Goal: Information Seeking & Learning: Learn about a topic

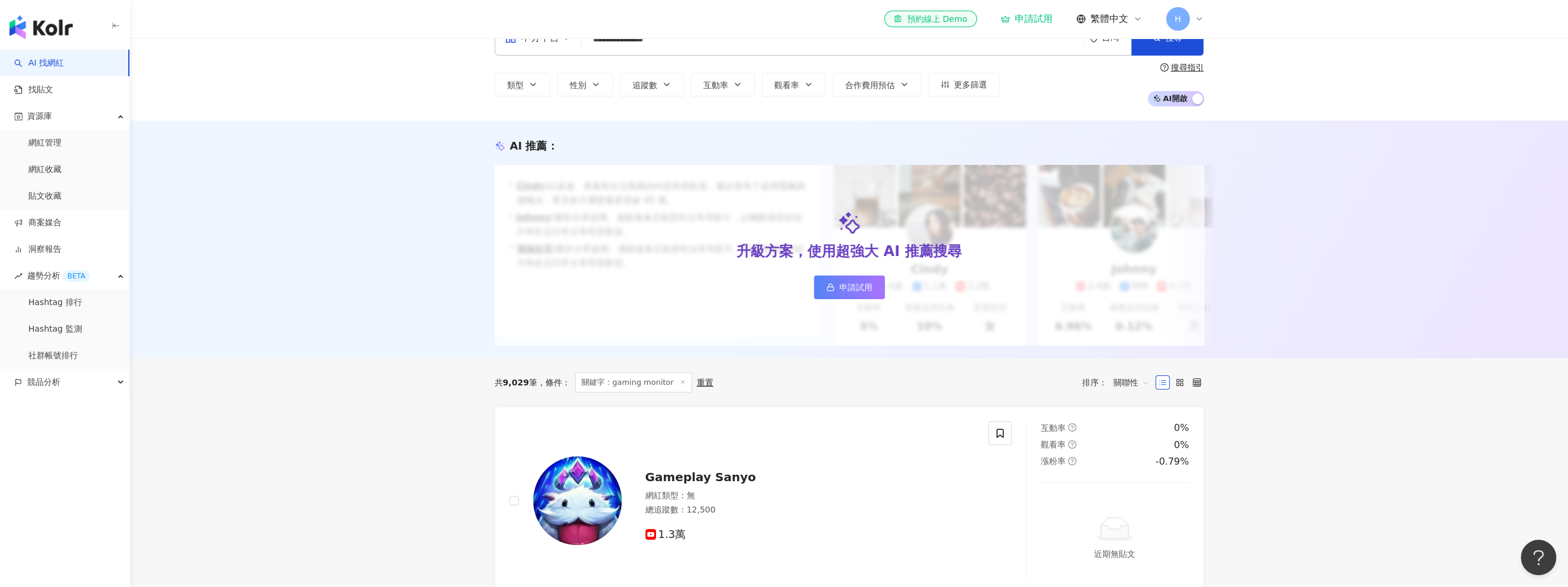
scroll to position [118, 0]
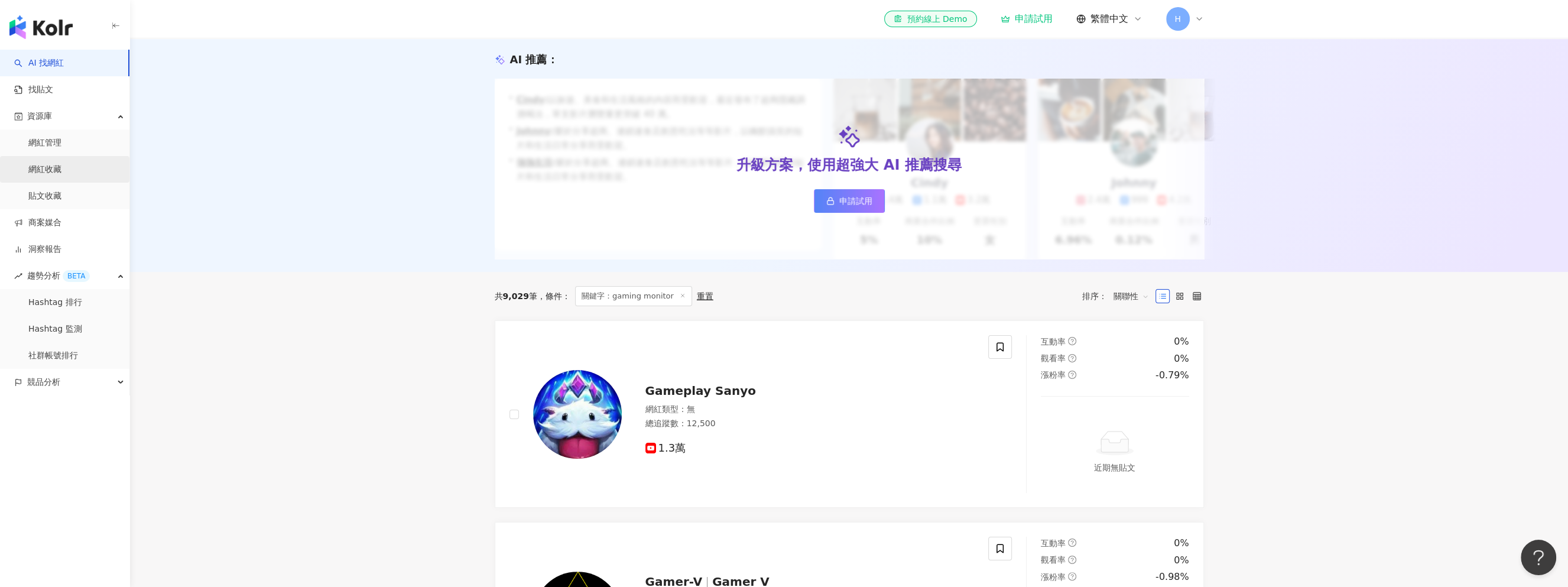
click at [61, 172] on link "網紅收藏" at bounding box center [45, 169] width 33 height 12
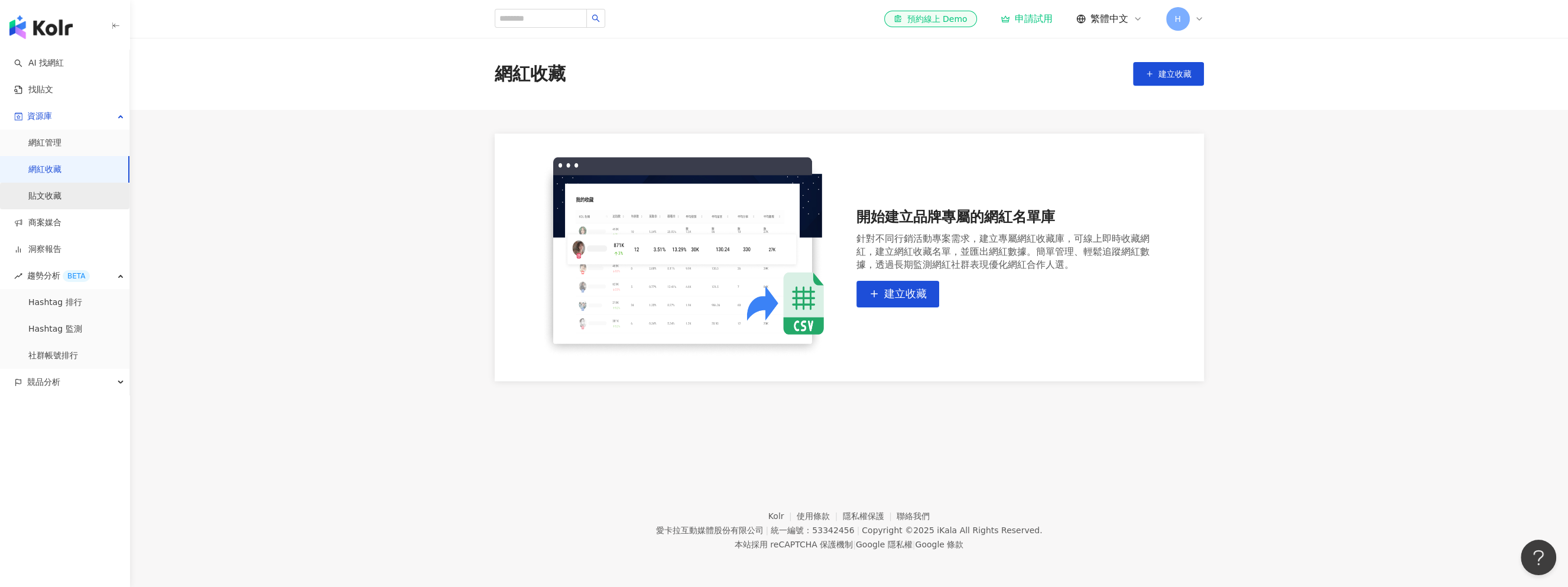
click at [53, 199] on link "貼文收藏" at bounding box center [45, 196] width 33 height 12
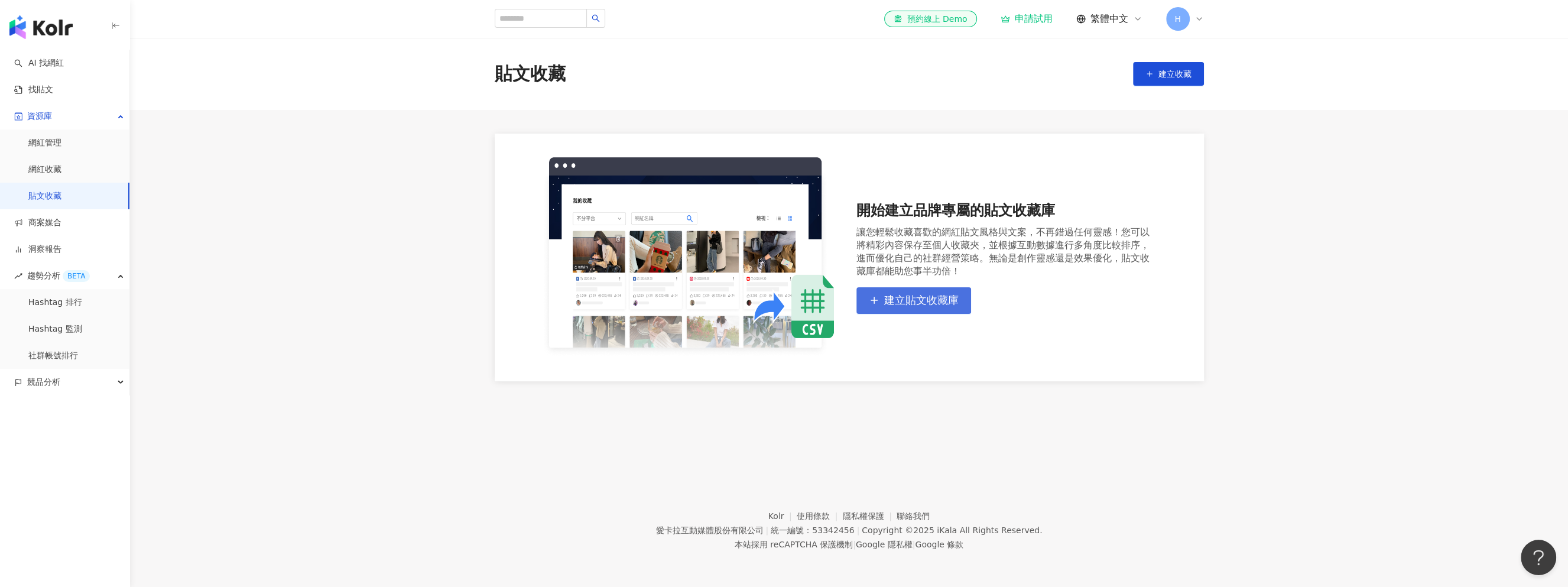
click at [921, 299] on span "建立貼文收藏庫" at bounding box center [921, 300] width 74 height 13
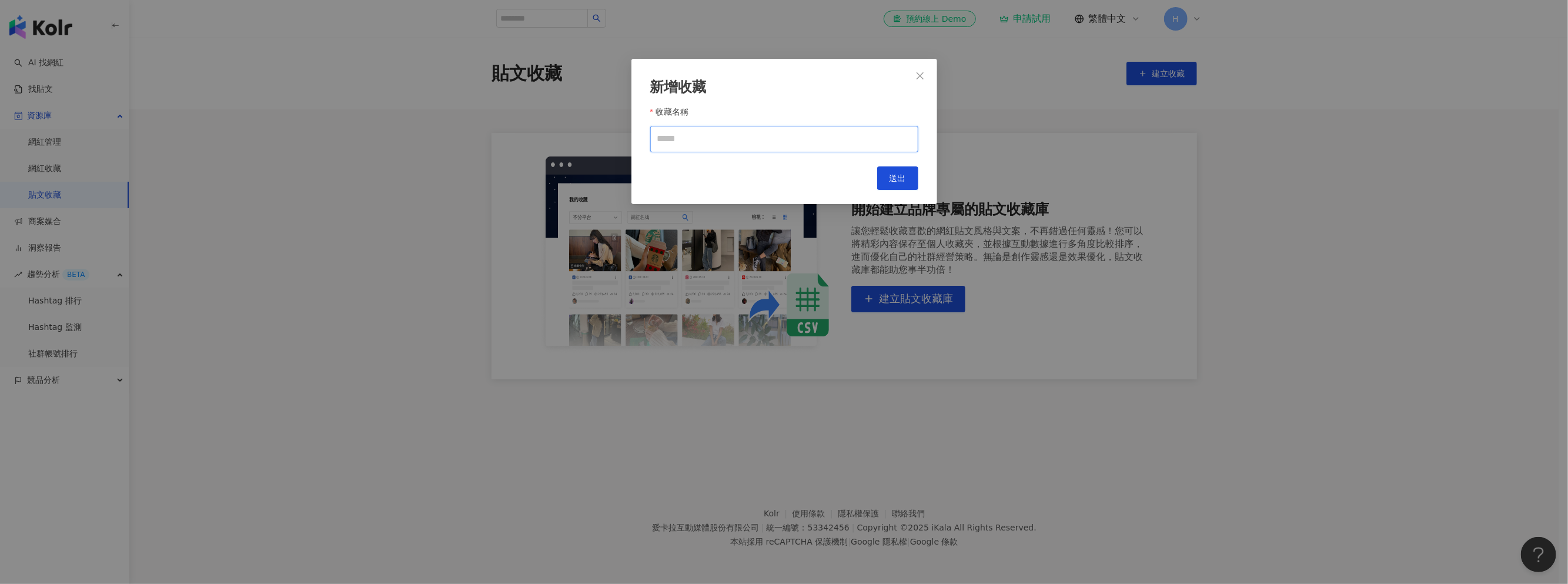
click at [782, 141] on input "收藏名稱" at bounding box center [784, 138] width 268 height 27
type input "*"
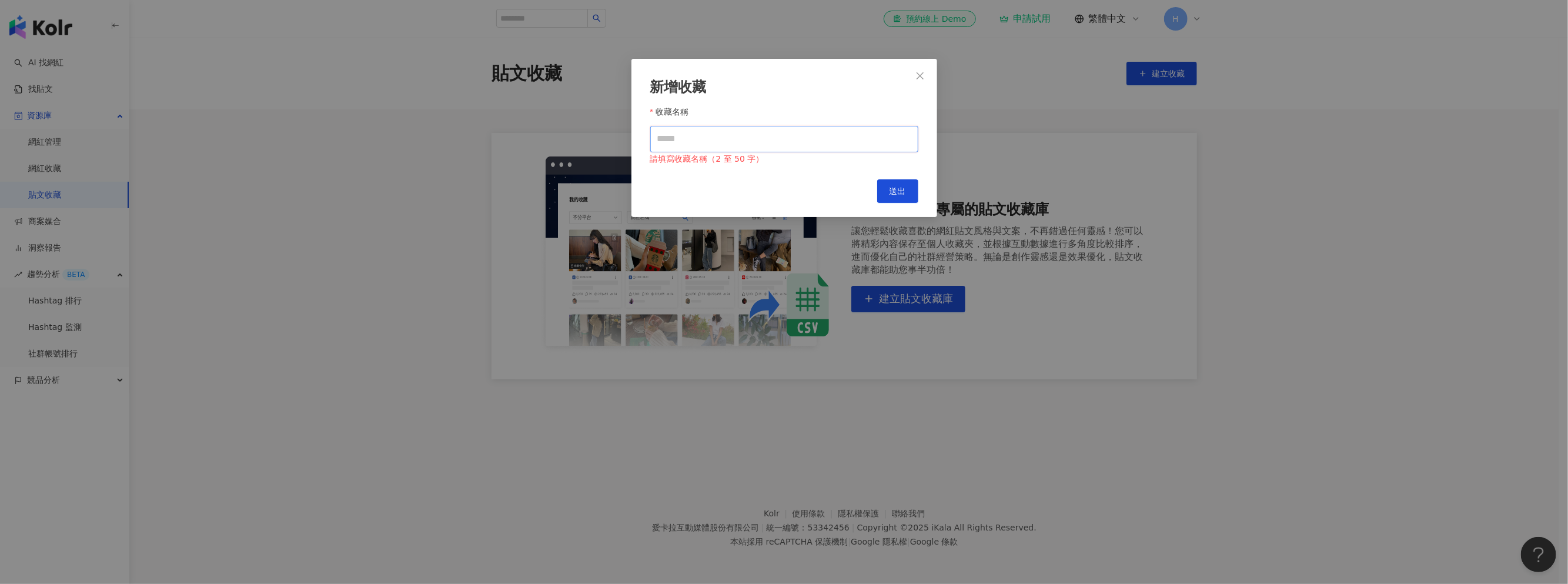
type input "*"
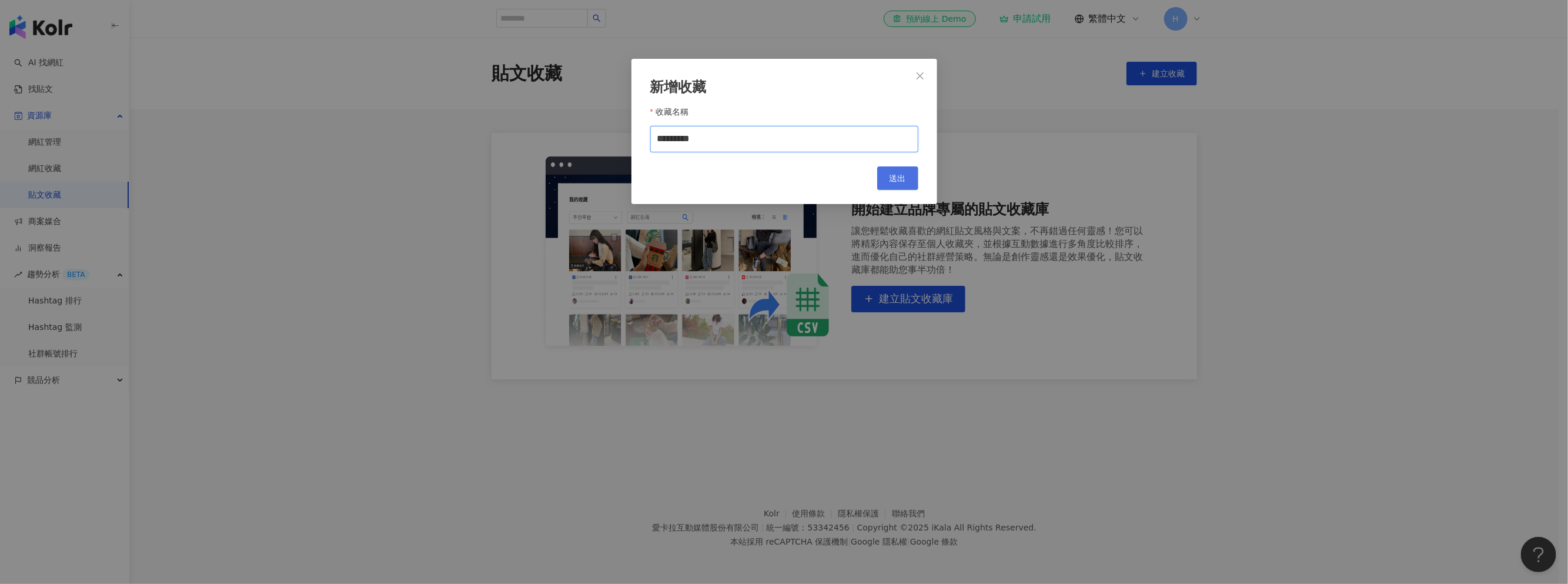
type input "********"
click at [910, 184] on button "送出" at bounding box center [897, 178] width 41 height 24
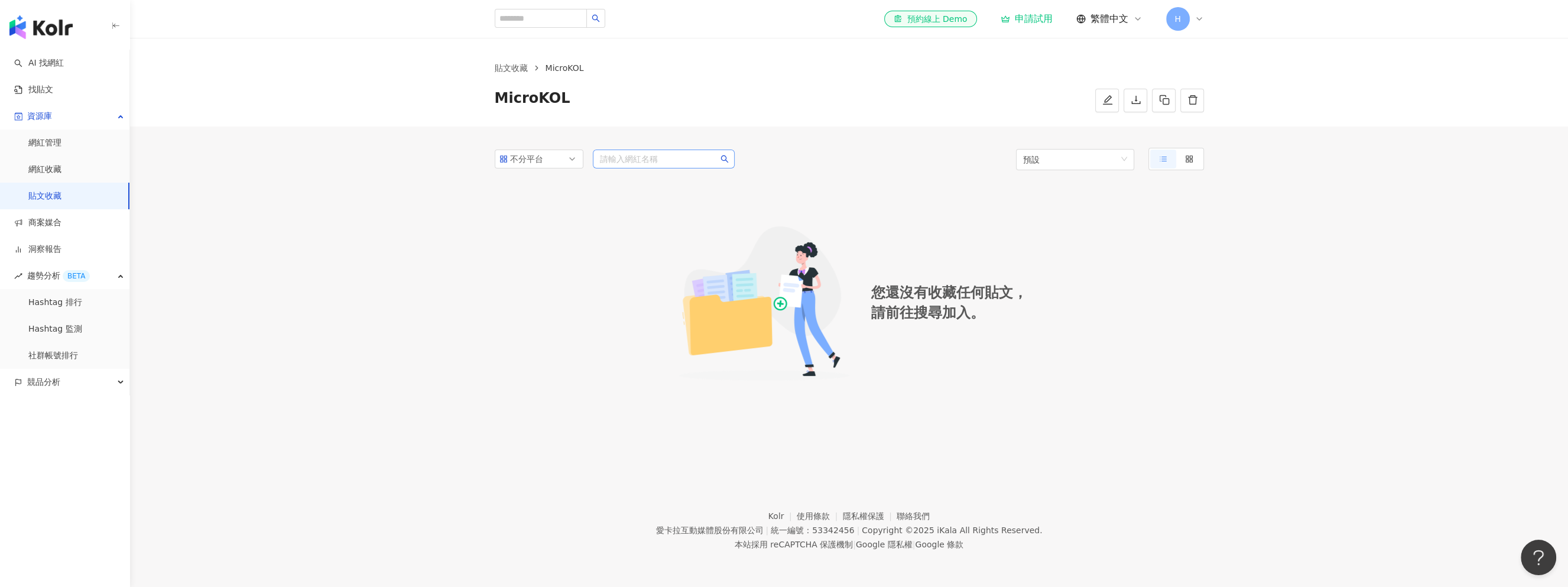
click at [661, 159] on input "search" at bounding box center [664, 159] width 128 height 18
click at [809, 162] on div "不分平台 請輸入網紅名稱 預設" at bounding box center [849, 159] width 709 height 22
click at [1103, 100] on icon "edit" at bounding box center [1108, 100] width 11 height 11
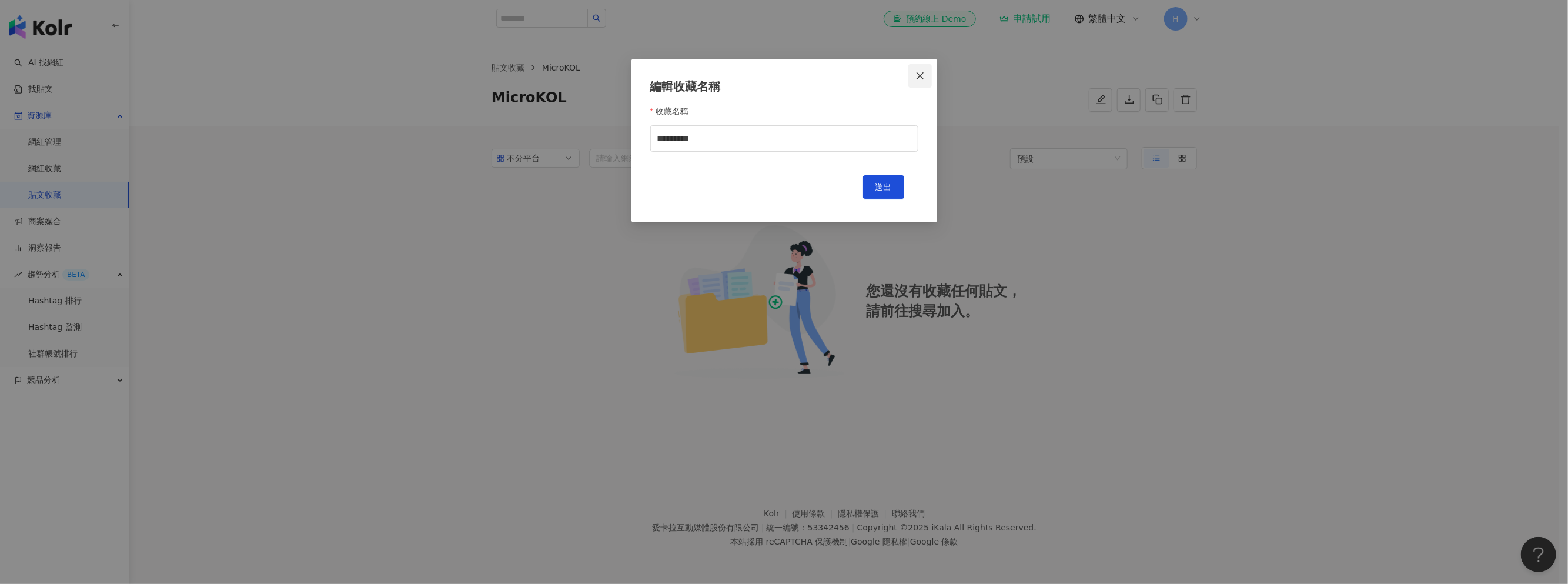
click at [924, 73] on icon "close" at bounding box center [920, 75] width 9 height 9
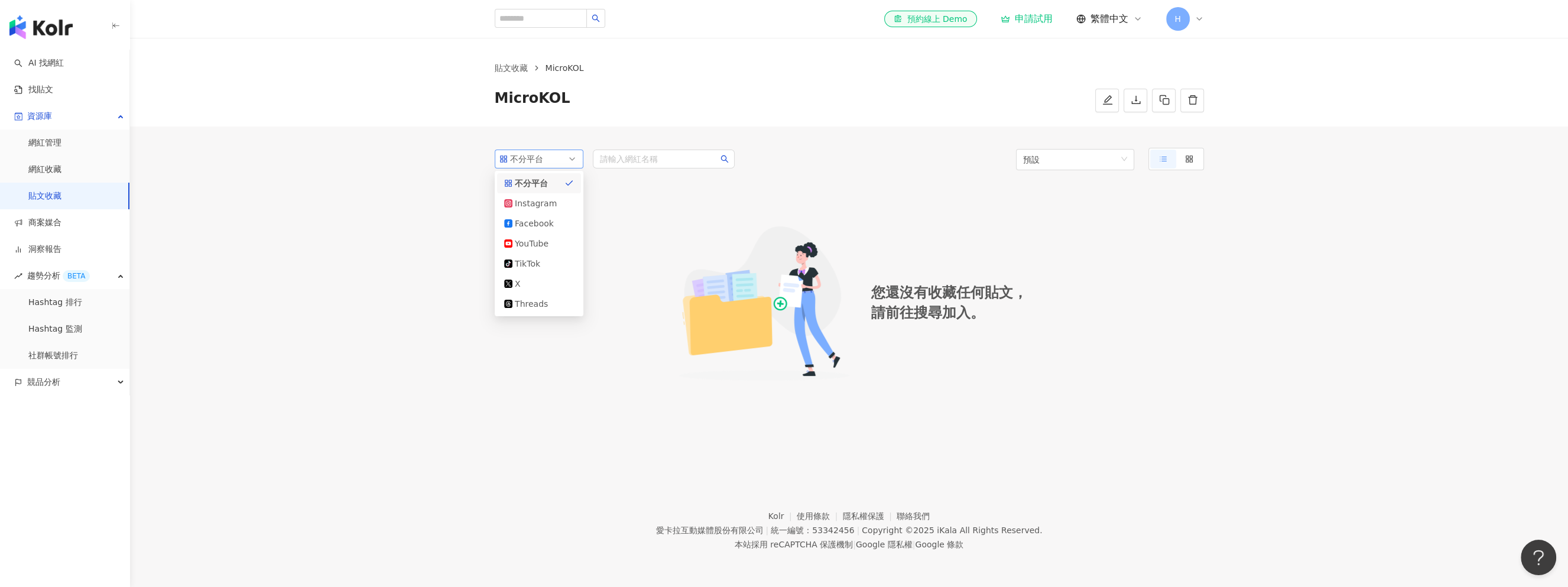
click at [548, 159] on div "不分平台" at bounding box center [529, 159] width 38 height 18
click at [548, 203] on div "Instagram" at bounding box center [534, 203] width 38 height 13
click at [652, 154] on input "search" at bounding box center [664, 159] width 128 height 18
click at [693, 209] on div at bounding box center [663, 208] width 113 height 27
click at [1188, 149] on div at bounding box center [1189, 159] width 8 height 19
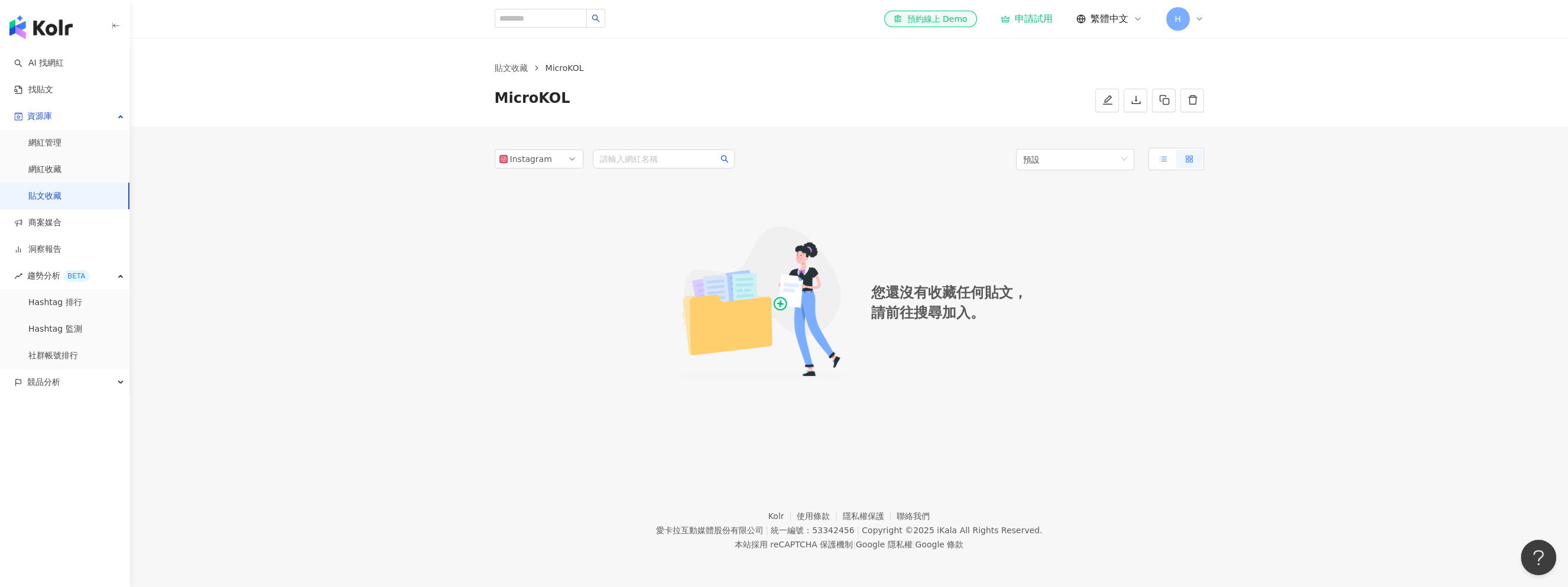
click at [1168, 154] on label at bounding box center [1163, 159] width 26 height 19
click at [1100, 156] on span "預設" at bounding box center [1075, 159] width 104 height 21
click at [1100, 156] on span "預設" at bounding box center [1075, 159] width 104 height 21
click at [962, 193] on div "您還沒有收藏任何貼文， 請前往搜尋加入。" at bounding box center [849, 303] width 709 height 237
click at [546, 12] on input "search" at bounding box center [541, 18] width 92 height 19
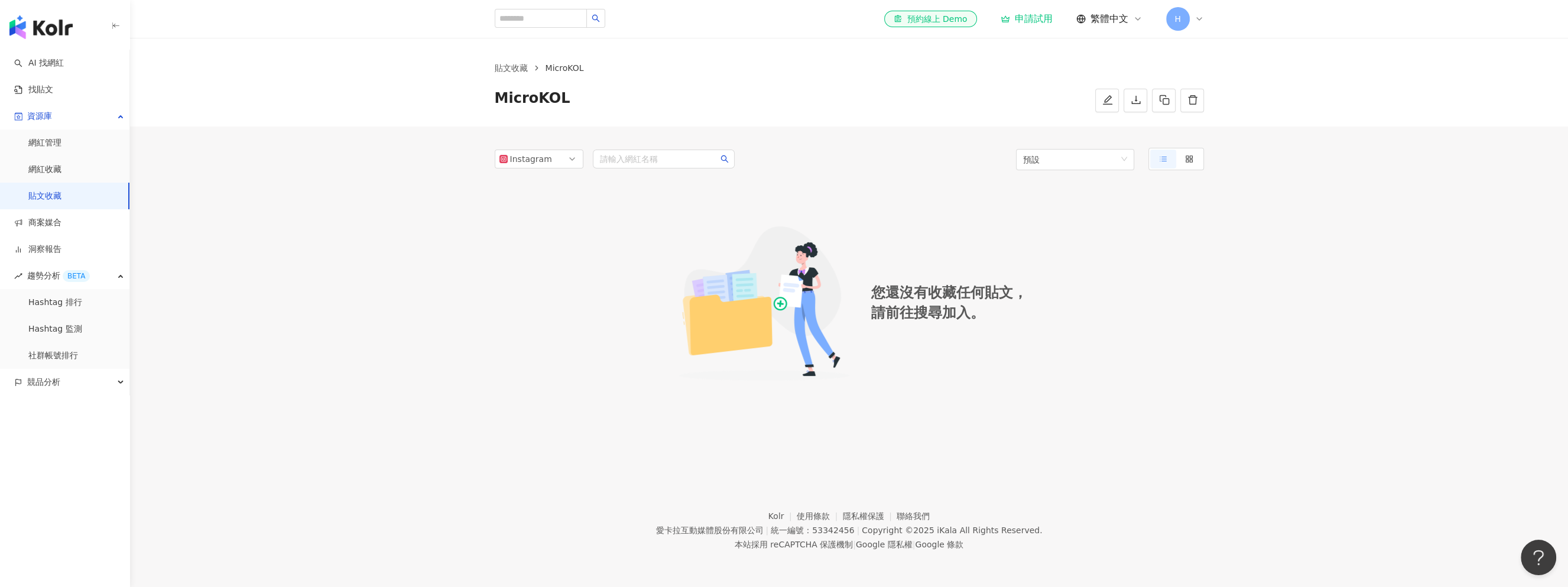
click at [61, 197] on link "貼文收藏" at bounding box center [45, 196] width 33 height 12
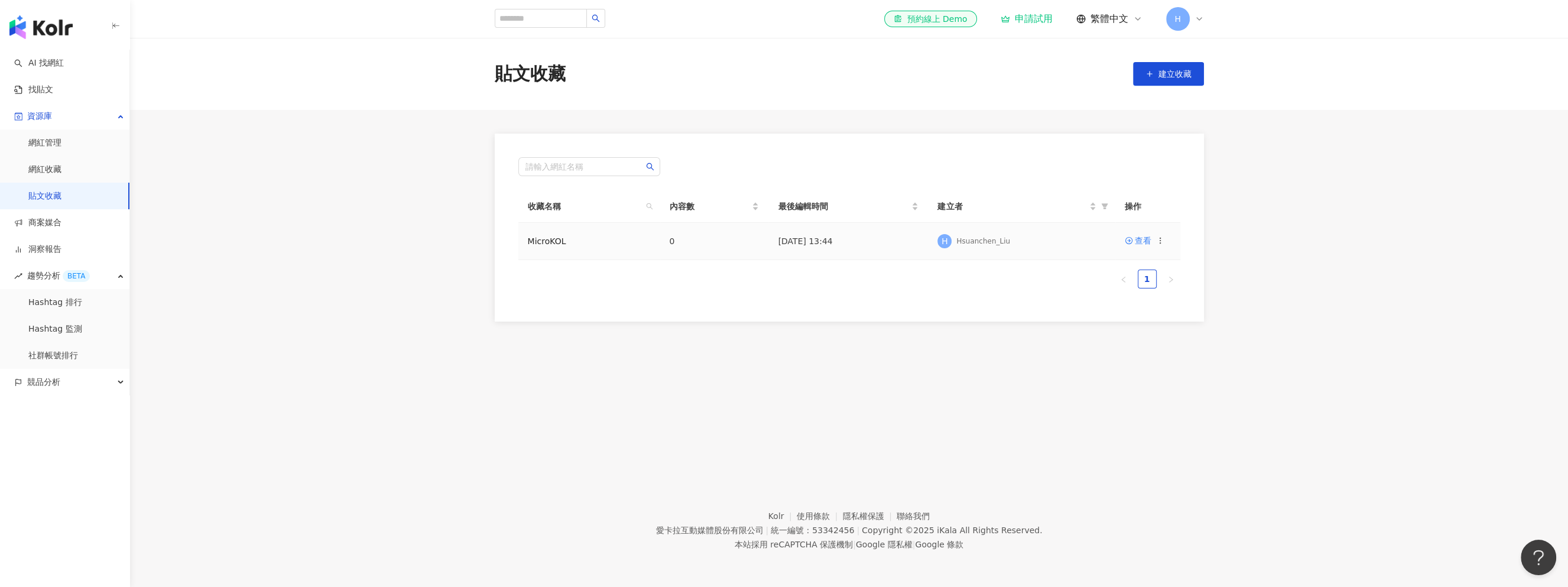
click at [1160, 242] on icon at bounding box center [1160, 240] width 8 height 8
click at [56, 142] on link "網紅管理" at bounding box center [45, 143] width 33 height 12
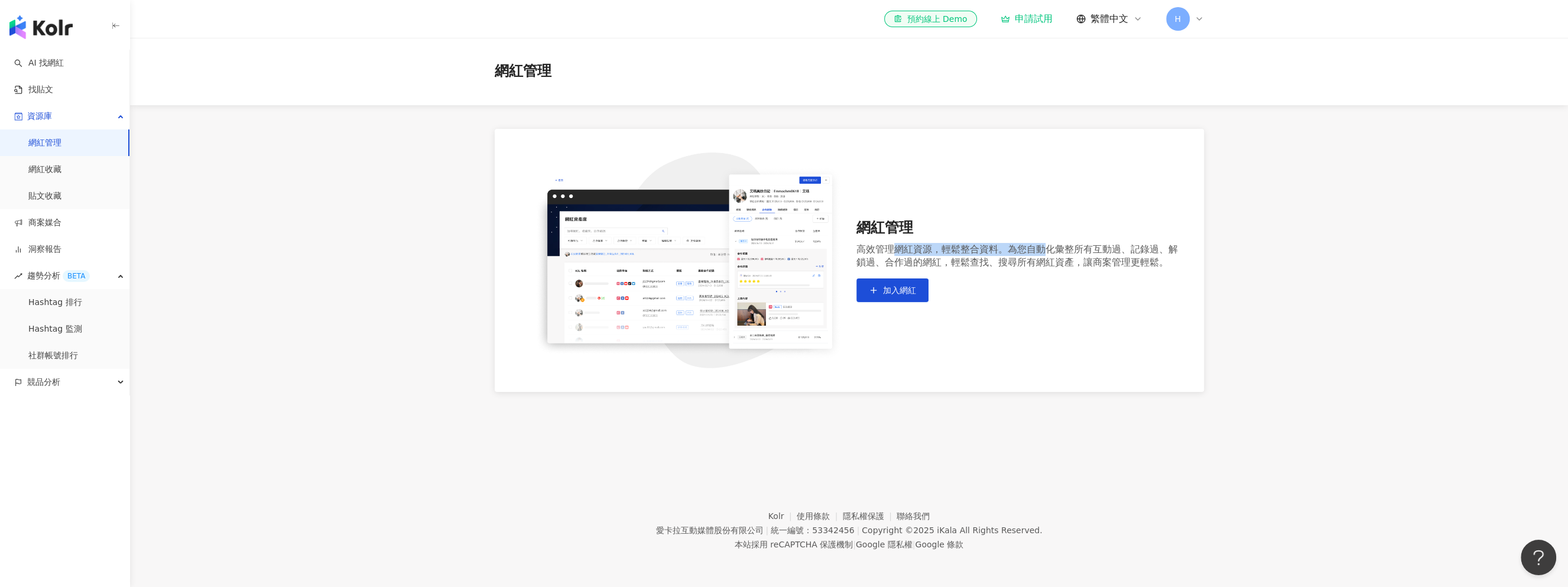
drag, startPoint x: 894, startPoint y: 248, endPoint x: 1042, endPoint y: 246, distance: 148.0
click at [1042, 246] on div "高效管理網紅資源，輕鬆整合資料。為您自動化彙整所有互動過、記錄過、解鎖過、合作過的網紅，輕鬆查找、搜尋所有網紅資產，讓商案管理更輕鬆。" at bounding box center [1018, 256] width 324 height 26
click at [59, 165] on link "網紅收藏" at bounding box center [45, 169] width 33 height 12
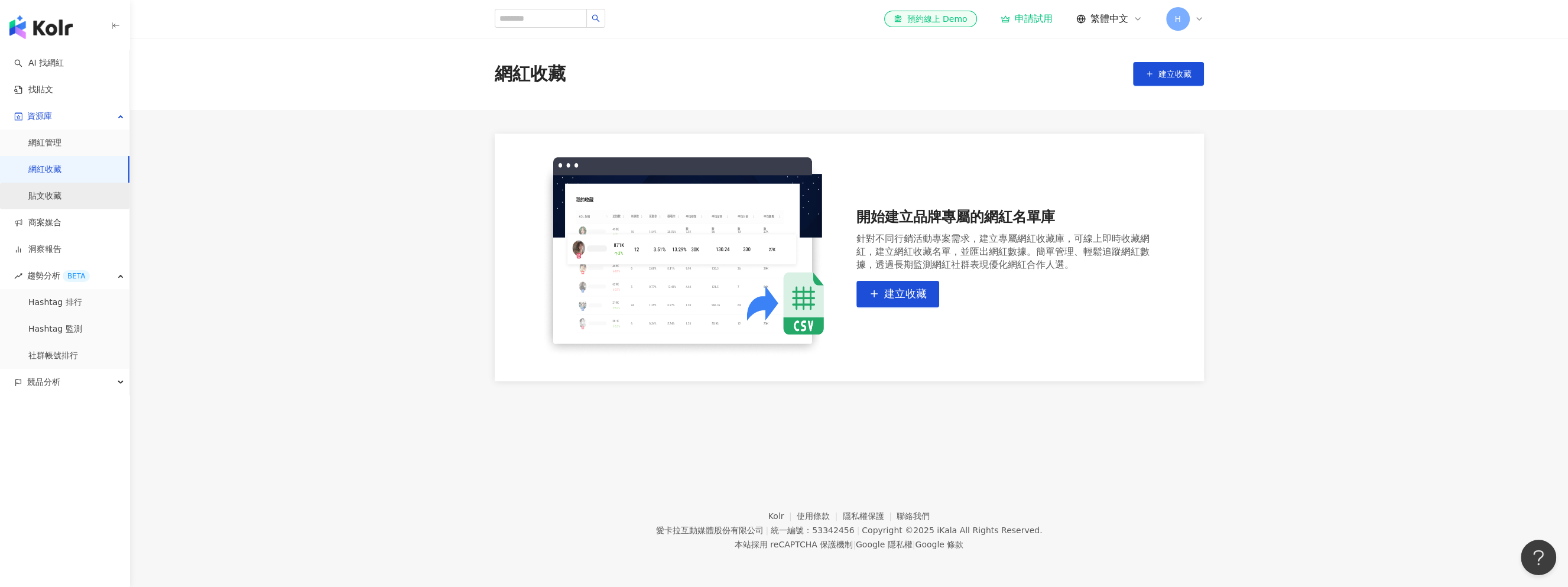
click at [61, 191] on link "貼文收藏" at bounding box center [45, 196] width 33 height 12
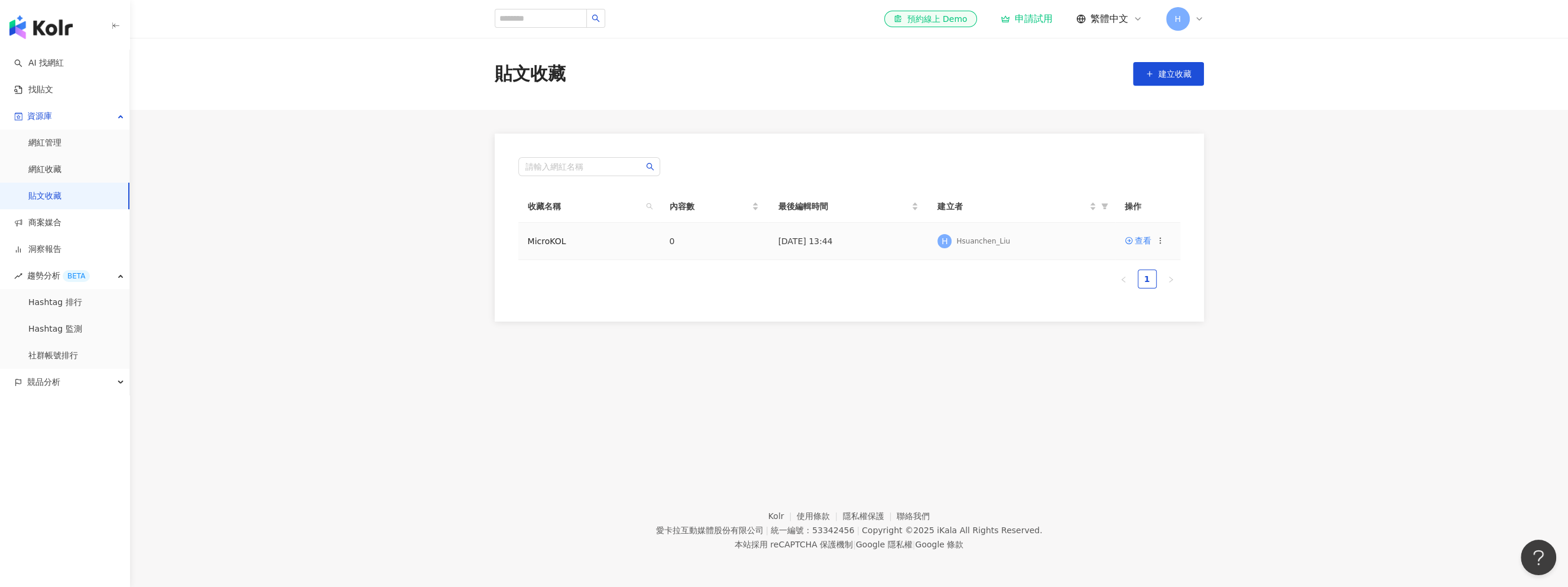
click at [641, 246] on td "MicroKOL" at bounding box center [589, 242] width 142 height 37
click at [562, 201] on span "收藏名稱" at bounding box center [584, 206] width 113 height 13
click at [558, 14] on input "search" at bounding box center [541, 18] width 92 height 19
click at [1133, 240] on link "查看" at bounding box center [1138, 240] width 27 height 13
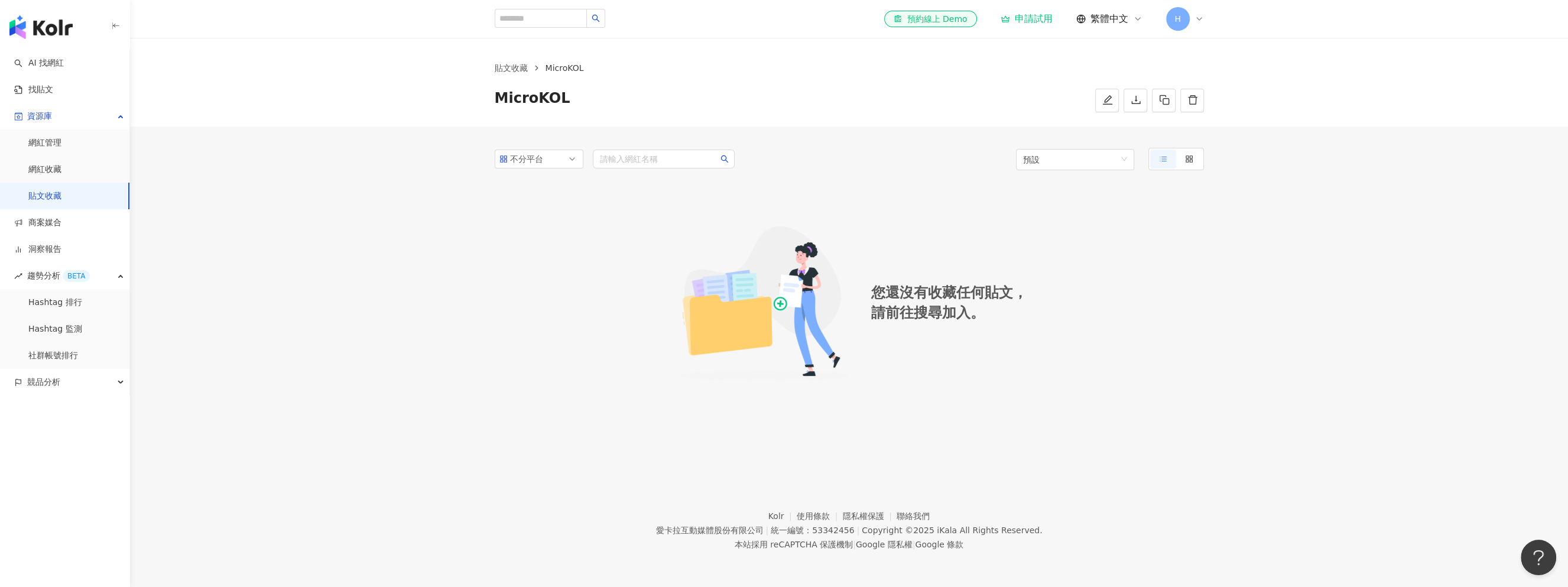
click at [53, 202] on link "貼文收藏" at bounding box center [45, 196] width 33 height 12
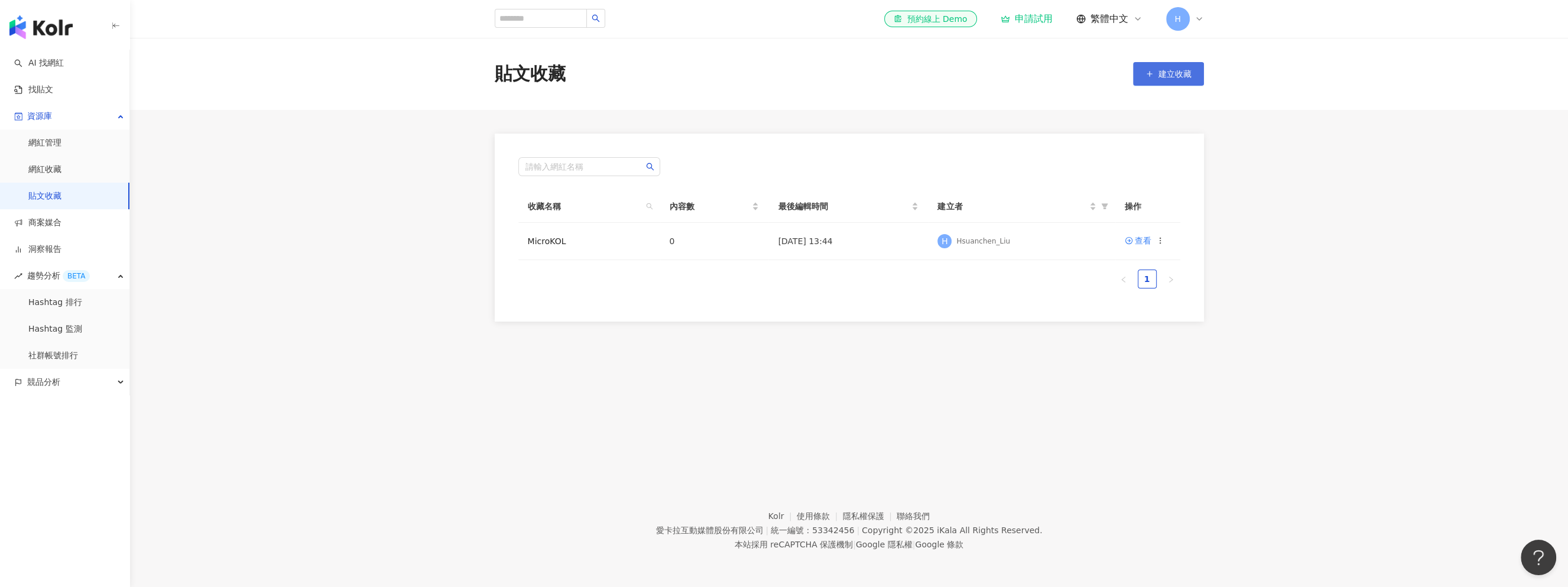
click at [1167, 71] on span "建立收藏" at bounding box center [1175, 74] width 33 height 9
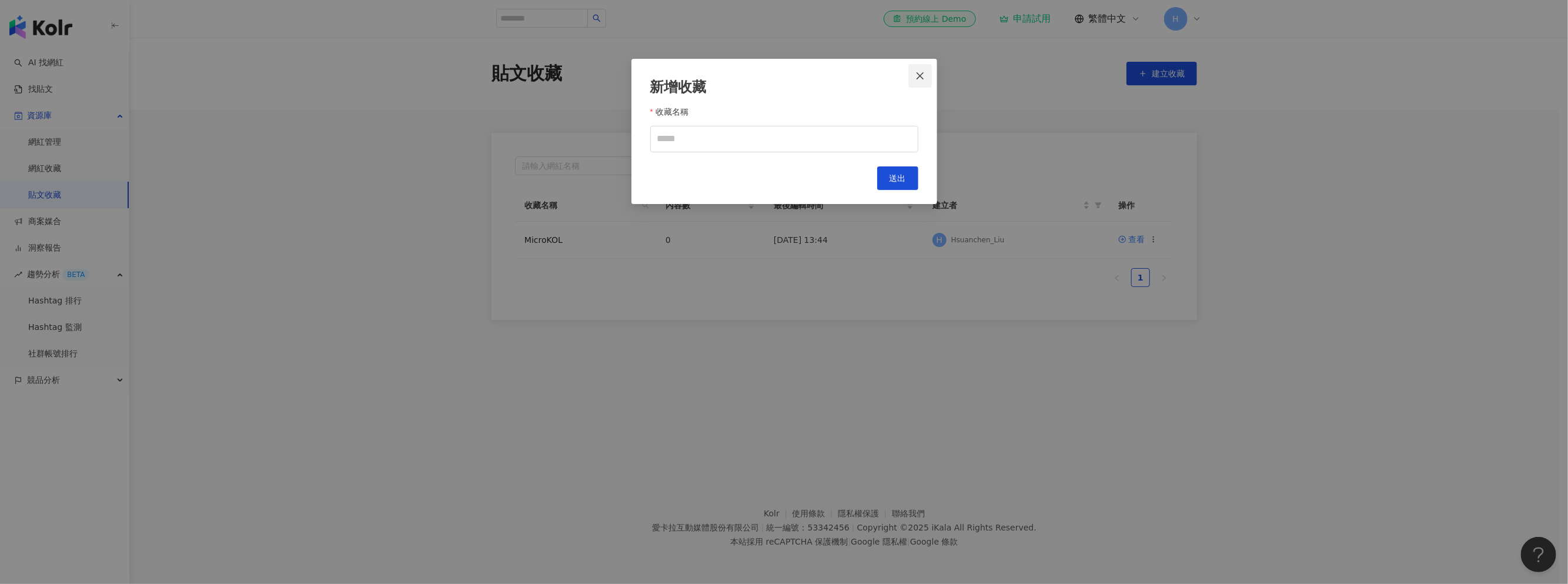
click at [926, 75] on span "Close" at bounding box center [920, 75] width 24 height 9
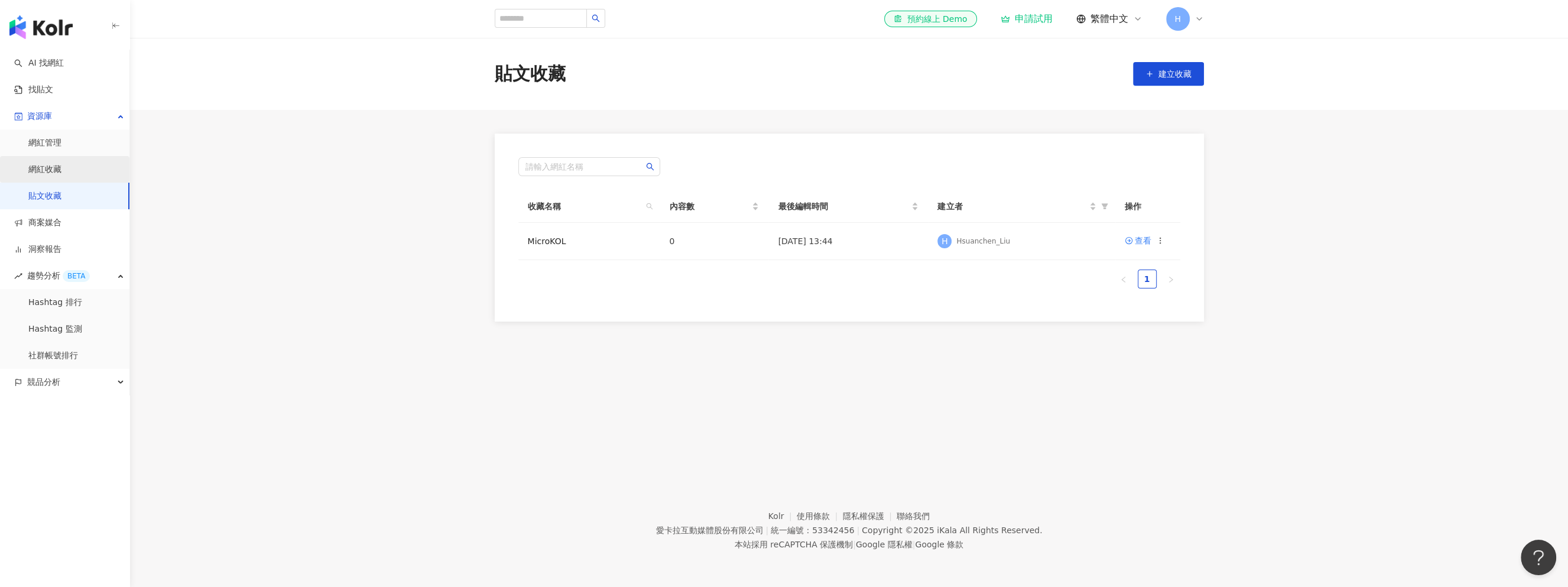
click at [61, 175] on link "網紅收藏" at bounding box center [45, 169] width 33 height 12
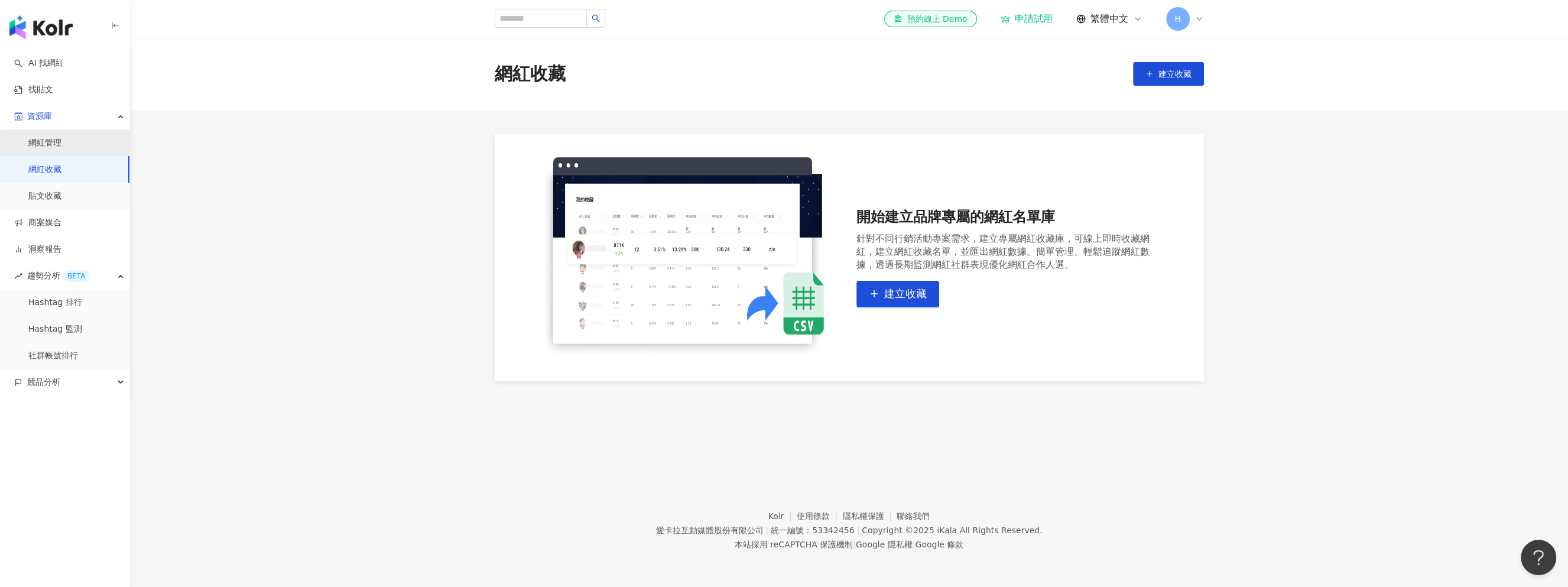
click at [60, 137] on link "網紅管理" at bounding box center [45, 143] width 33 height 12
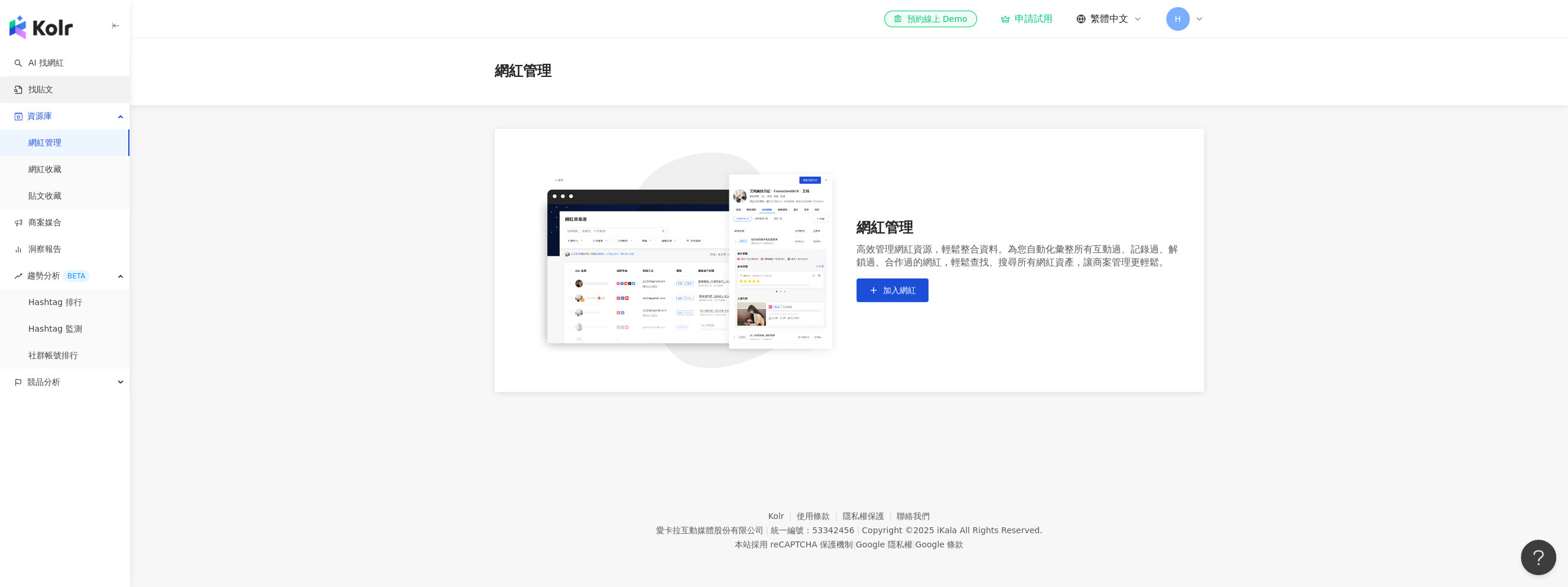
click at [53, 91] on link "找貼文" at bounding box center [34, 89] width 39 height 12
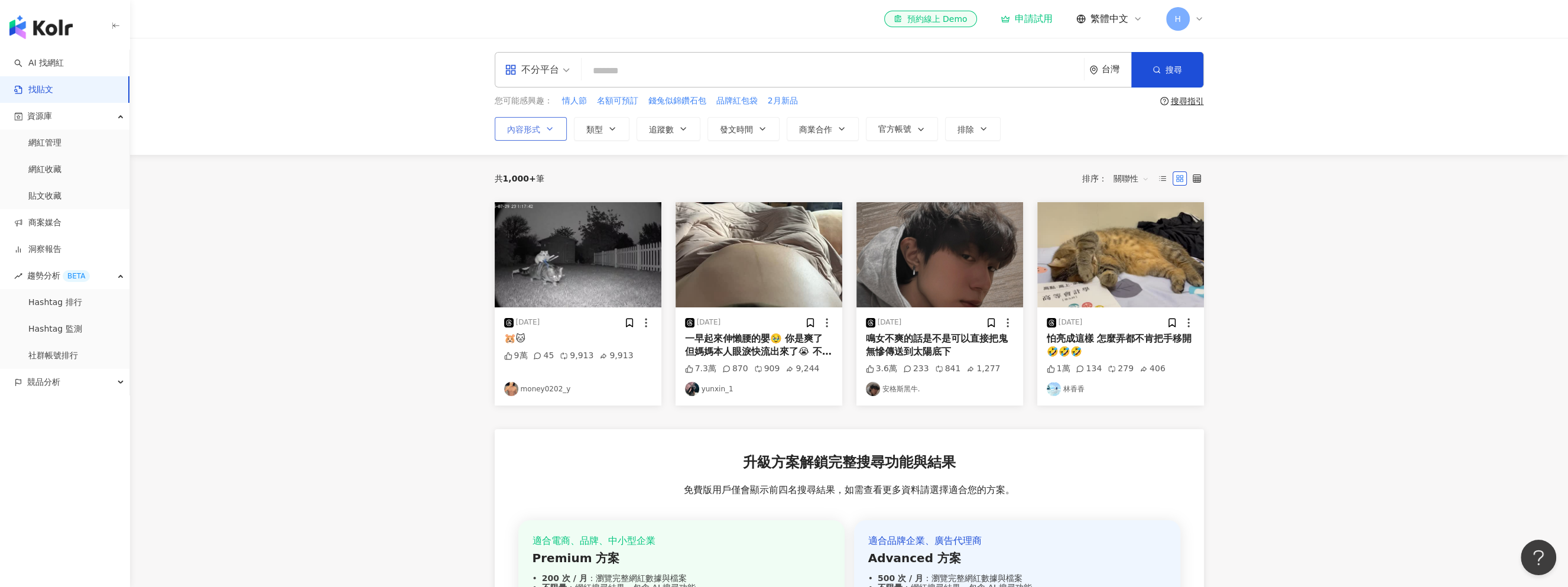
click at [535, 129] on span "內容形式" at bounding box center [524, 129] width 33 height 9
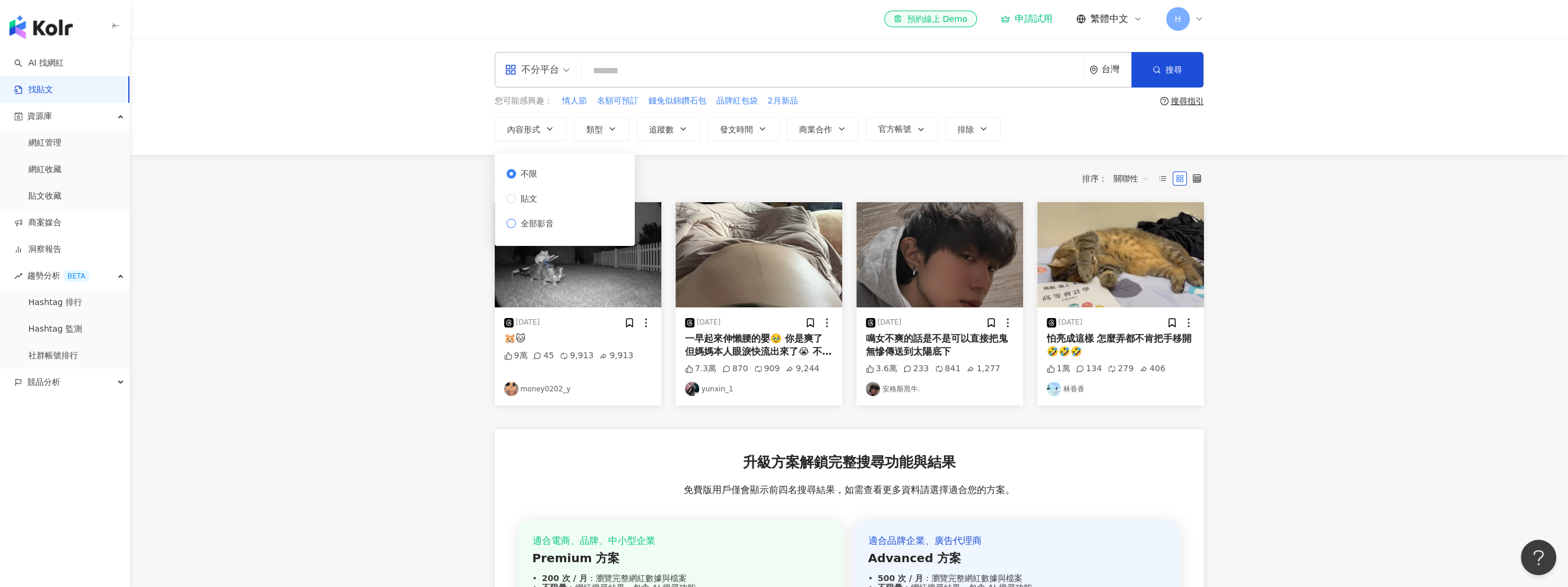
click at [531, 223] on span "全部影音" at bounding box center [537, 224] width 43 height 13
click at [587, 129] on span "類型" at bounding box center [595, 129] width 17 height 9
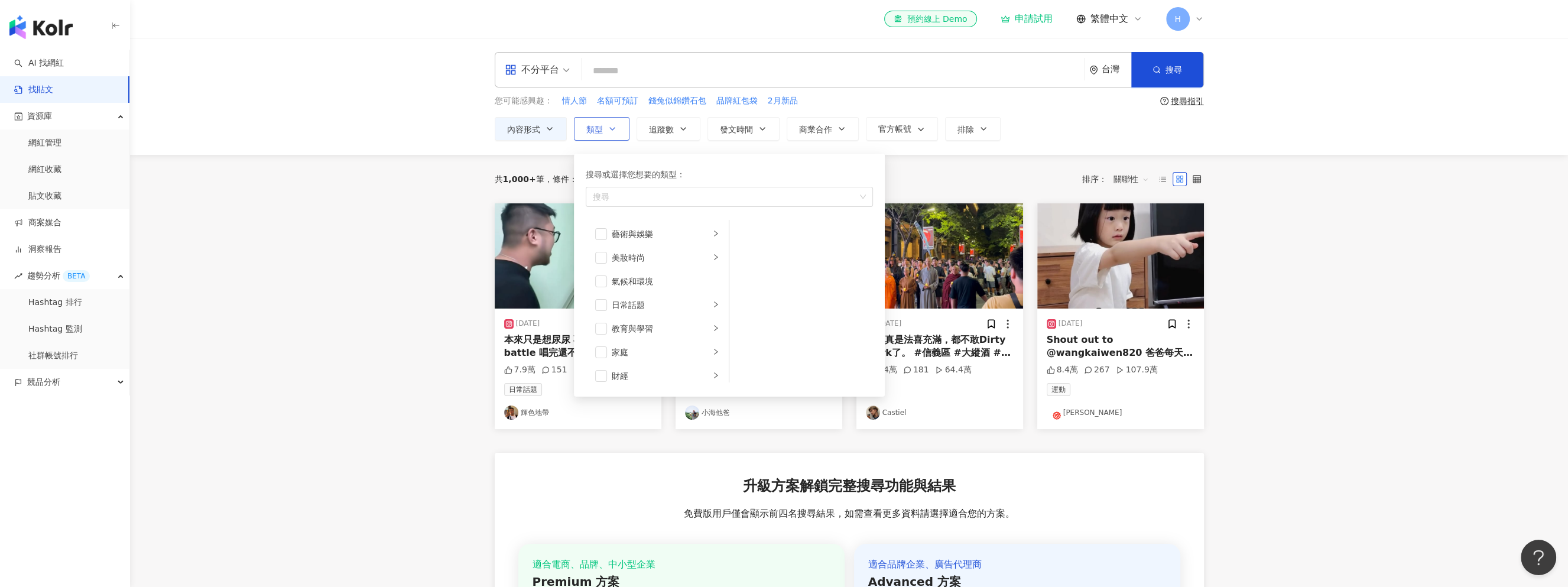
scroll to position [237, 0]
click at [395, 246] on main "不分平台 台灣 搜尋 您可能感興趣： 情人節 名額可預訂 錢兔似錦鑽石包 品牌紅包袋 2月新品 搜尋指引 內容形式 類型 搜尋或選擇您想要的類型： 搜尋 藝術…" at bounding box center [849, 406] width 1438 height 738
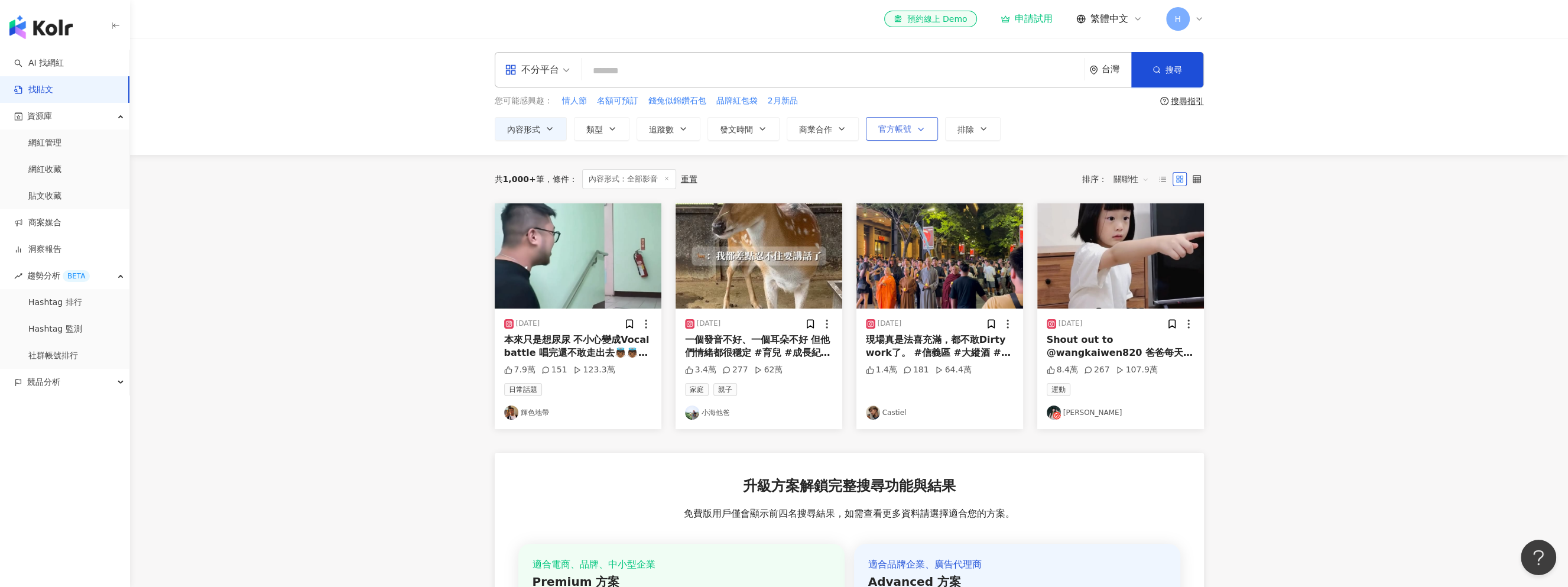
click at [885, 125] on span "官方帳號" at bounding box center [895, 128] width 33 height 9
click at [898, 131] on span "官方帳號" at bounding box center [895, 128] width 33 height 9
click at [825, 131] on span "商業合作" at bounding box center [816, 129] width 33 height 9
click at [750, 128] on span "發文時間" at bounding box center [737, 129] width 33 height 9
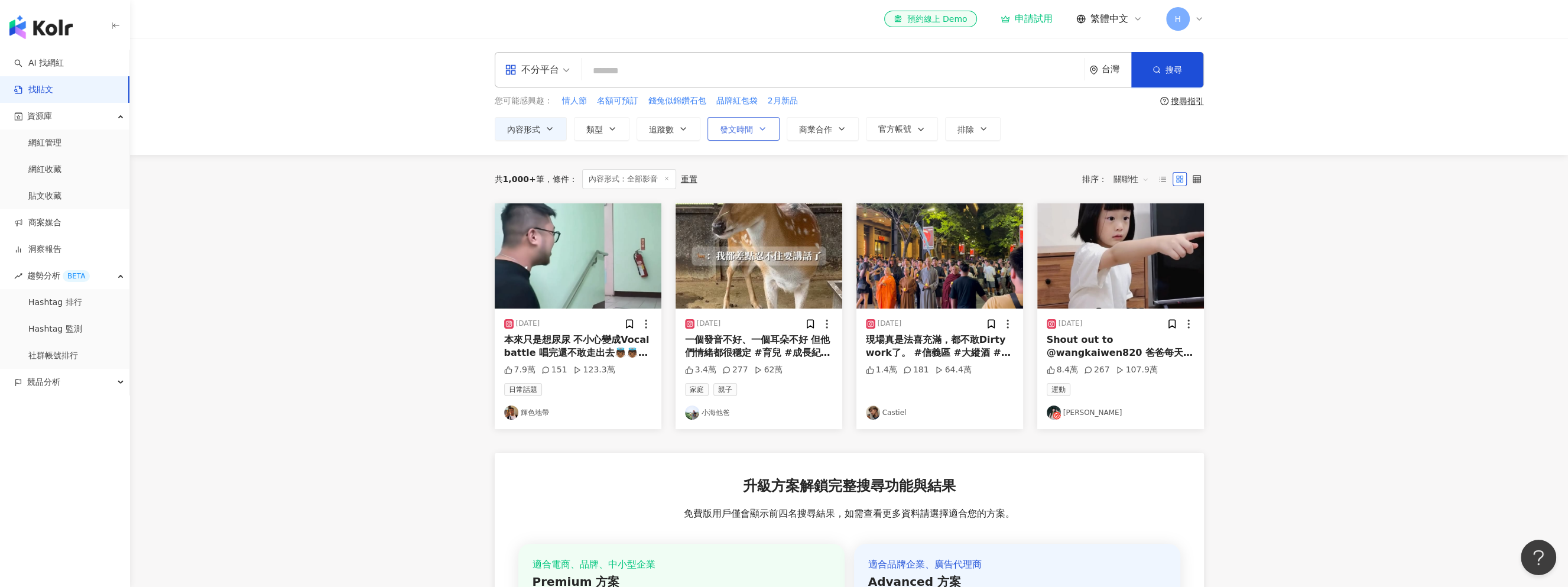
click at [750, 128] on span "發文時間" at bounding box center [737, 129] width 33 height 9
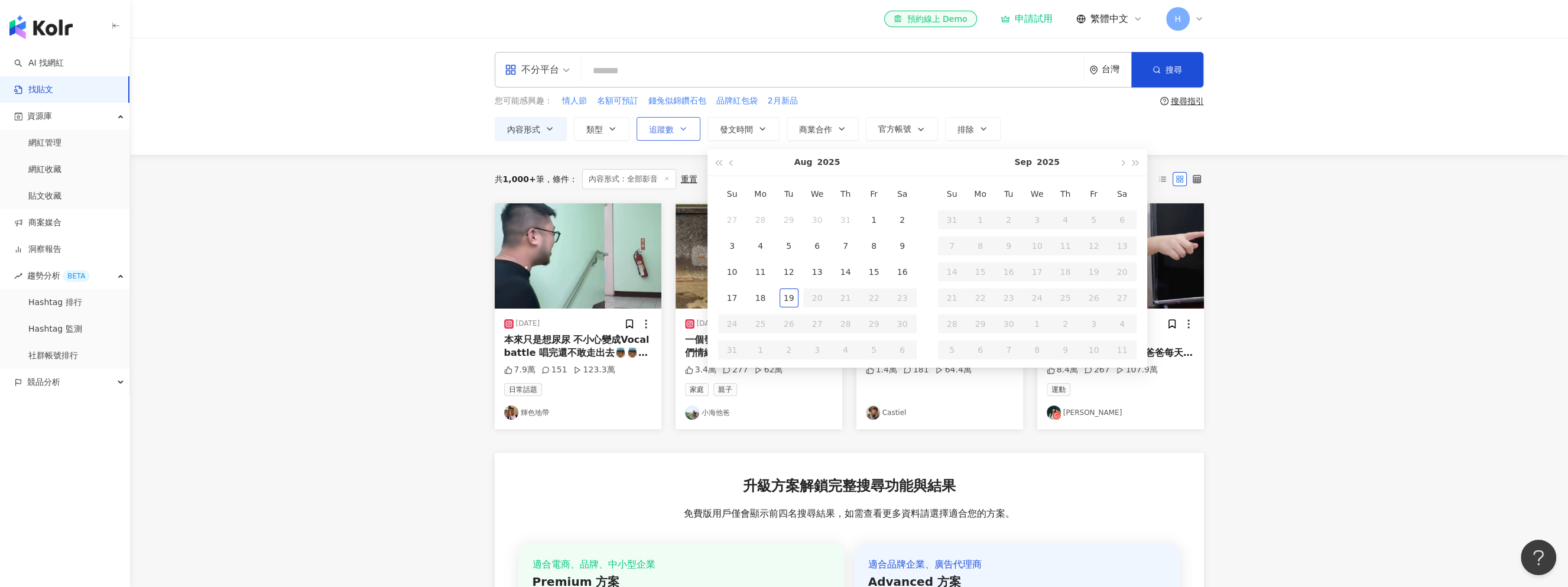
click at [670, 128] on span "追蹤數" at bounding box center [662, 129] width 25 height 9
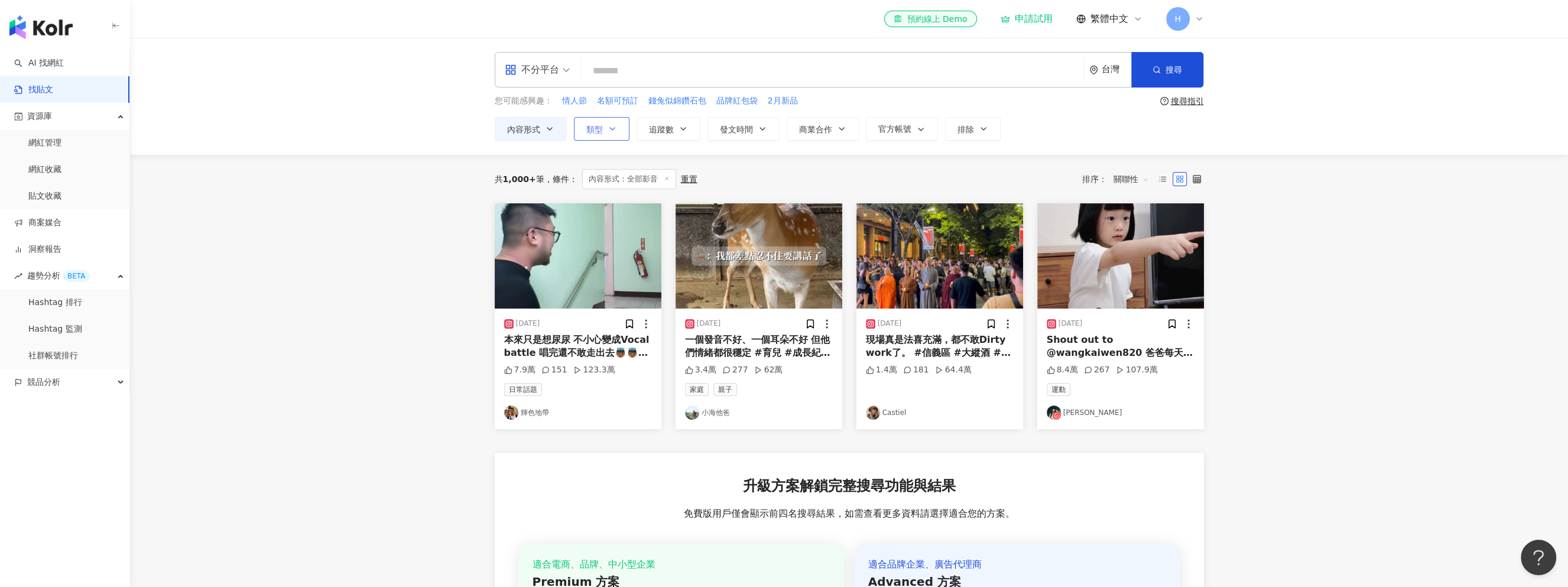
click at [601, 125] on span "類型" at bounding box center [595, 129] width 17 height 9
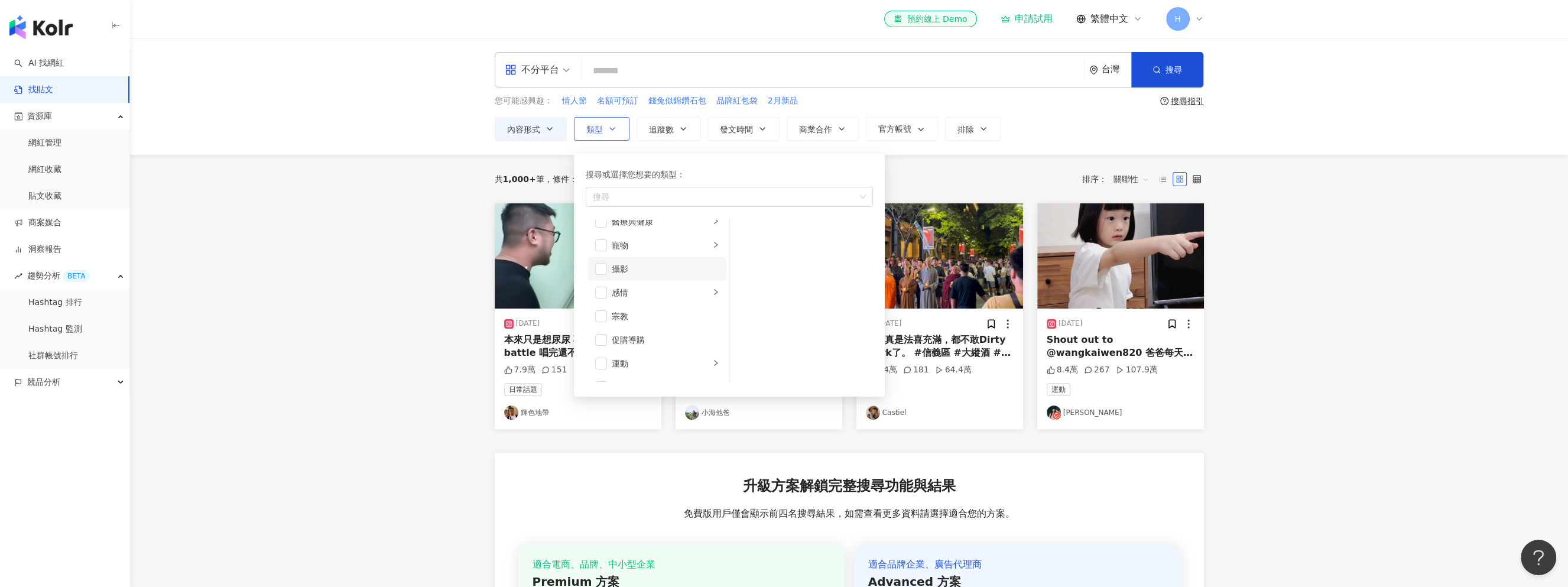
scroll to position [409, 0]
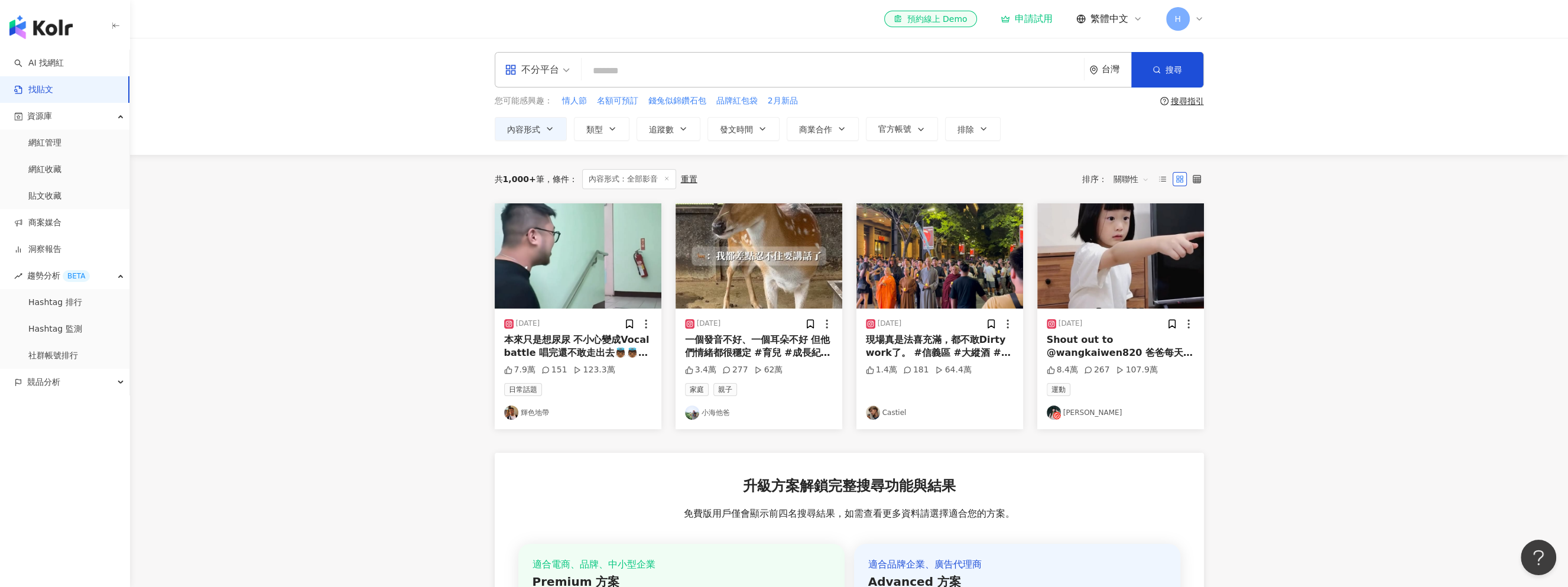
click at [419, 345] on main "不分平台 台灣 搜尋 您可能感興趣： 情人節 名額可預訂 錢兔似錦鑽石包 品牌紅包袋 2月新品 搜尋指引 內容形式 類型 搜尋或選擇您想要的類型： 搜尋 藝術…" at bounding box center [849, 406] width 1438 height 738
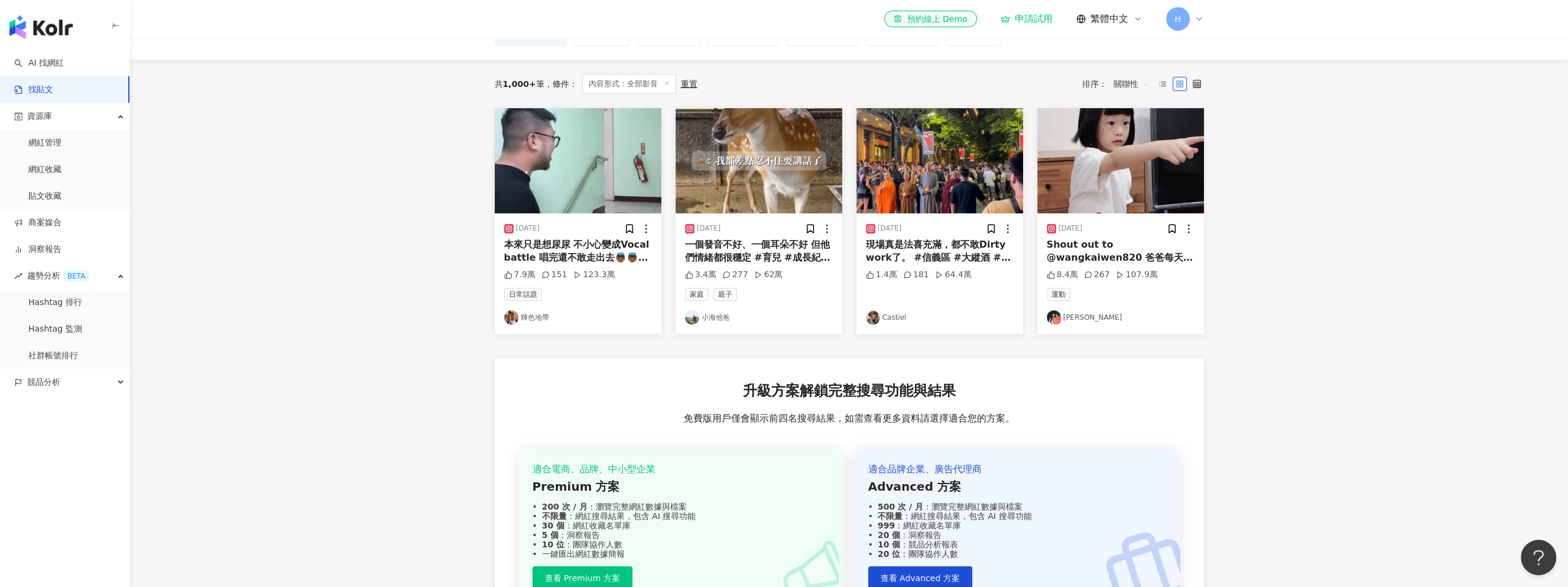
scroll to position [0, 0]
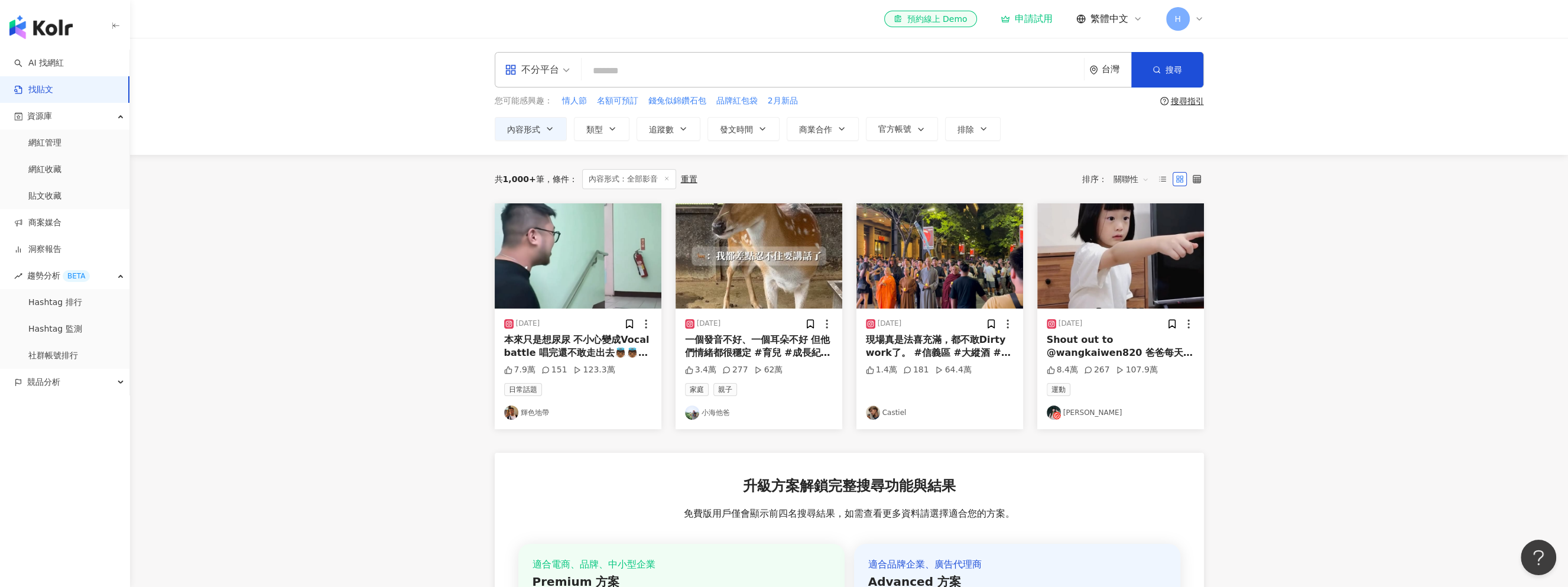
click at [1096, 75] on div "台灣" at bounding box center [1111, 70] width 42 height 35
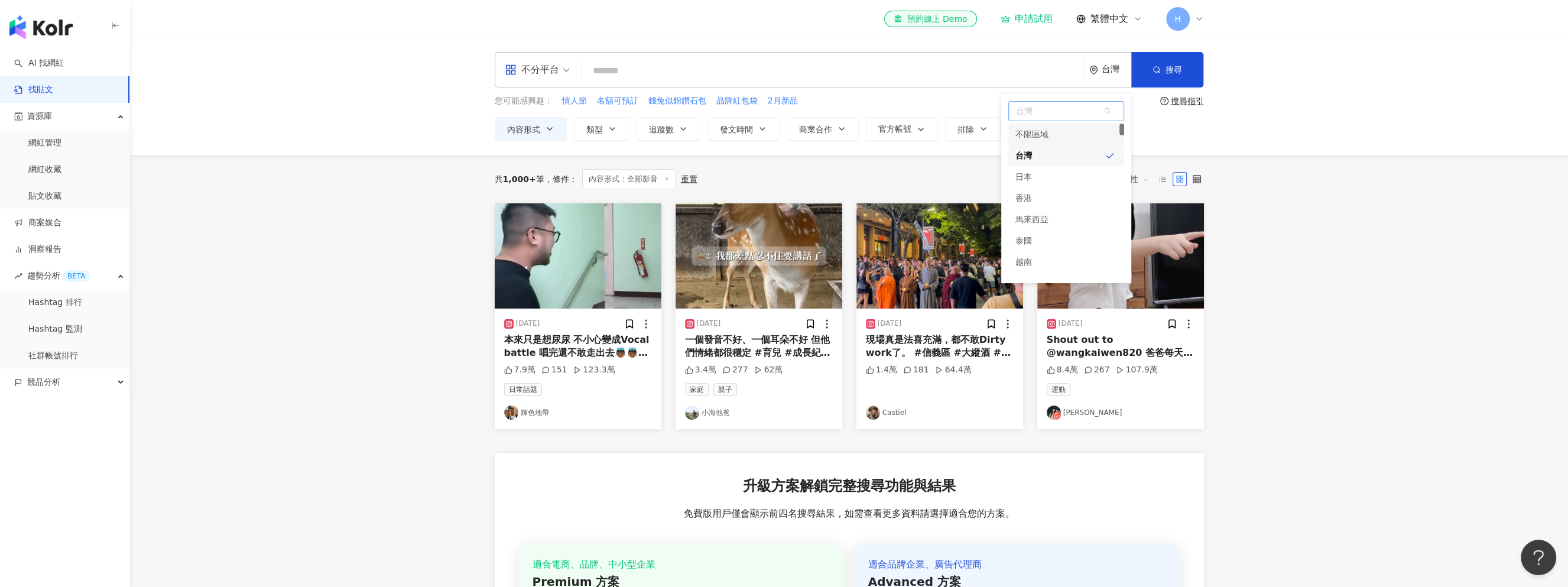
click at [1026, 136] on div "不限區域" at bounding box center [1032, 133] width 33 height 21
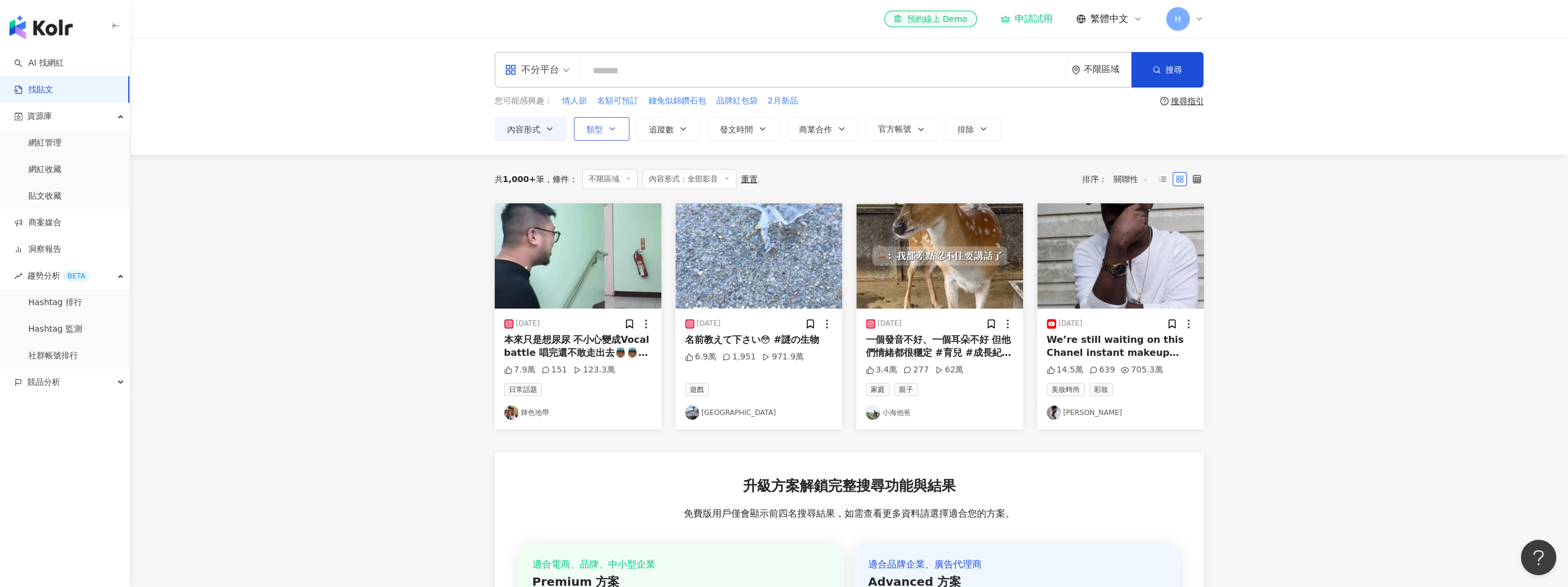
click at [605, 128] on button "類型" at bounding box center [601, 128] width 56 height 24
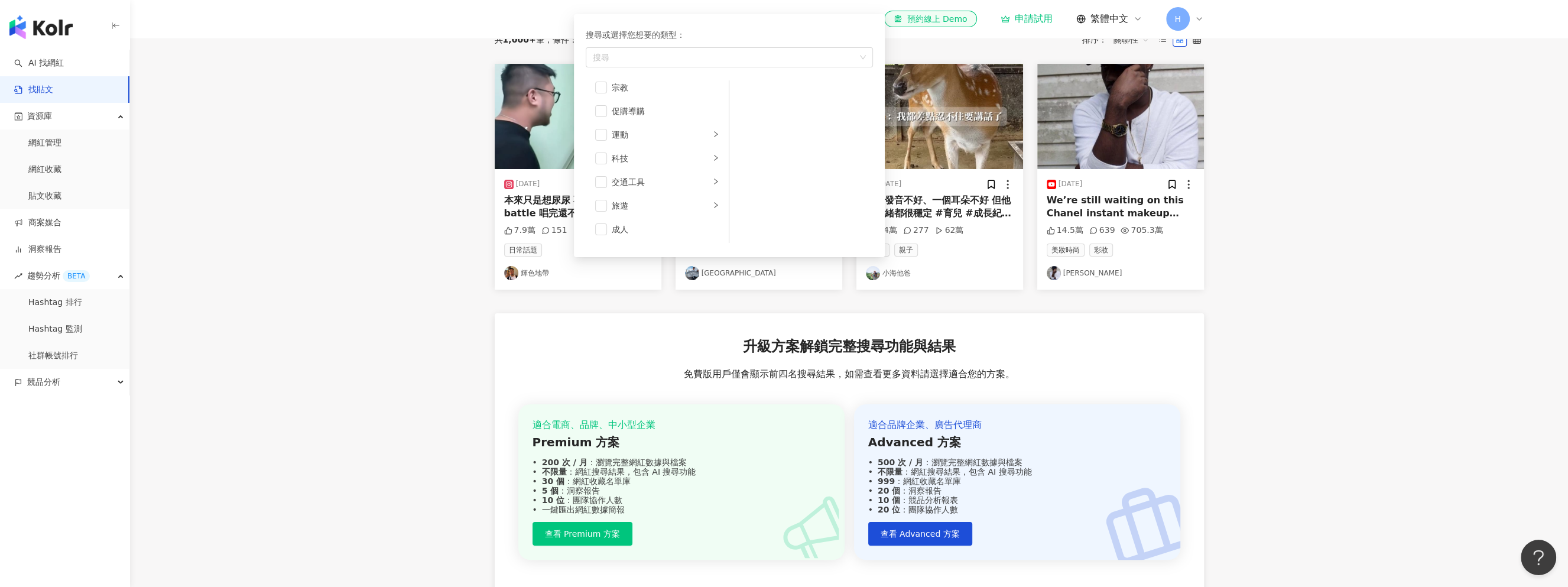
scroll to position [177, 0]
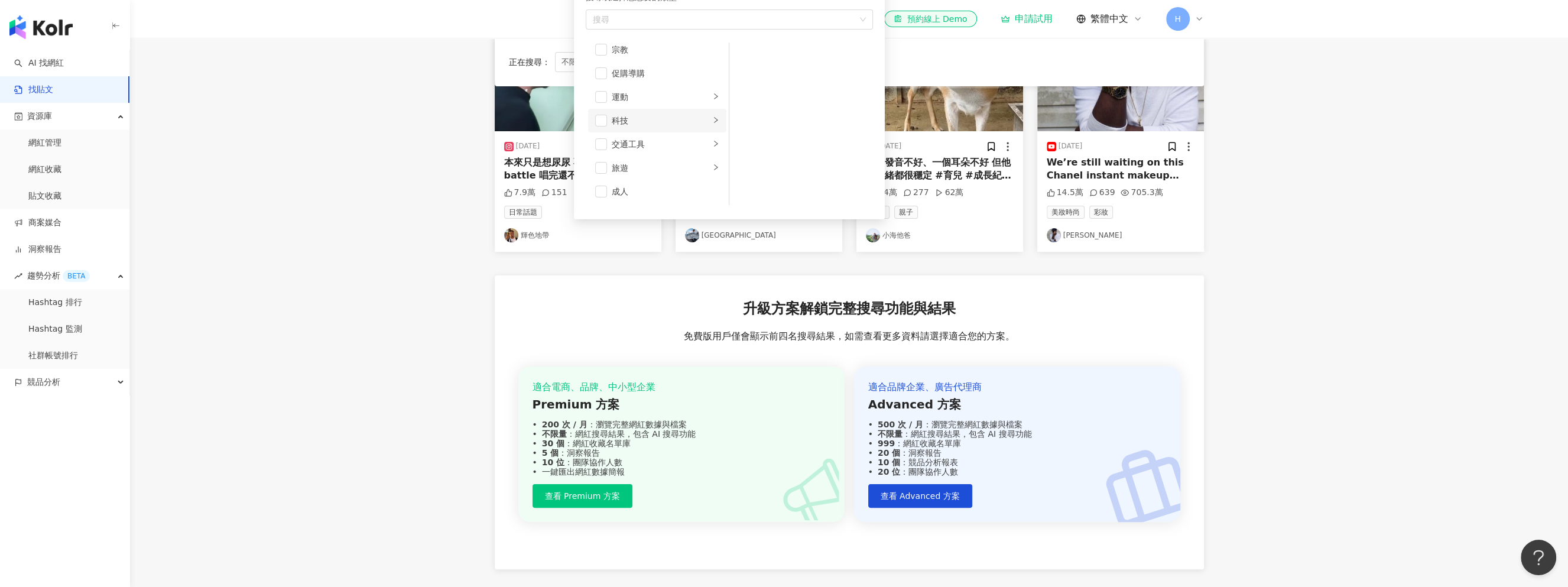
click at [638, 124] on div "科技" at bounding box center [661, 120] width 98 height 13
click at [774, 80] on div "3C家電" at bounding box center [810, 80] width 108 height 13
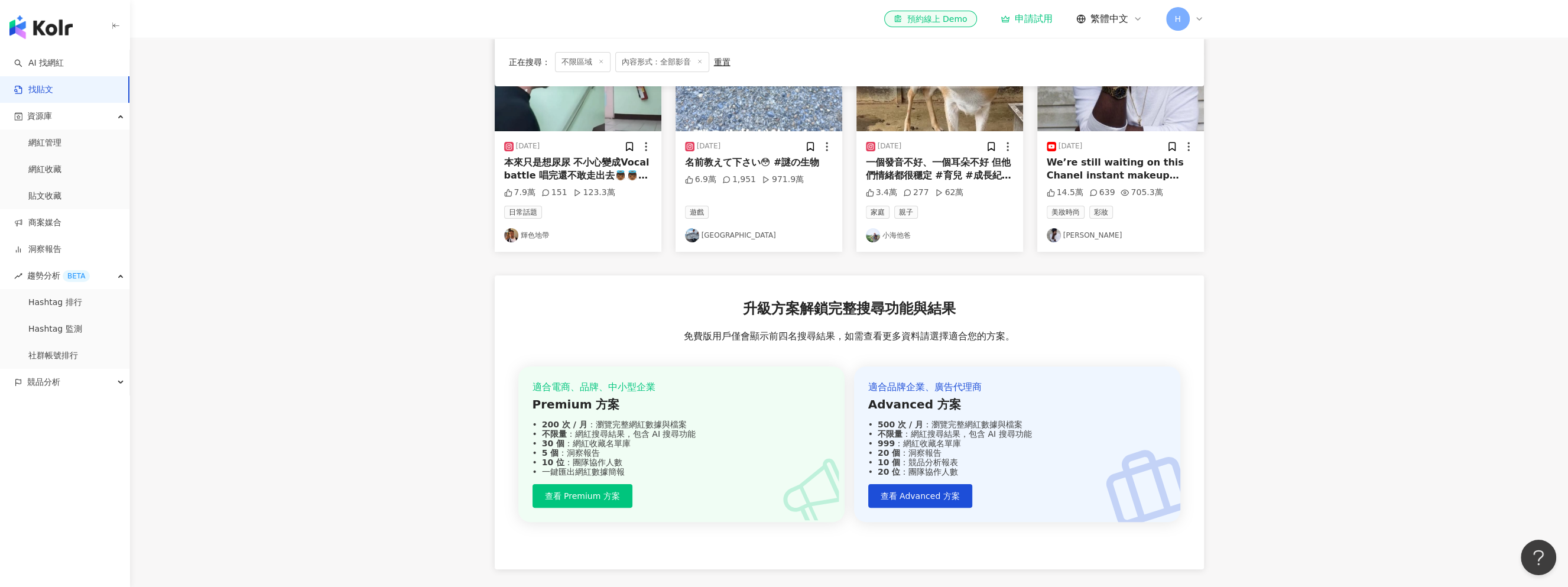
click at [423, 161] on main "不分平台 不限區域 搜尋 您可能感興趣： 情人節 名額可預訂 錢兔似錦鑽石包 品牌紅包袋 2月新品 搜尋指引 內容形式 類型 搜尋或選擇您想要的類型： 3C家…" at bounding box center [849, 229] width 1438 height 738
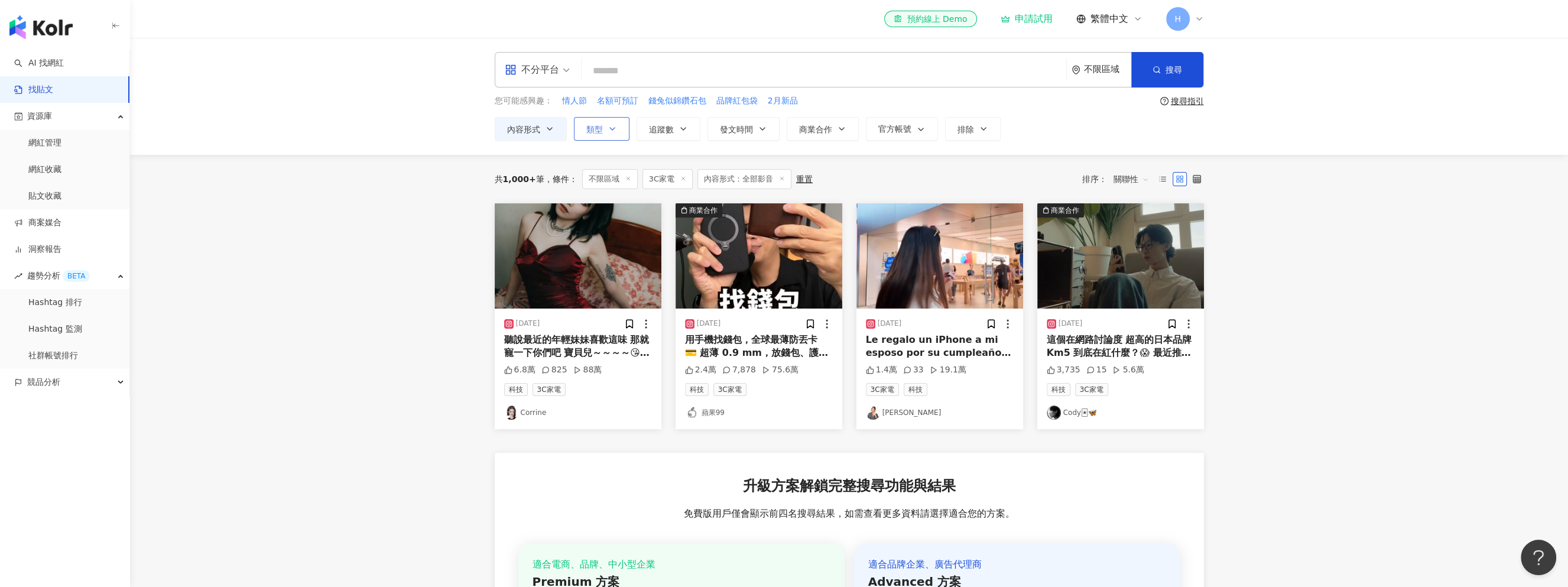
click at [619, 122] on button "類型" at bounding box center [601, 128] width 56 height 24
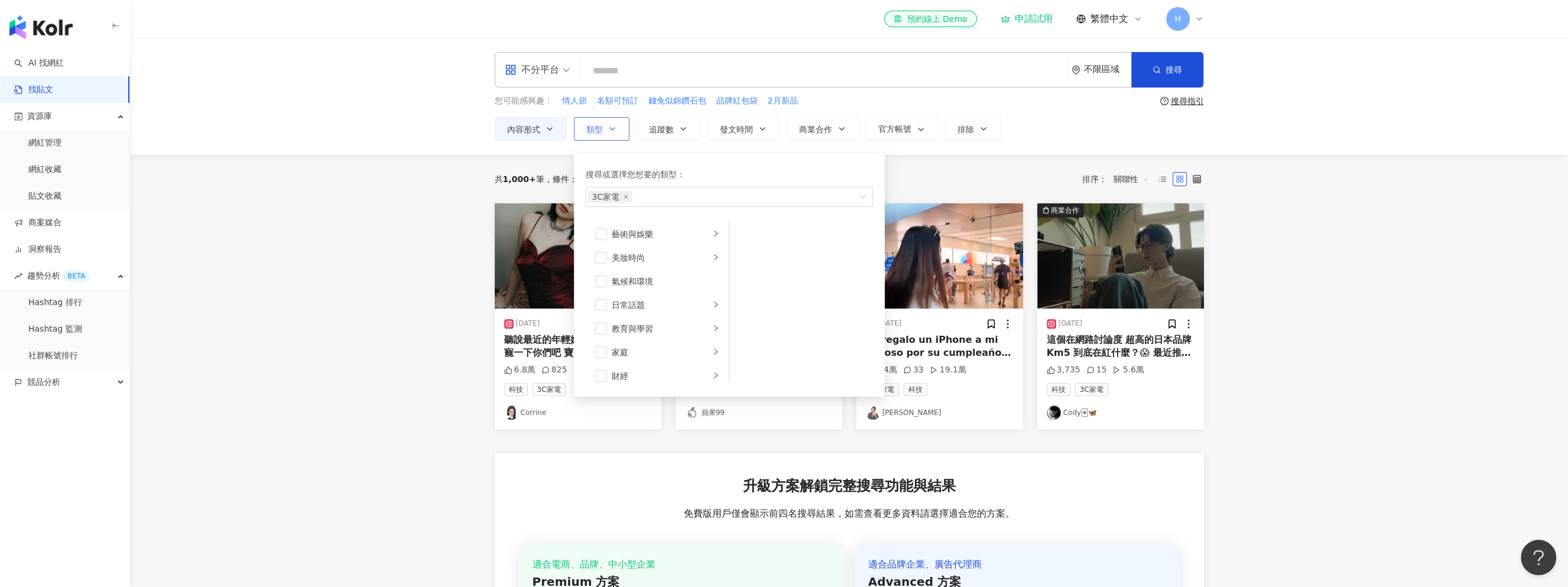
click at [619, 122] on button "類型 搜尋或選擇您想要的類型： 3C家電 藝術與娛樂 美妝時尚 氣候和環境 日常話題 教育與學習 家庭 財經 美食 命理占卜 遊戲 法政社會 生活風格 影視娛…" at bounding box center [601, 128] width 56 height 24
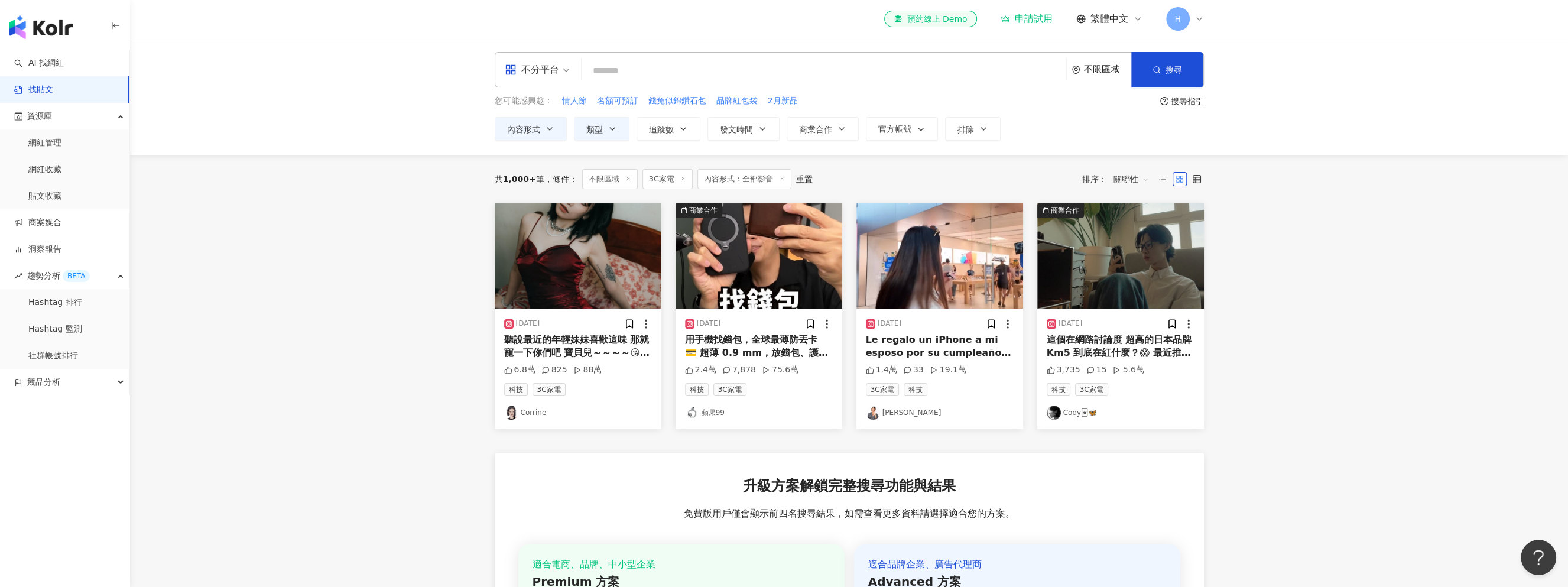
click at [680, 177] on icon at bounding box center [683, 178] width 6 height 6
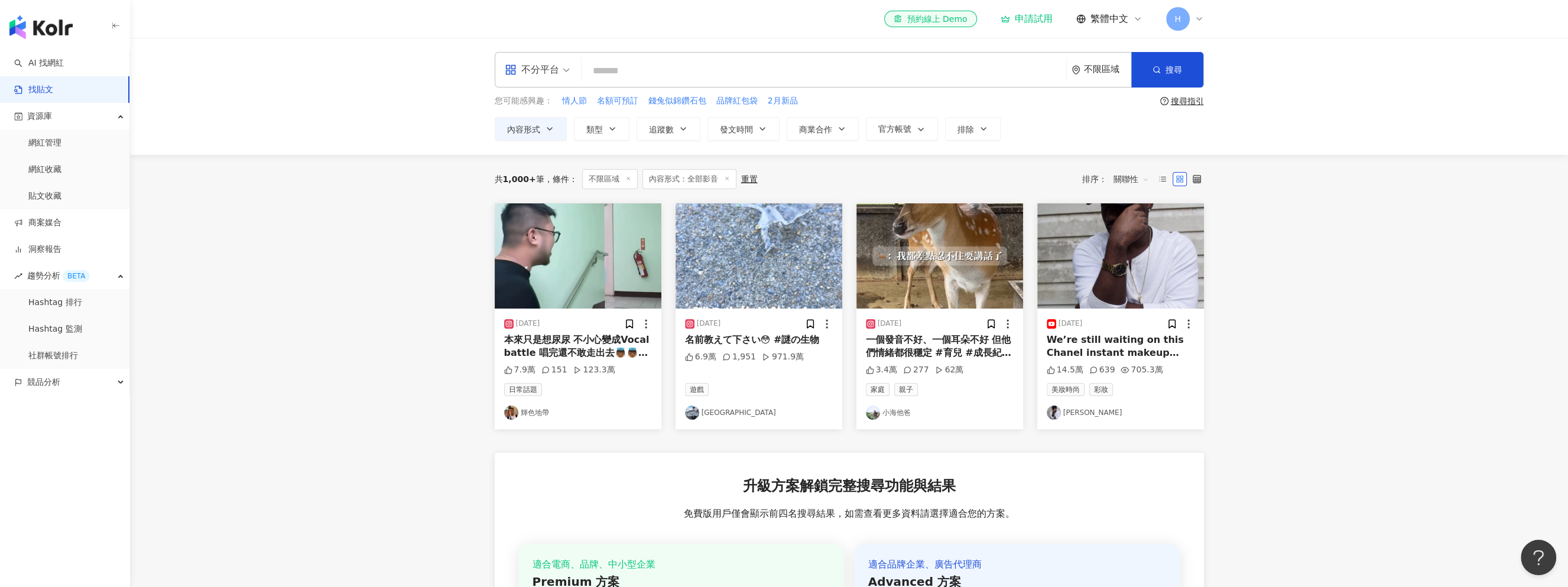
click at [745, 177] on div "重置" at bounding box center [749, 179] width 17 height 9
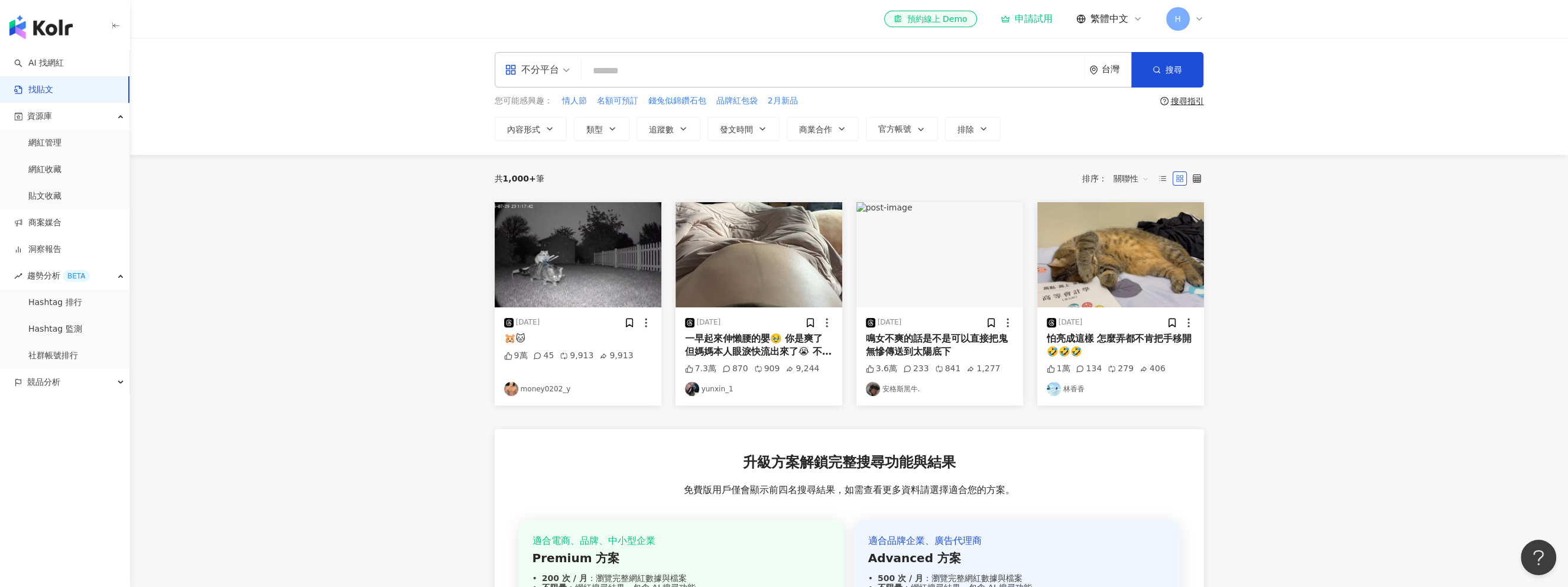
click at [705, 63] on input "search" at bounding box center [833, 70] width 493 height 25
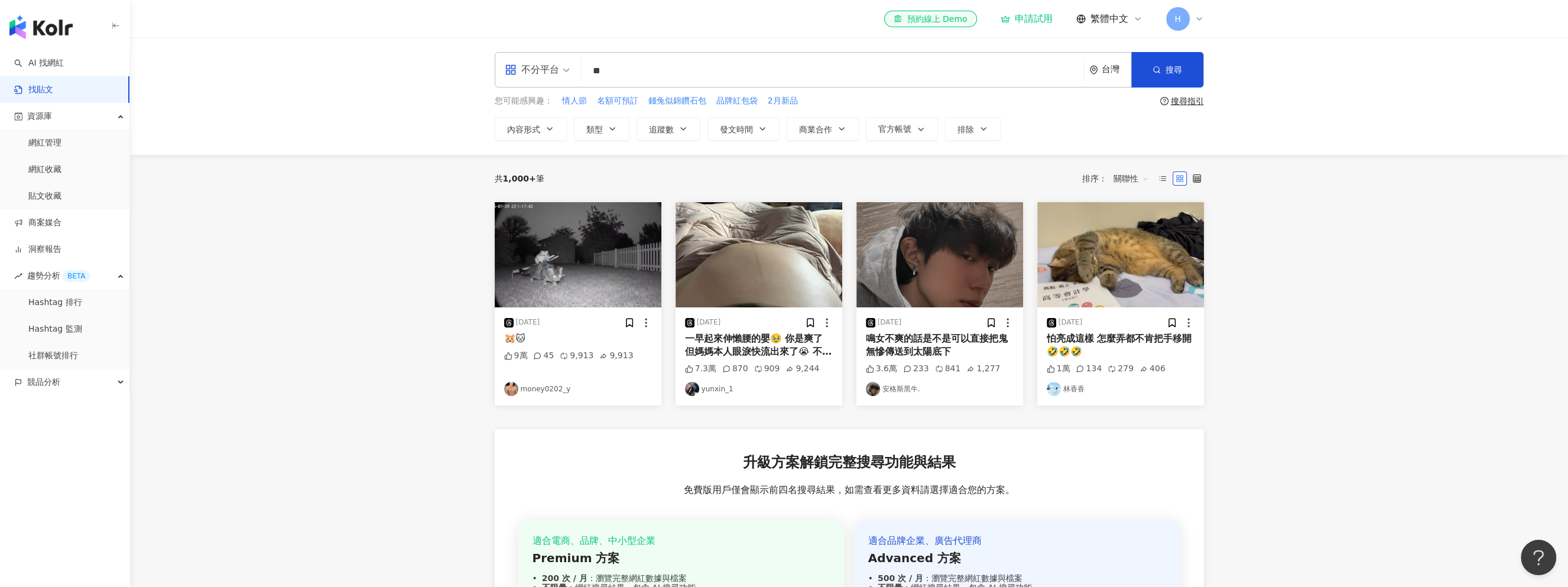
type input "*"
type input "****"
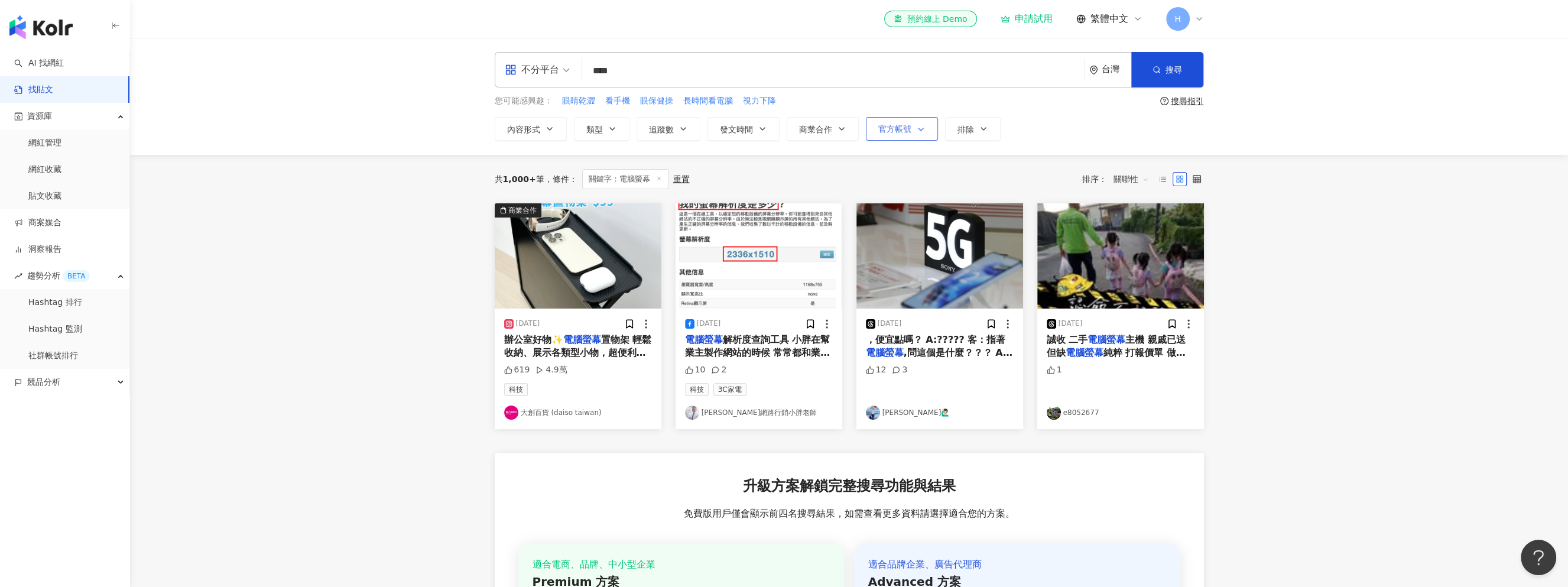
click at [886, 124] on span "官方帳號" at bounding box center [895, 128] width 33 height 9
click at [966, 125] on span "排除" at bounding box center [965, 129] width 17 height 9
click at [968, 125] on span "排除" at bounding box center [965, 129] width 17 height 9
click at [731, 125] on span "發文時間" at bounding box center [737, 129] width 33 height 9
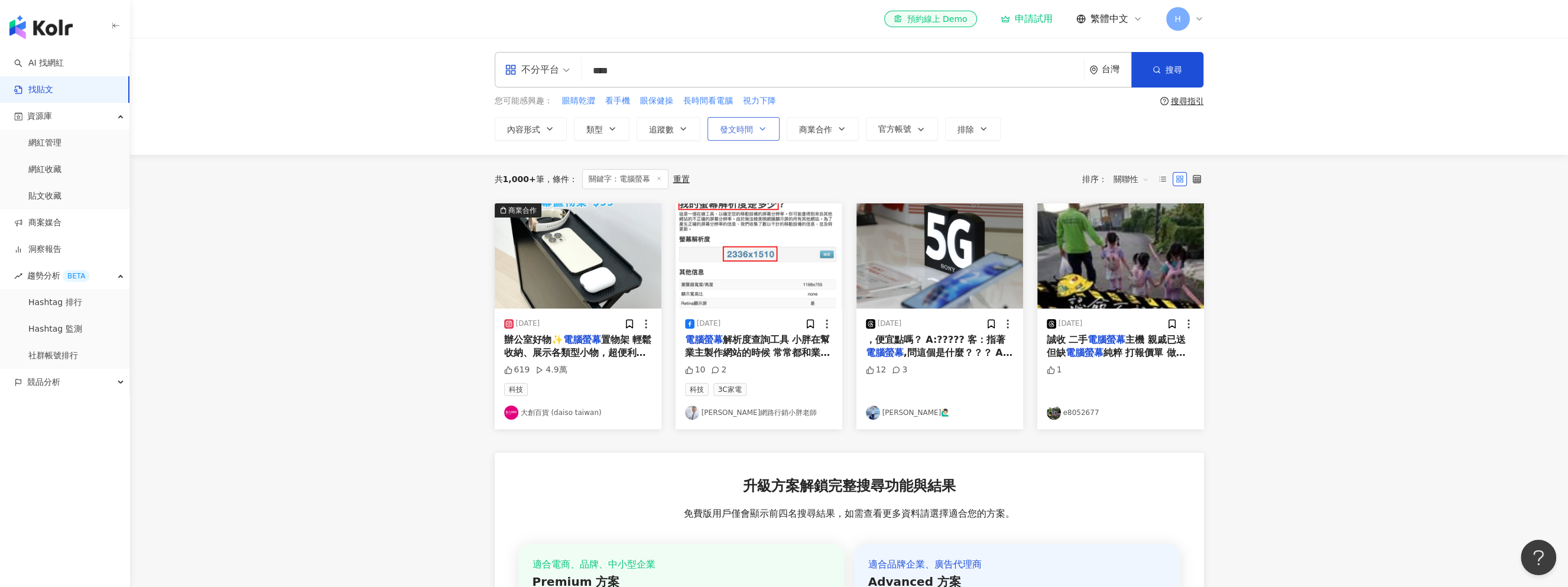
click at [735, 125] on span "發文時間" at bounding box center [737, 129] width 33 height 9
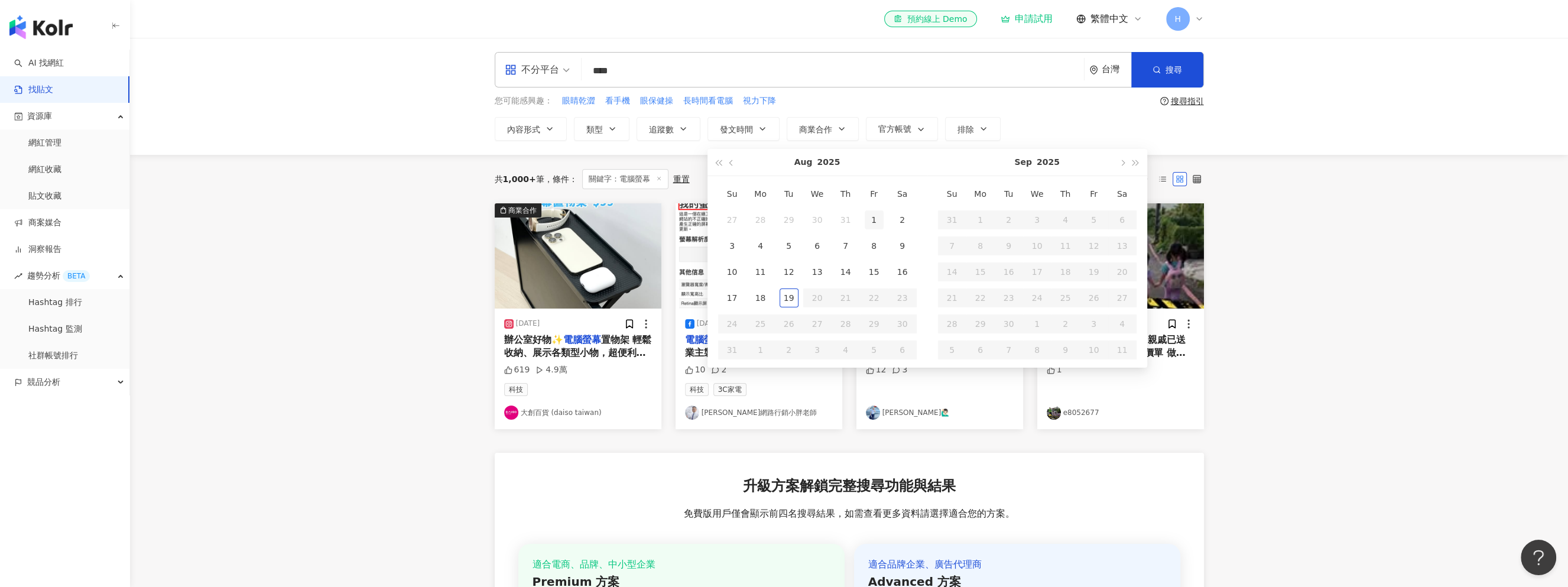
type input "**********"
click at [872, 218] on div "1" at bounding box center [875, 220] width 19 height 19
type input "**********"
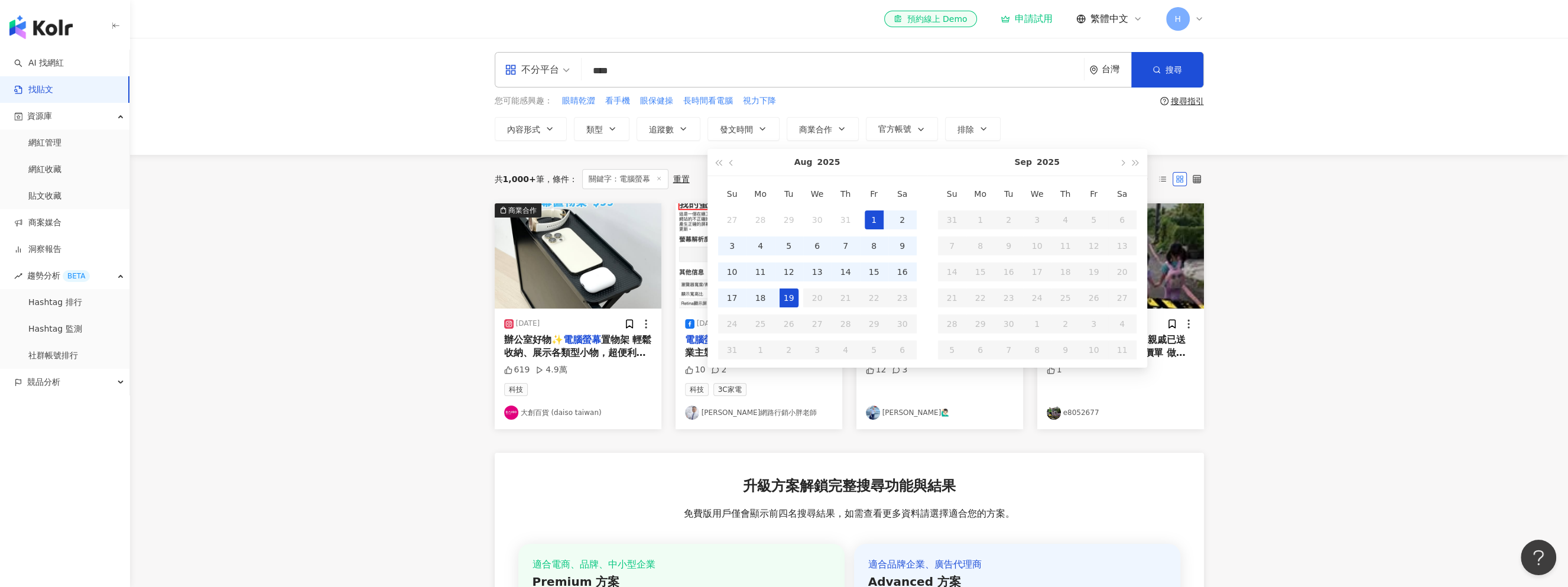
click at [789, 300] on div "19" at bounding box center [789, 298] width 19 height 19
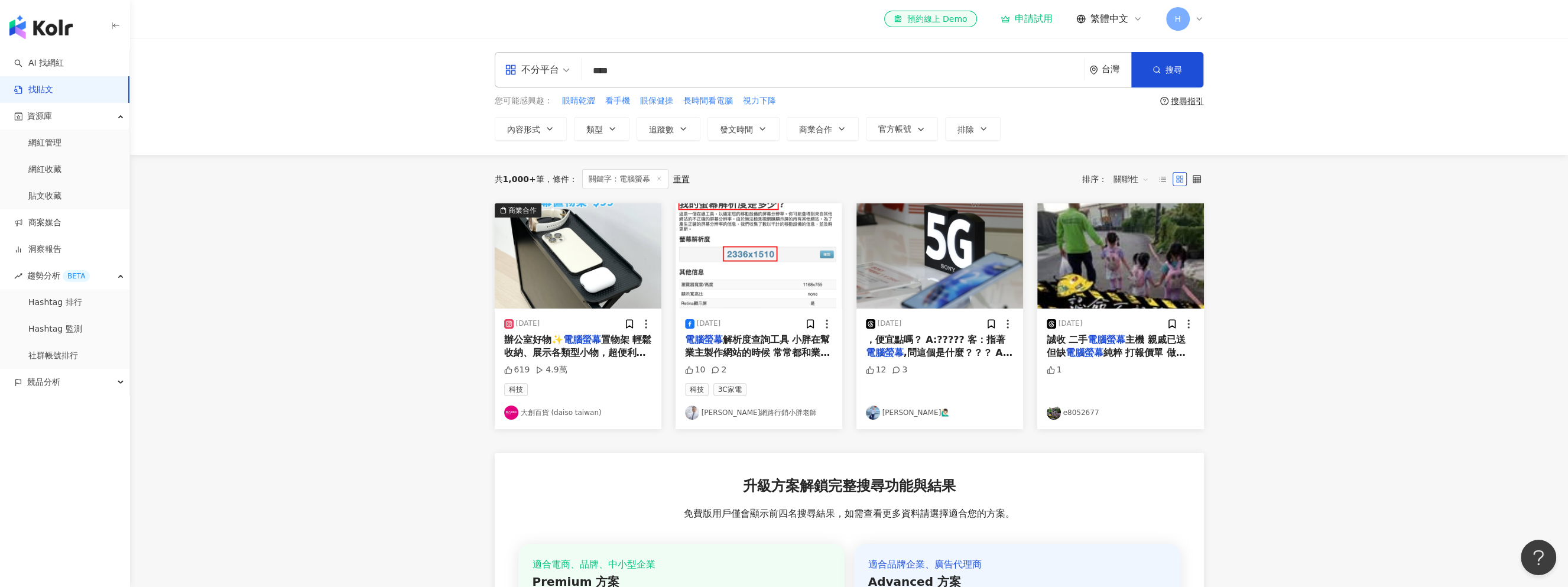
type input "**********"
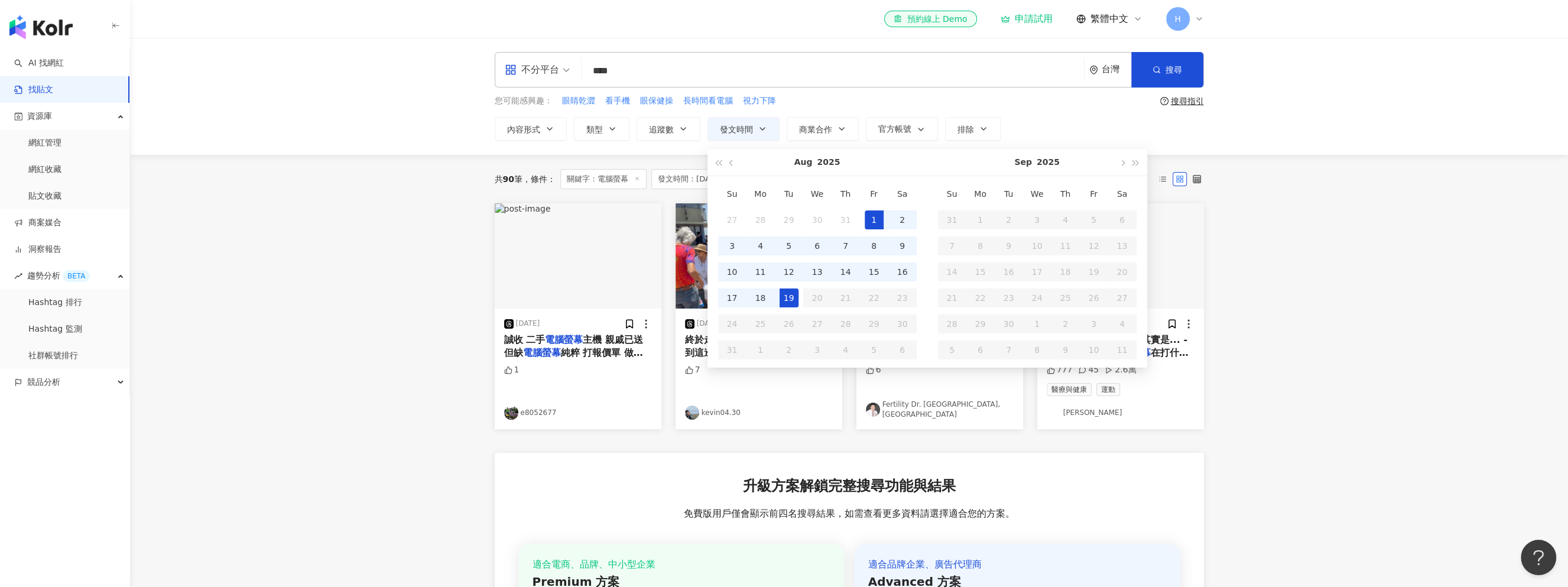
click at [1370, 190] on main "**********" at bounding box center [849, 406] width 1438 height 738
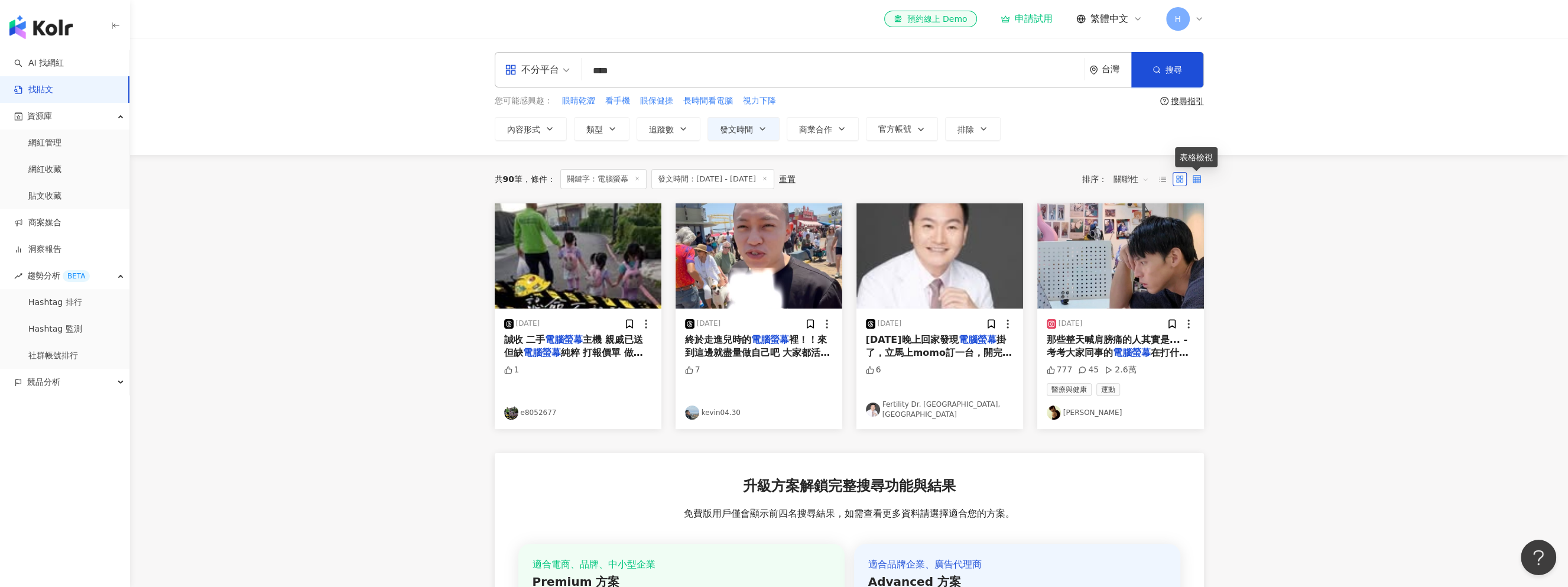
click at [1199, 178] on icon at bounding box center [1196, 178] width 8 height 8
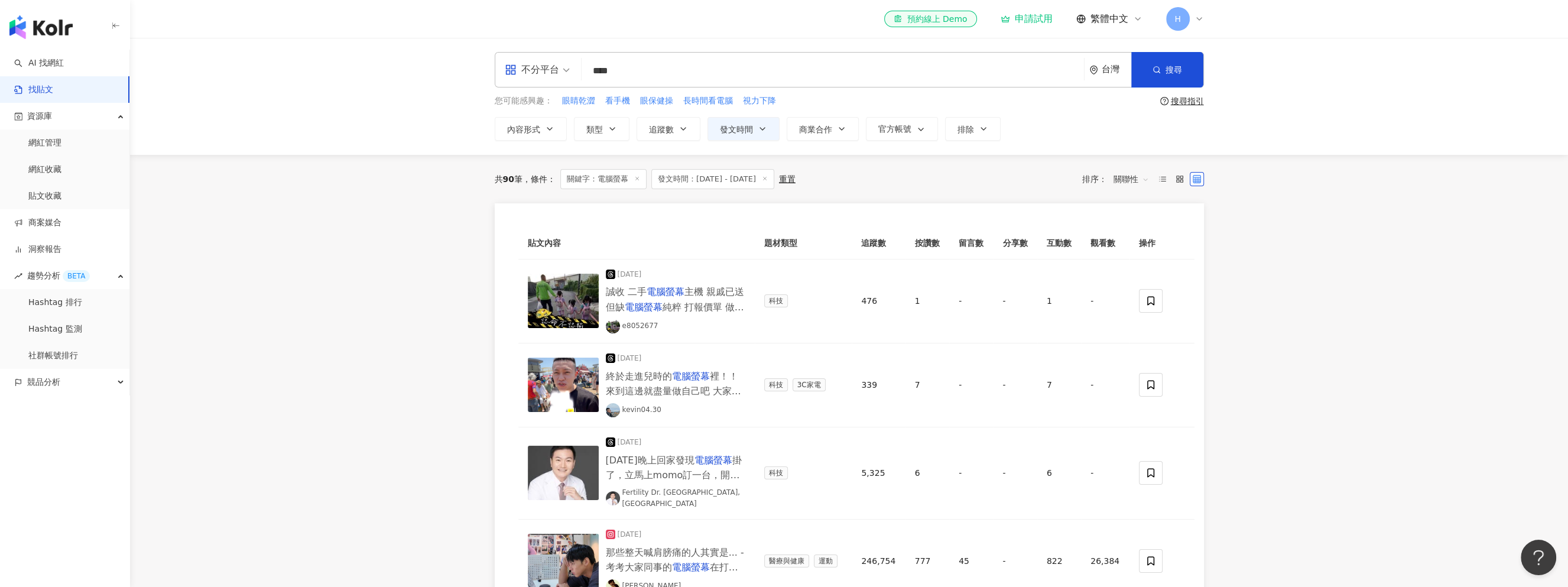
drag, startPoint x: 678, startPoint y: 71, endPoint x: 568, endPoint y: 68, distance: 110.0
click at [568, 68] on div "不分平台 電腦螢幕 **** 台灣 搜尋" at bounding box center [849, 69] width 709 height 35
type input "**********"
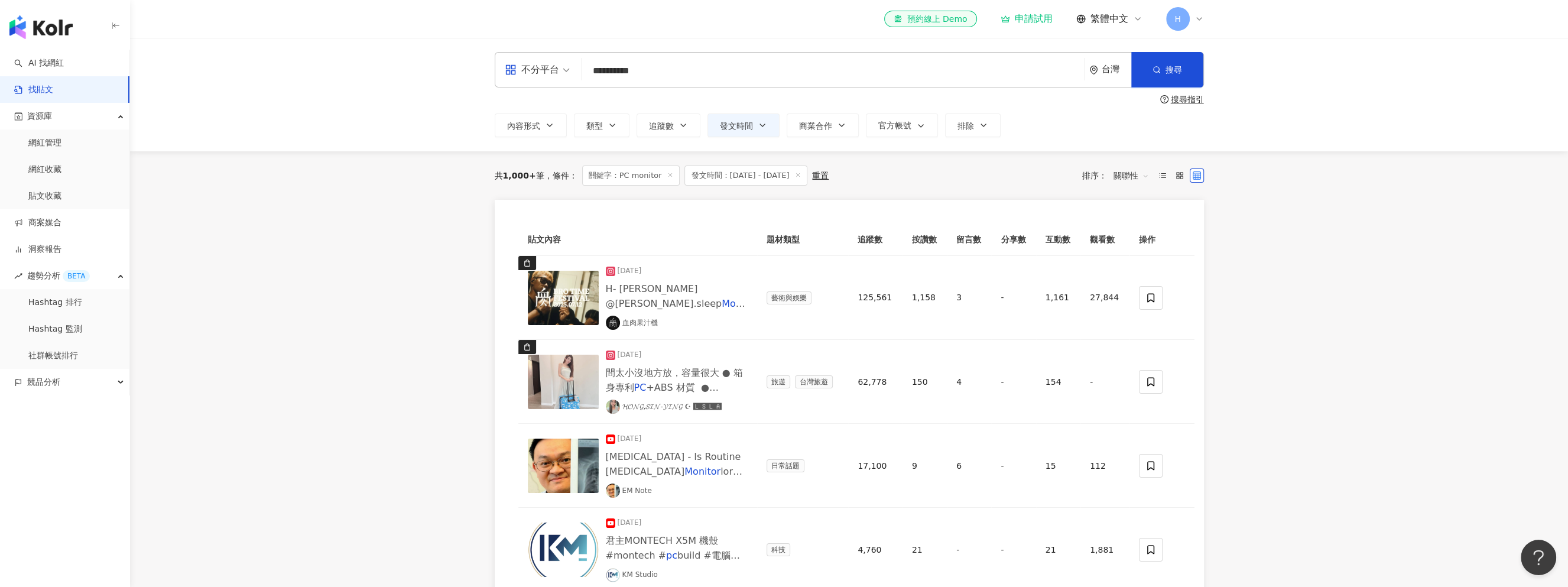
click at [1104, 74] on div "台灣" at bounding box center [1116, 69] width 30 height 10
click at [1043, 104] on span "台灣" at bounding box center [1066, 111] width 115 height 19
type input "*"
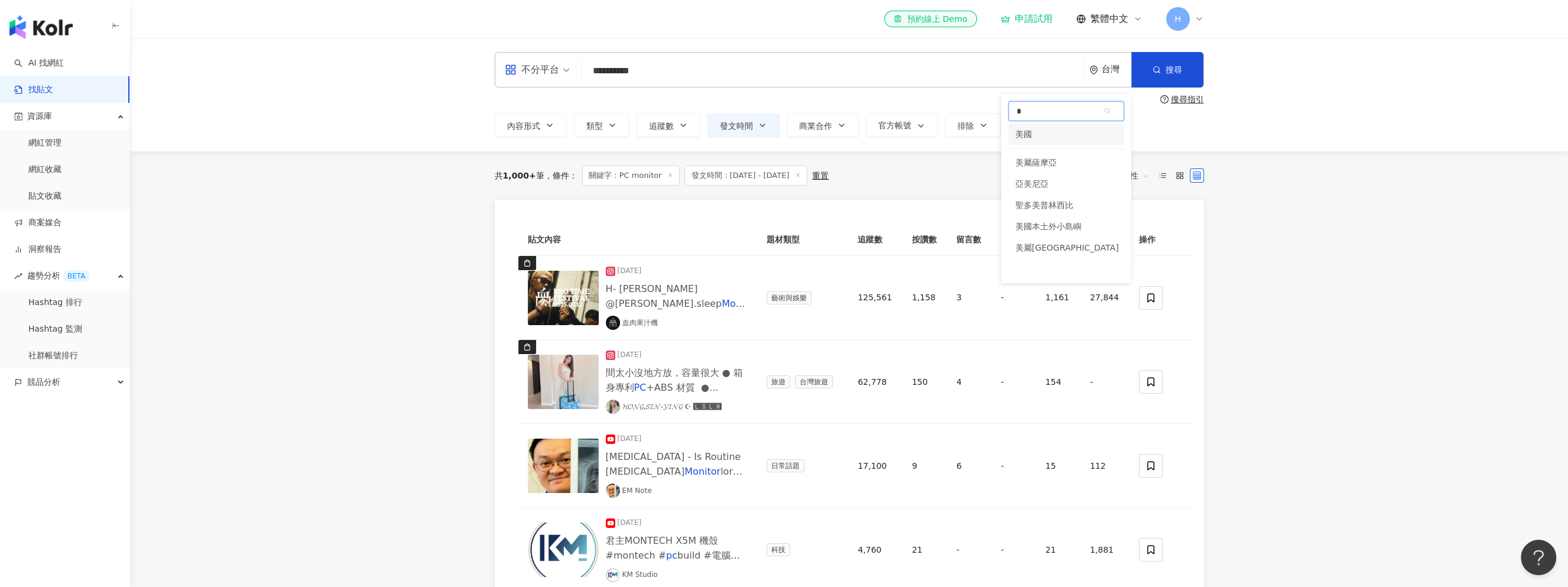
click at [1029, 139] on div "美國" at bounding box center [1023, 133] width 17 height 21
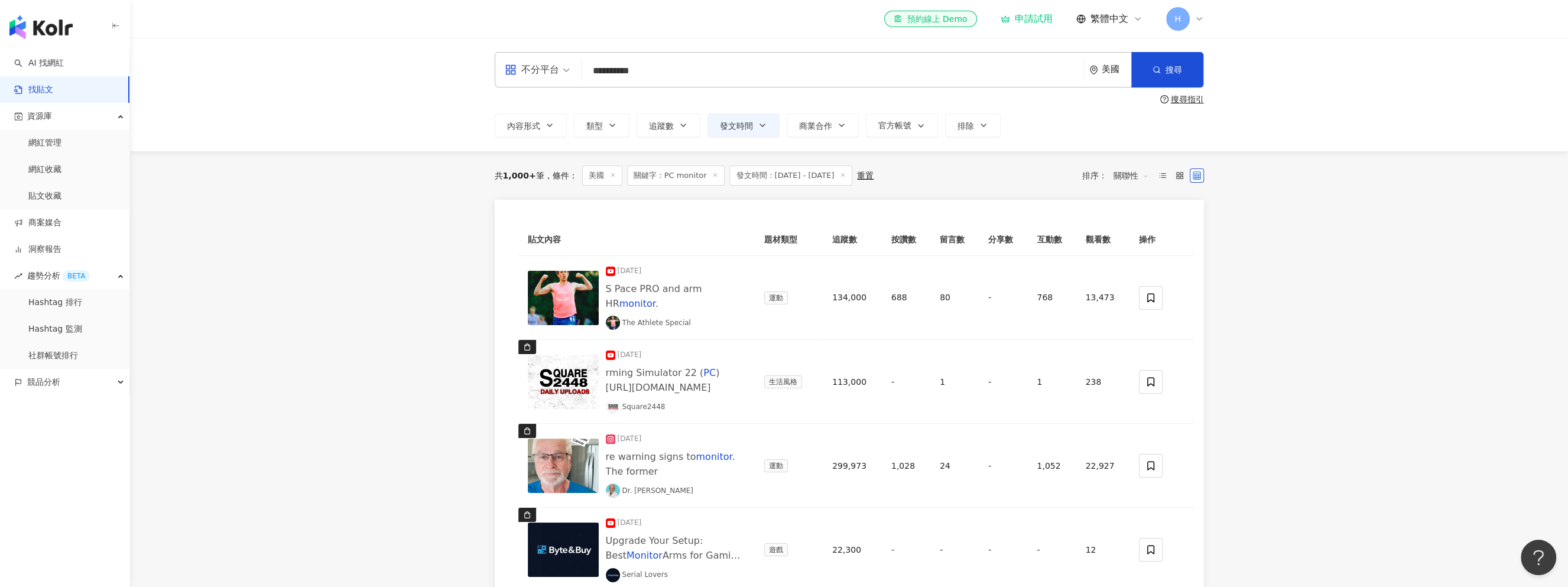
drag, startPoint x: 603, startPoint y: 67, endPoint x: 546, endPoint y: 70, distance: 57.1
click at [546, 70] on div "**********" at bounding box center [849, 69] width 709 height 35
click at [1163, 73] on button "搜尋" at bounding box center [1168, 69] width 72 height 35
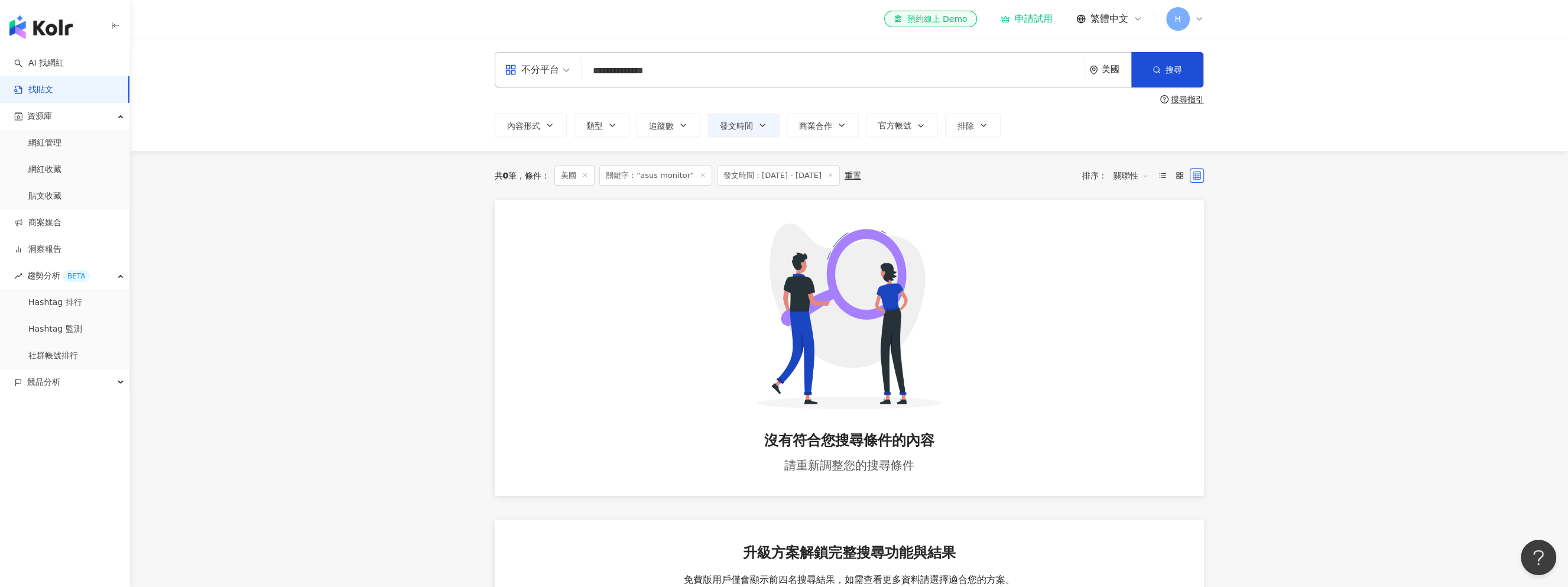
click at [670, 63] on input "**********" at bounding box center [833, 70] width 493 height 25
click at [600, 71] on input "**********" at bounding box center [833, 70] width 493 height 25
click at [597, 71] on input "**********" at bounding box center [833, 70] width 493 height 25
type input "**********"
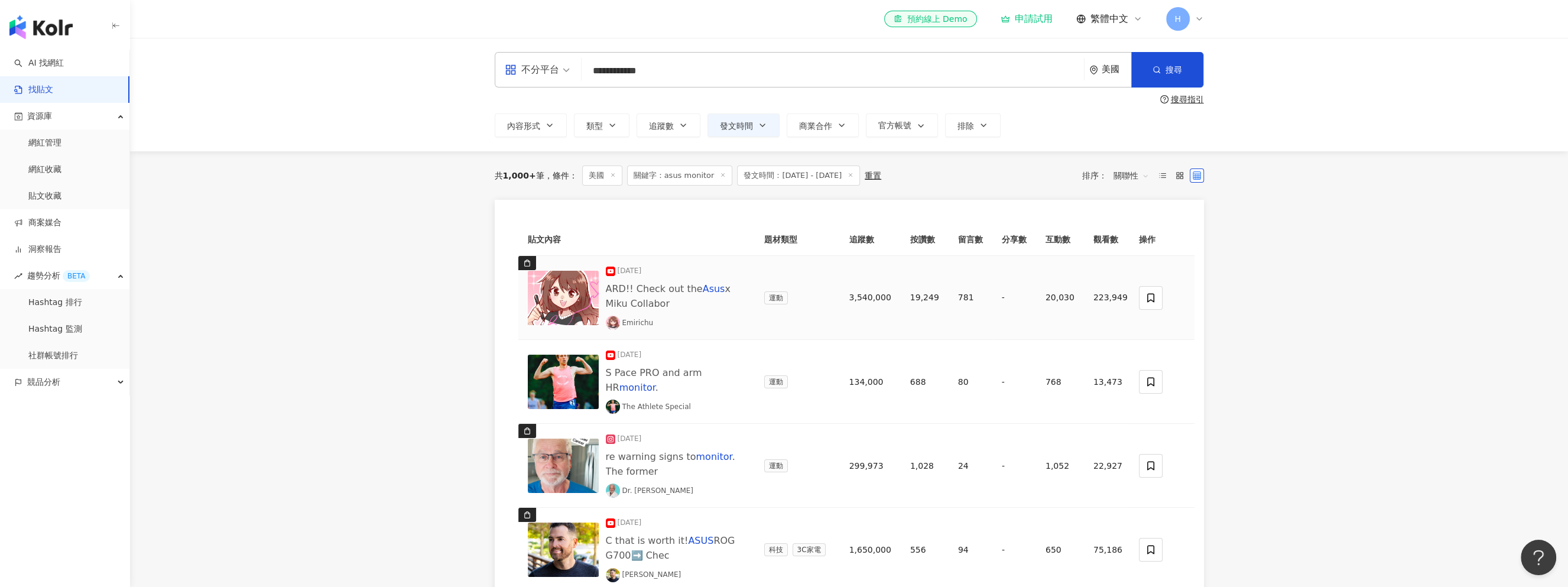
click at [684, 289] on span "ARD!! Check out the" at bounding box center [654, 288] width 97 height 12
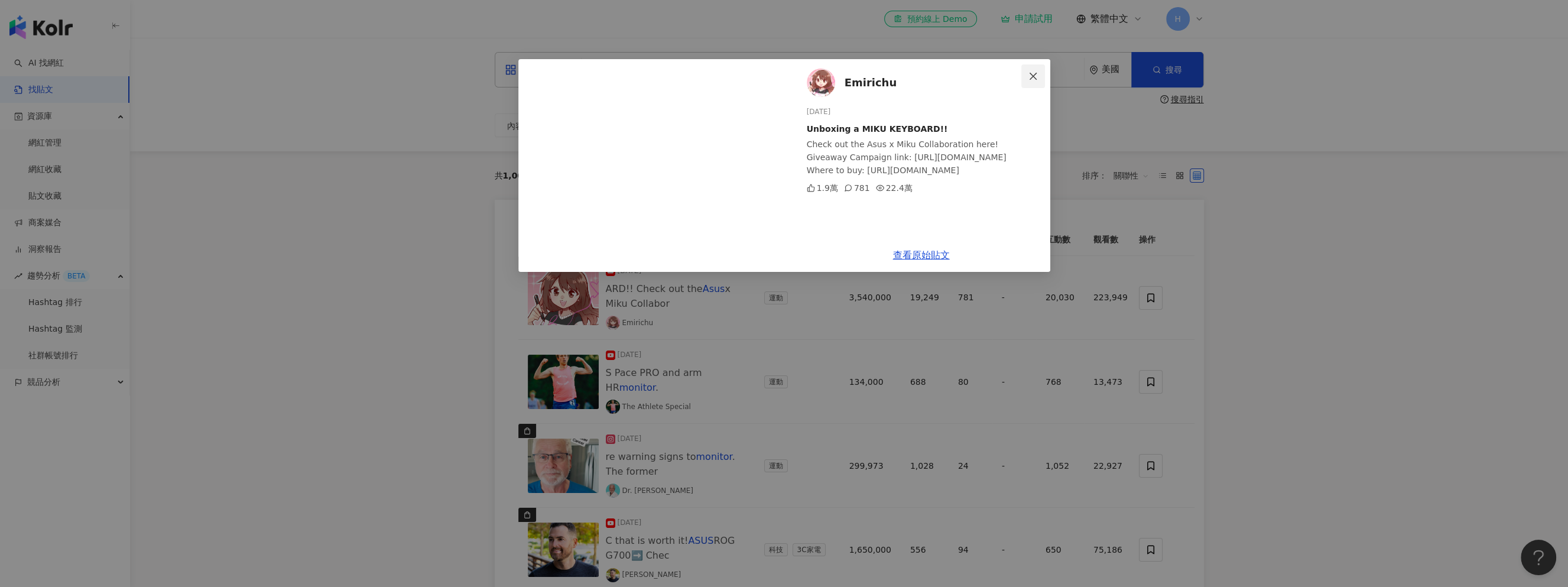
click at [1031, 72] on icon "close" at bounding box center [1033, 76] width 9 height 9
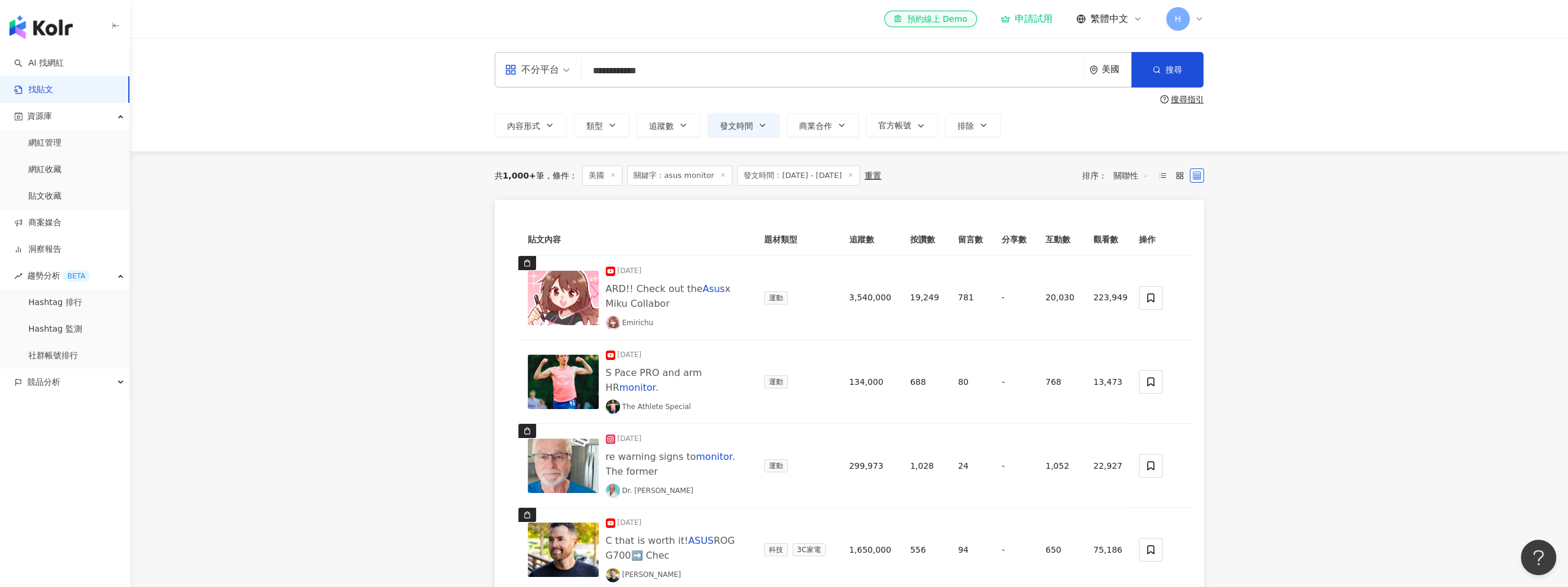
click at [720, 177] on icon at bounding box center [723, 175] width 6 height 6
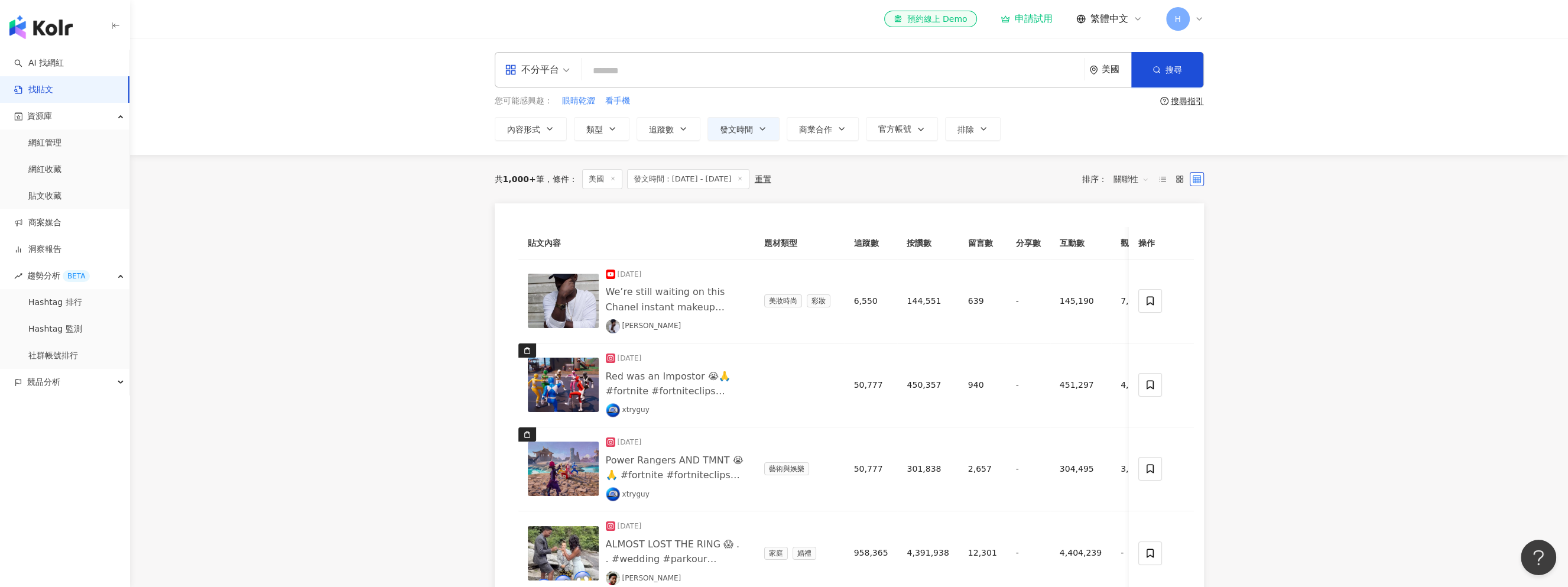
click at [630, 70] on input "search" at bounding box center [833, 70] width 493 height 25
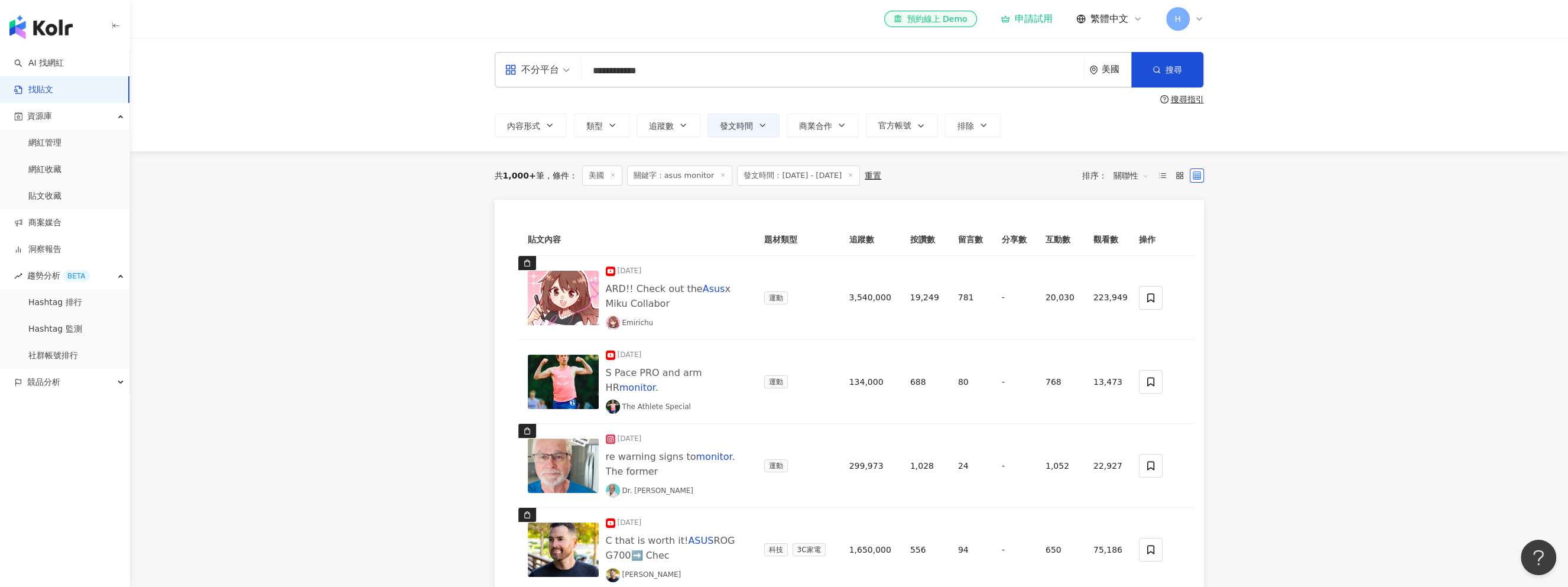
drag, startPoint x: 670, startPoint y: 74, endPoint x: 539, endPoint y: 77, distance: 131.0
click at [539, 77] on div "**********" at bounding box center [849, 69] width 709 height 35
type input "*******"
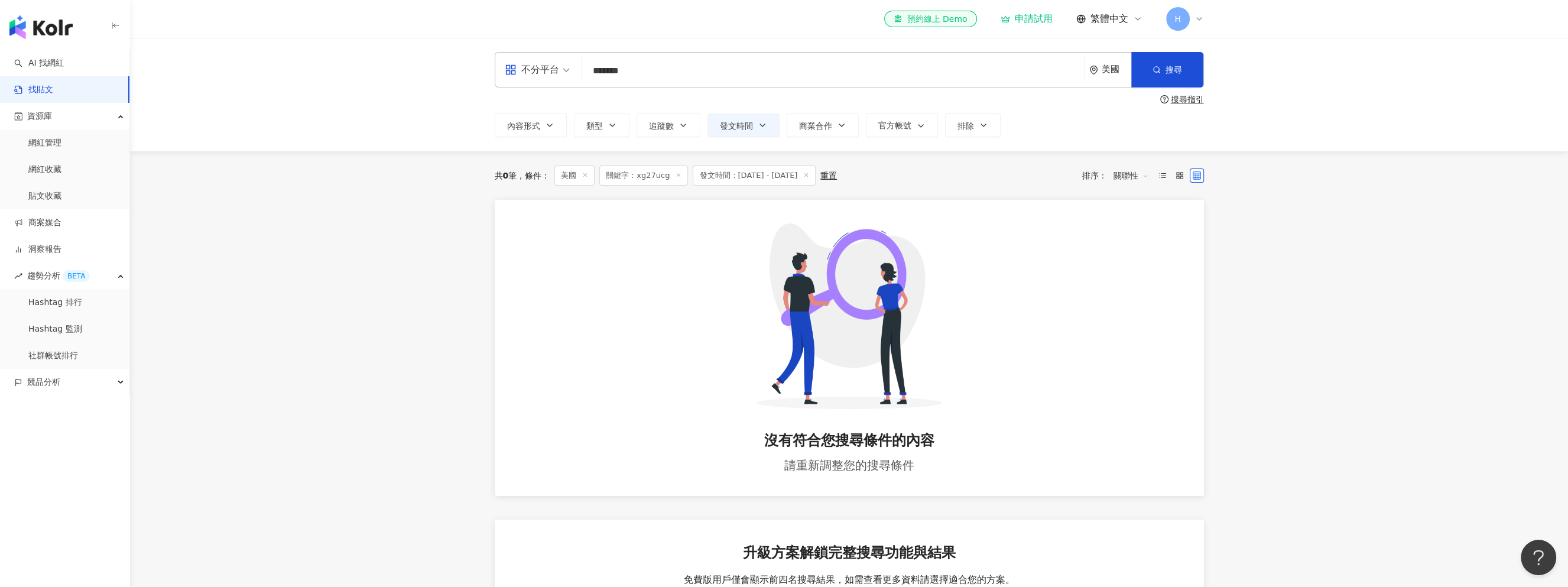
click at [675, 172] on icon at bounding box center [678, 175] width 6 height 6
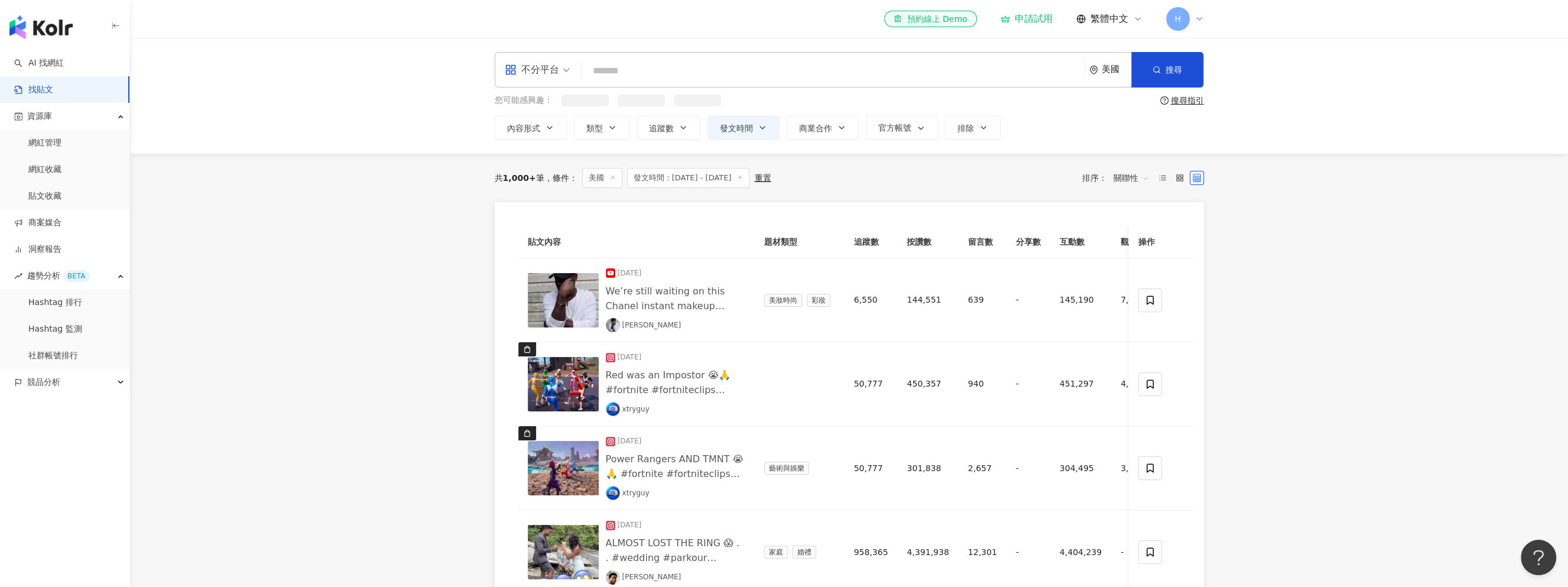
click at [651, 70] on input "search" at bounding box center [833, 70] width 493 height 25
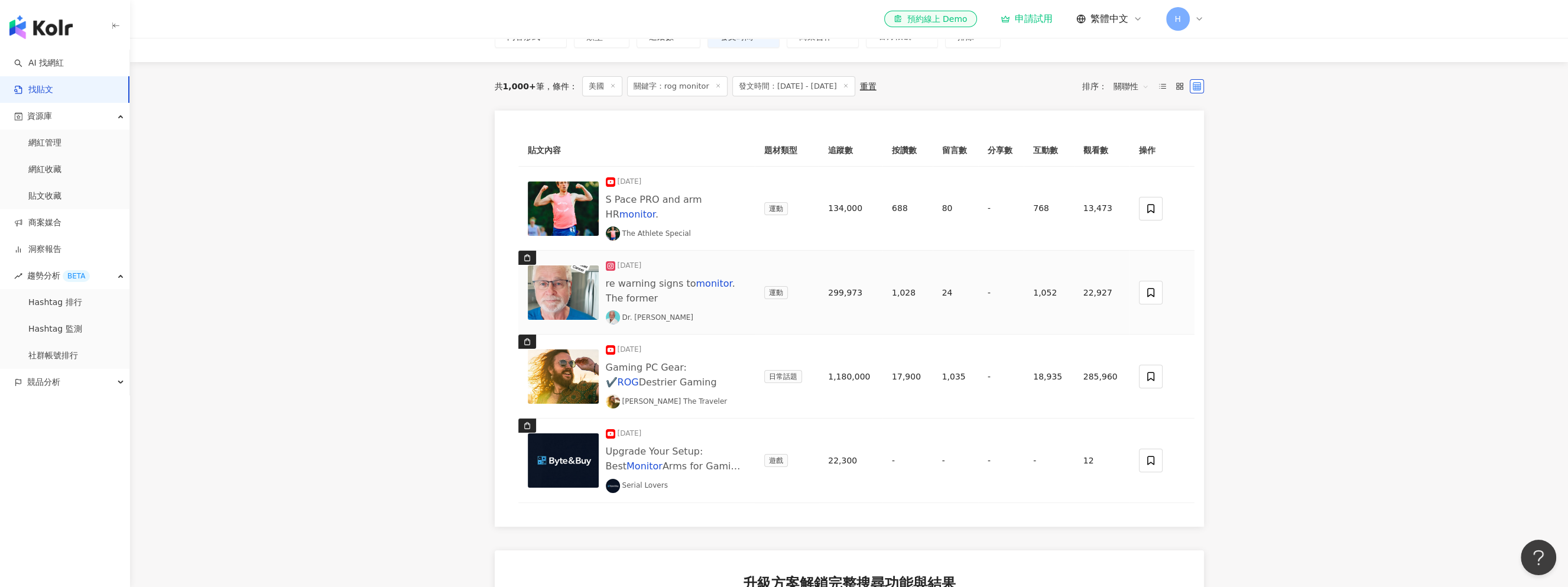
scroll to position [118, 0]
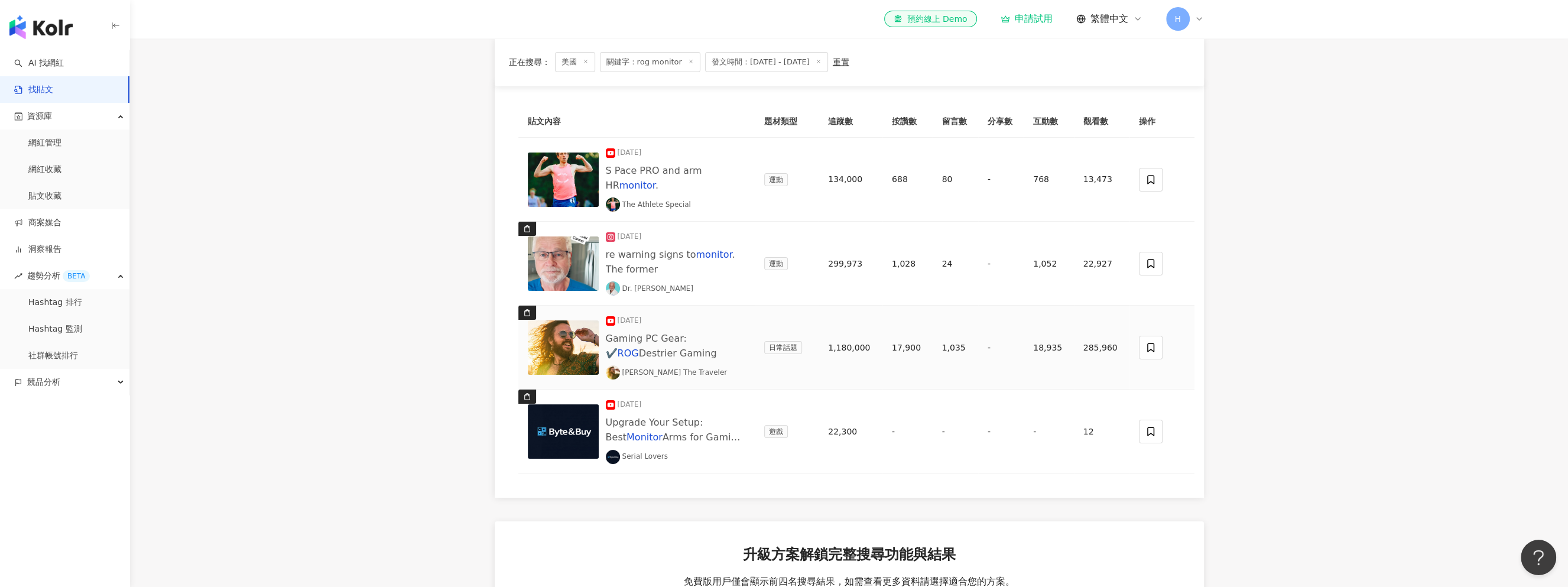
click at [784, 348] on span "日常話題" at bounding box center [783, 348] width 38 height 13
click at [1157, 348] on span at bounding box center [1151, 347] width 24 height 24
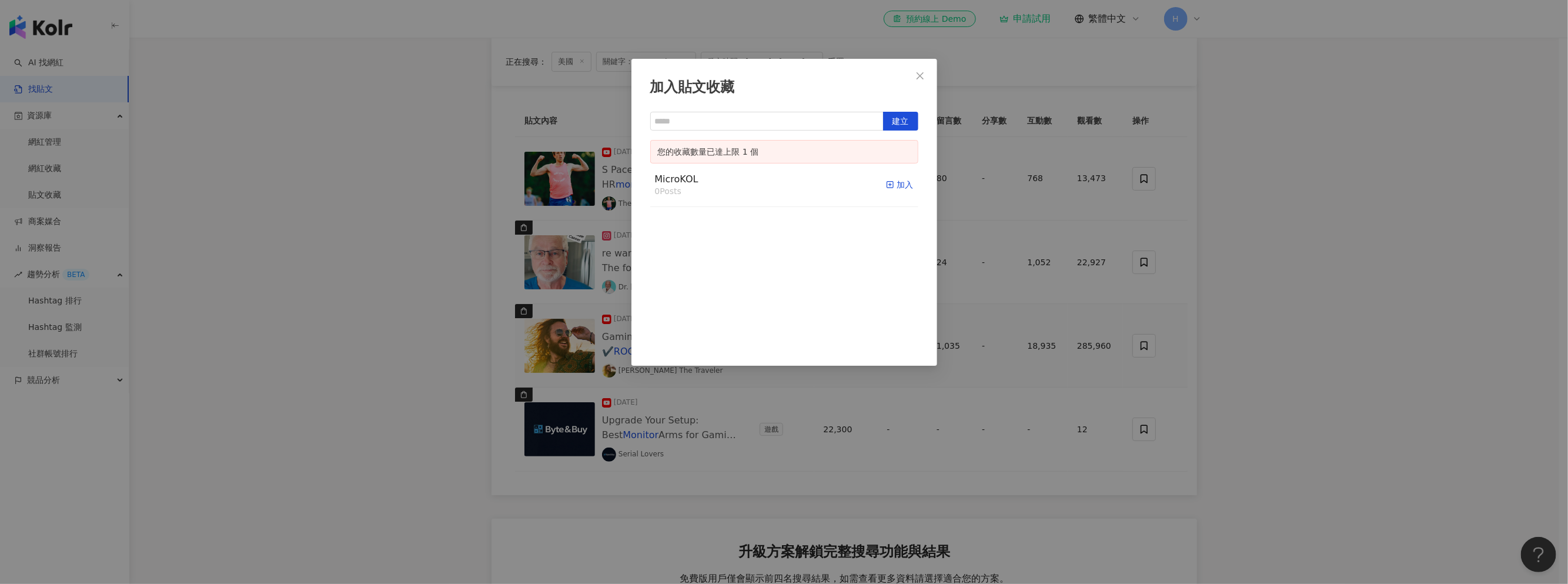
click at [886, 181] on icon "button" at bounding box center [890, 184] width 8 height 8
click at [920, 71] on icon "close" at bounding box center [920, 75] width 9 height 9
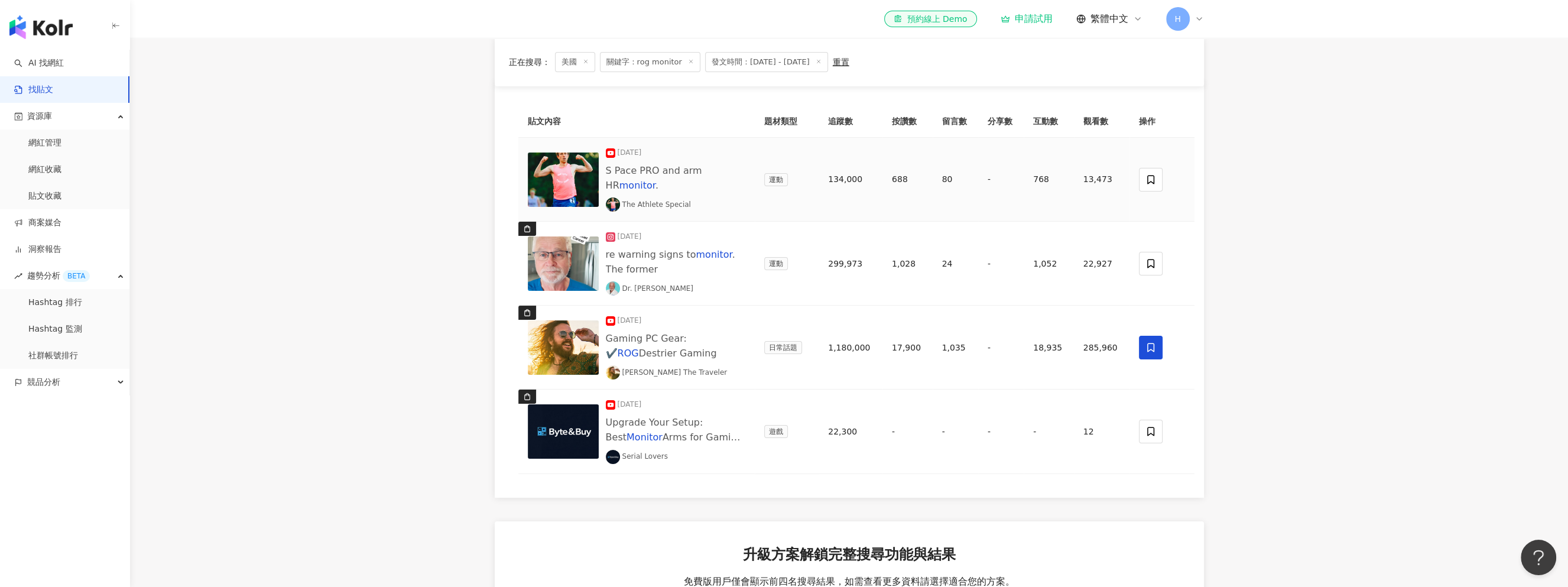
scroll to position [0, 0]
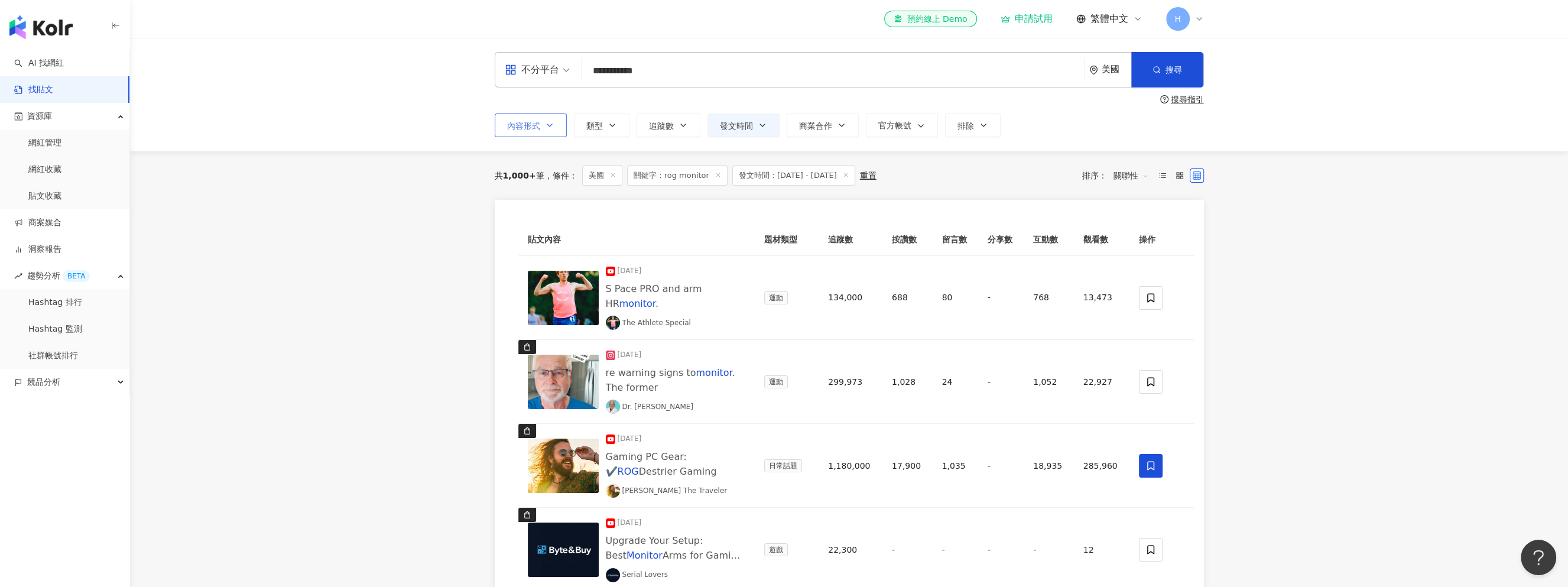
click at [555, 125] on button "內容形式" at bounding box center [531, 125] width 72 height 24
click at [546, 124] on icon "button" at bounding box center [549, 125] width 9 height 9
click at [546, 65] on div "不分平台" at bounding box center [532, 70] width 54 height 19
click at [535, 103] on div "不分平台" at bounding box center [540, 102] width 67 height 14
click at [538, 73] on div "不分平台" at bounding box center [532, 70] width 54 height 19
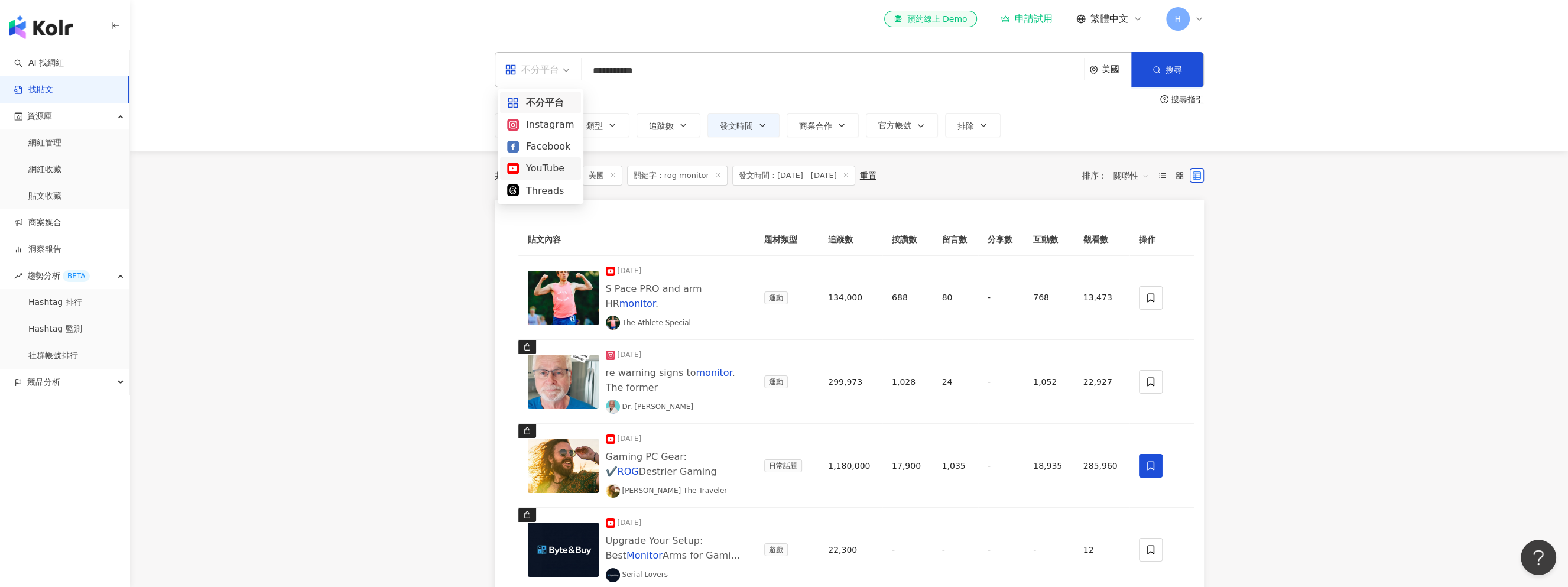
click at [541, 159] on div "YouTube" at bounding box center [540, 168] width 81 height 22
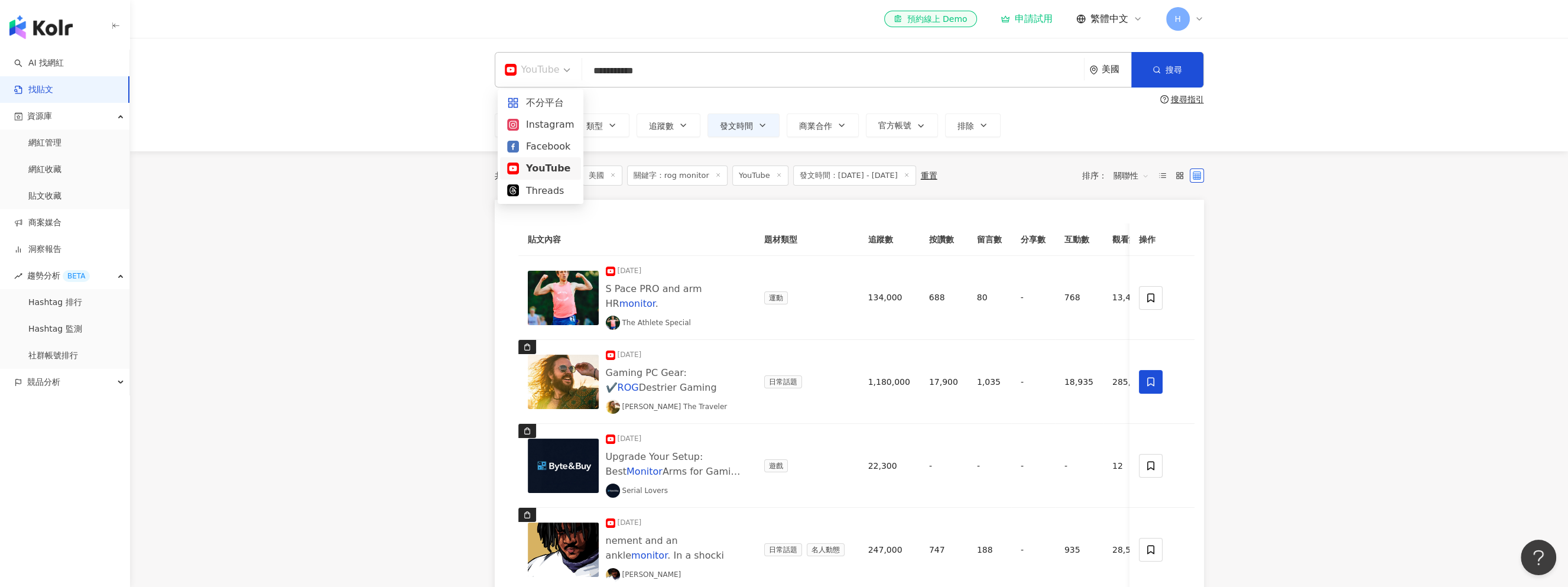
click at [538, 69] on div "YouTube" at bounding box center [533, 70] width 55 height 19
click at [551, 121] on div "Instagram" at bounding box center [540, 124] width 67 height 14
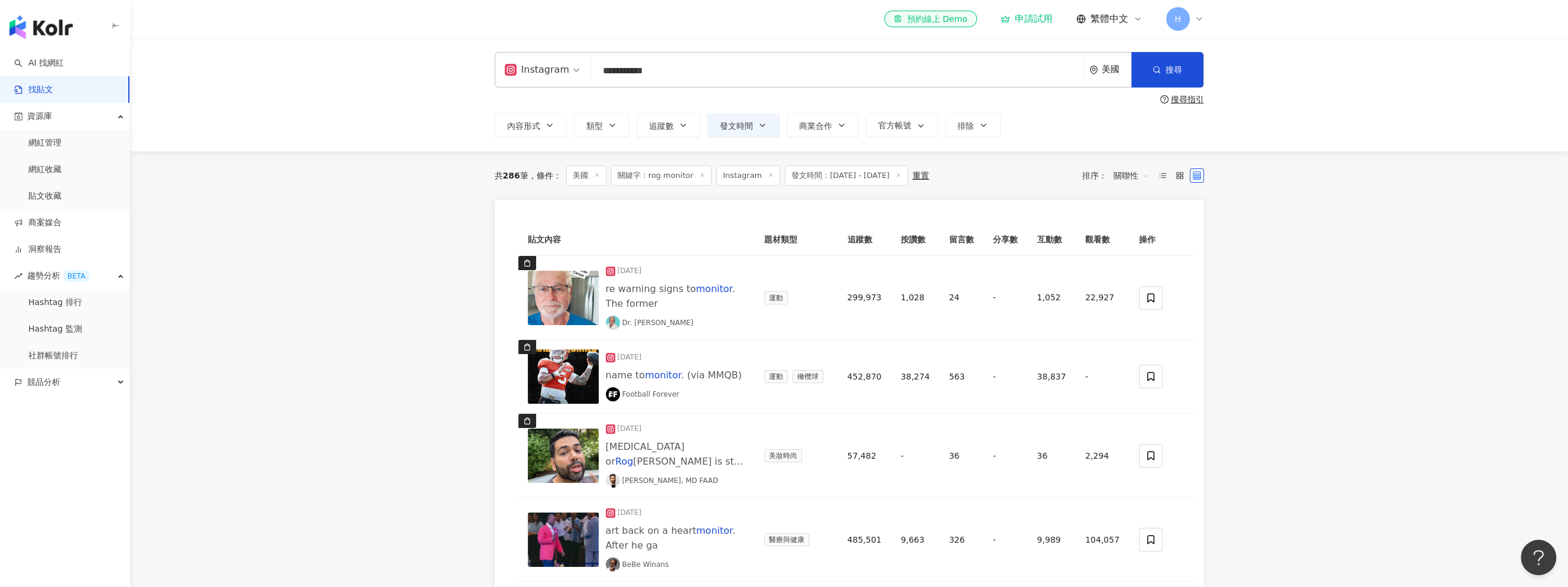
drag, startPoint x: 619, startPoint y: 74, endPoint x: 558, endPoint y: 63, distance: 62.0
click at [558, 63] on div "**********" at bounding box center [849, 69] width 709 height 35
type input "**********"
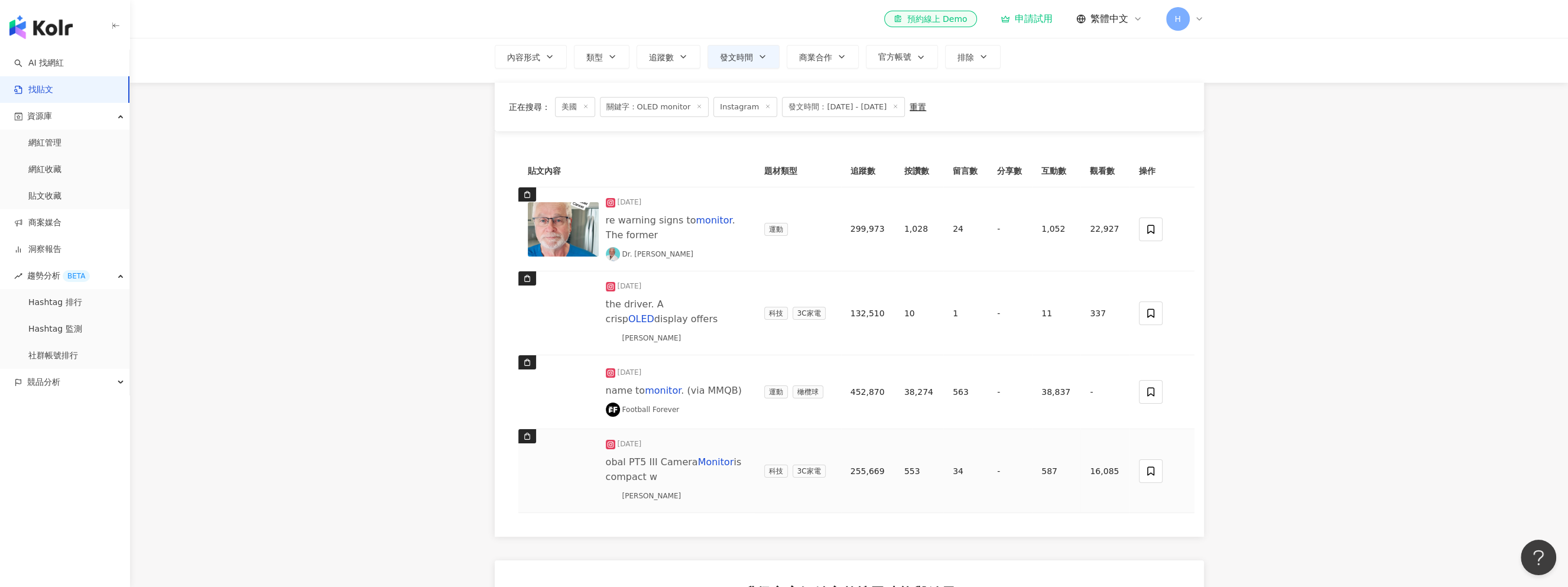
scroll to position [59, 0]
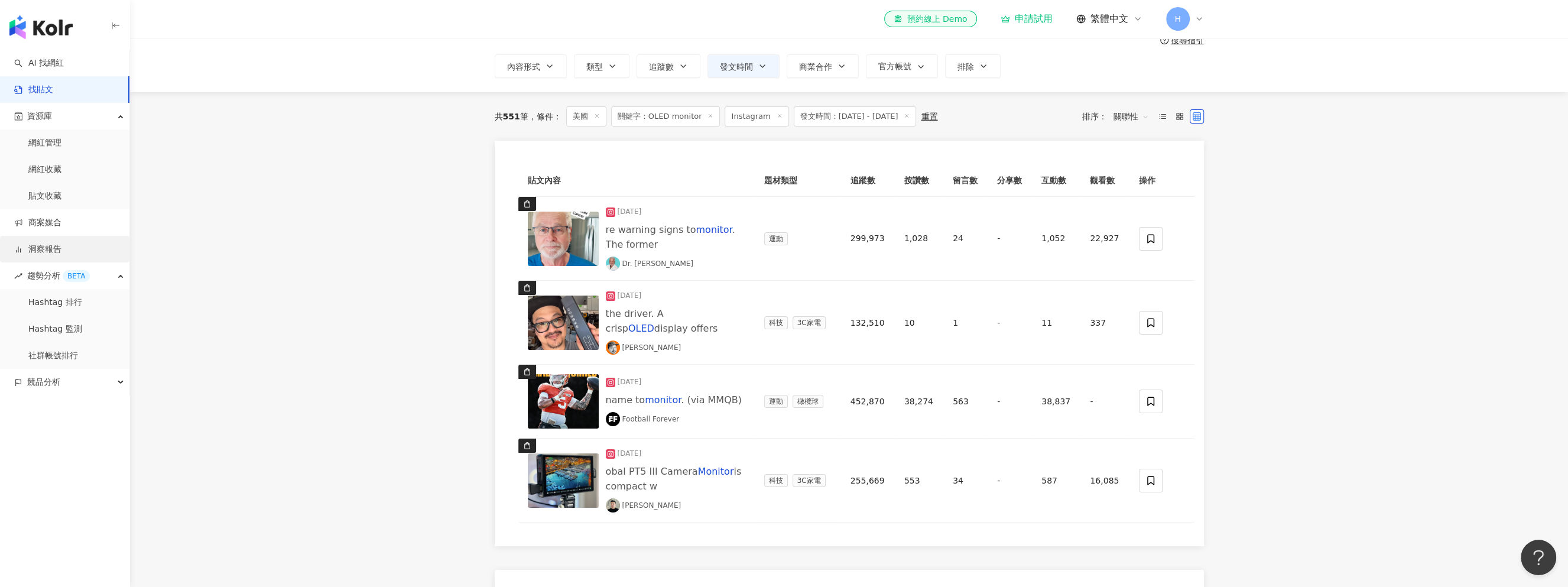
click at [50, 244] on link "洞察報告" at bounding box center [38, 250] width 48 height 12
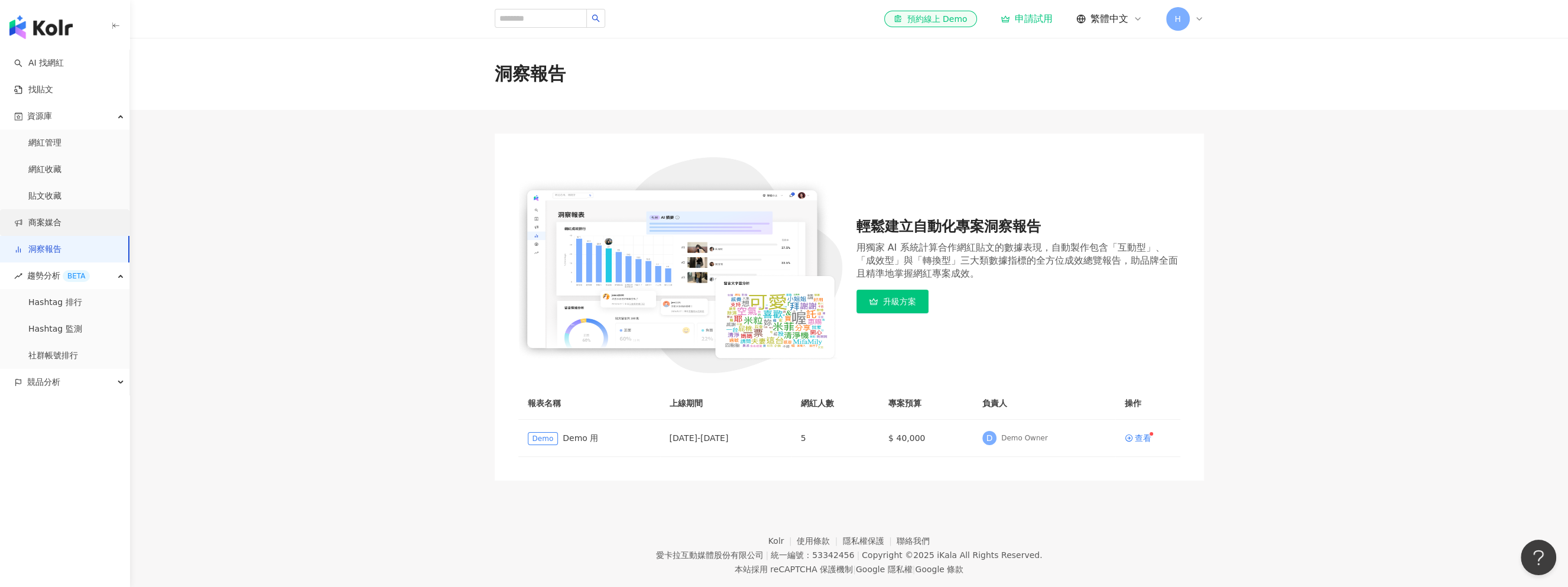
click at [61, 224] on link "商案媒合" at bounding box center [38, 223] width 48 height 12
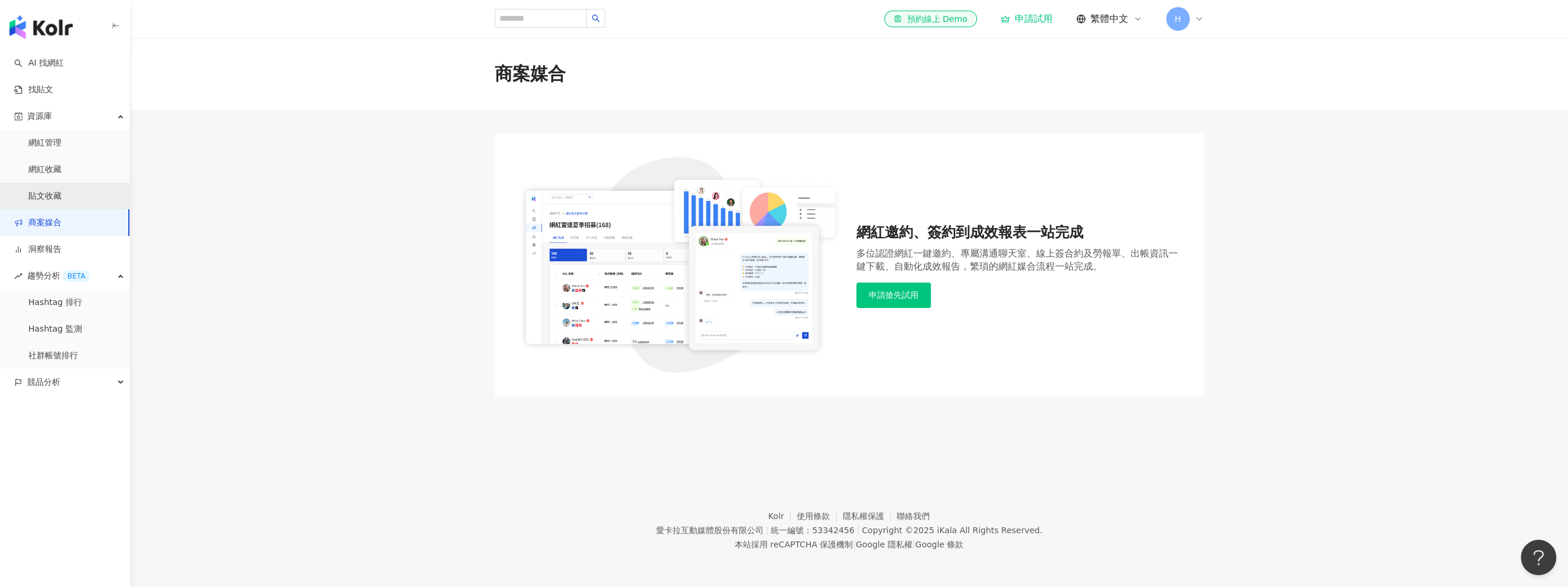
click at [43, 199] on link "貼文收藏" at bounding box center [45, 196] width 33 height 12
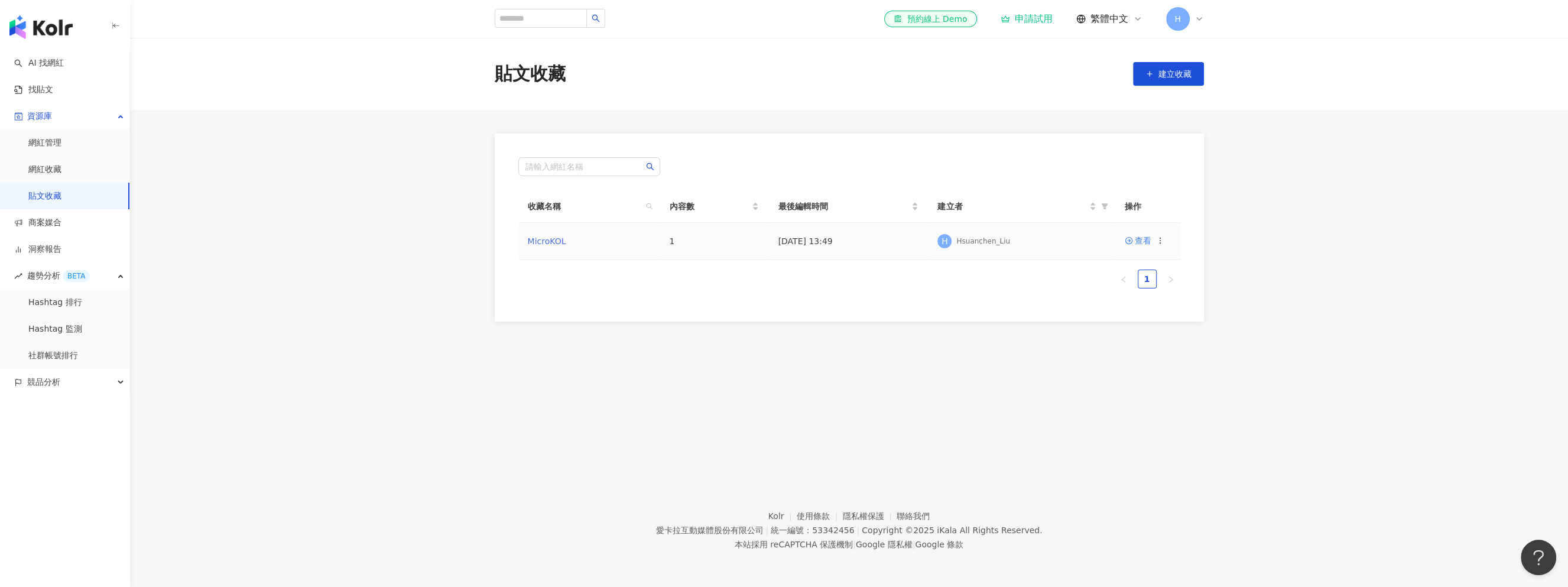
click at [542, 238] on link "MicroKOL" at bounding box center [547, 241] width 38 height 9
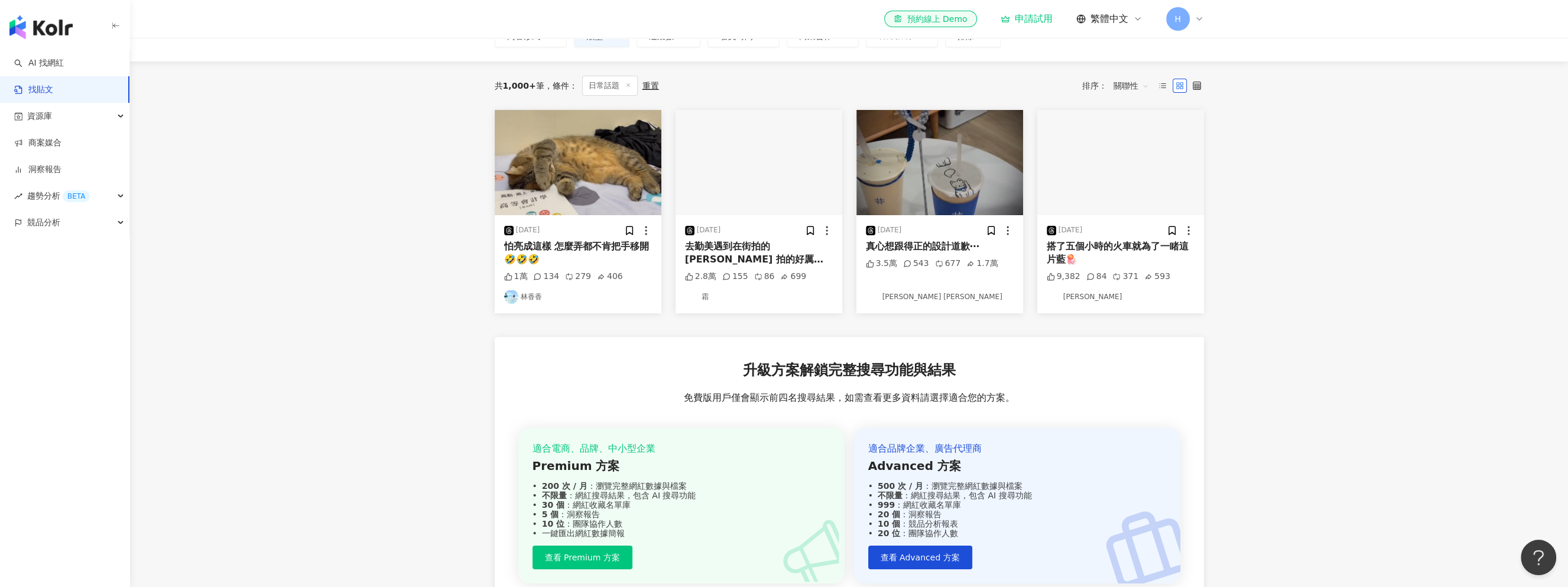
scroll to position [296, 0]
